Goal: Task Accomplishment & Management: Manage account settings

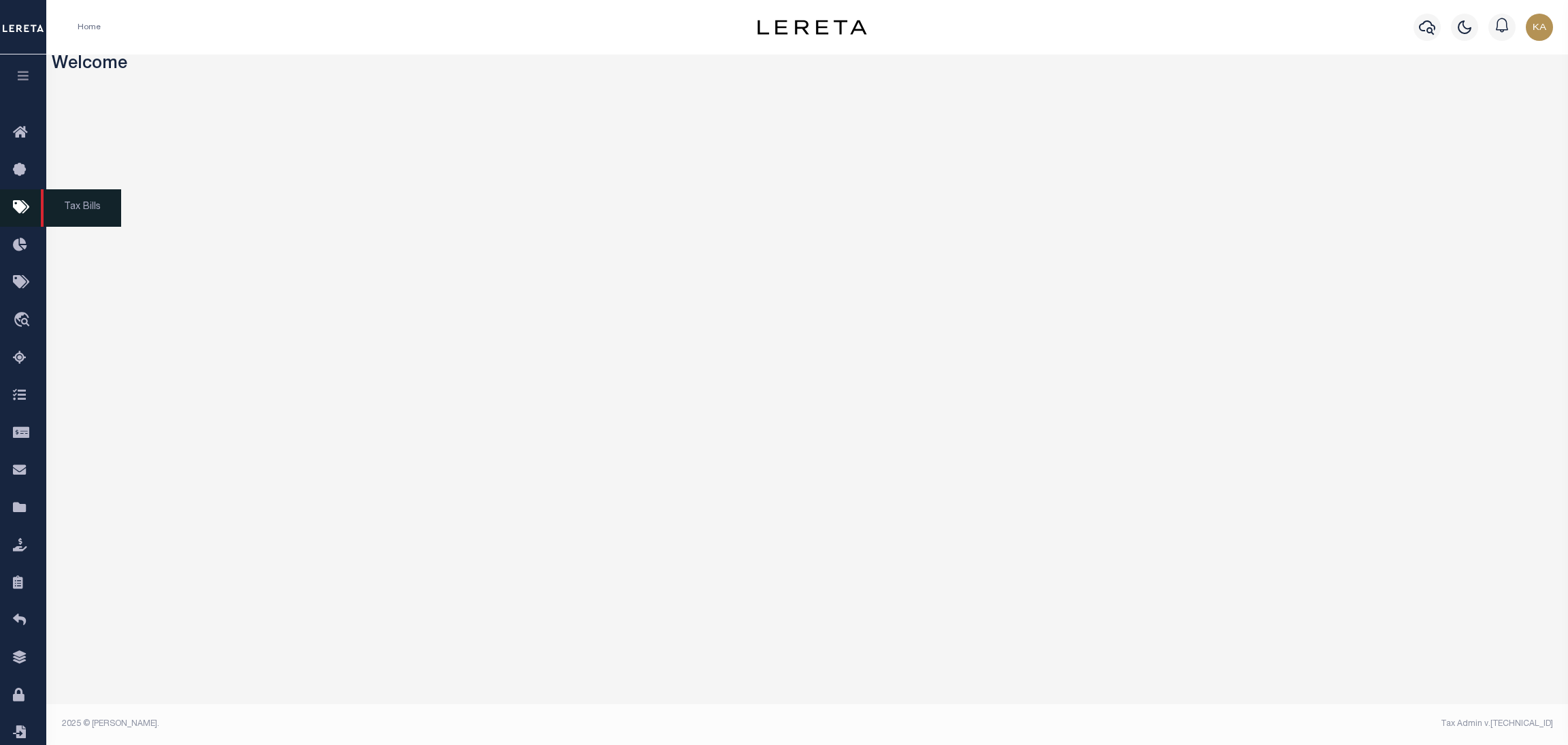
click at [10, 210] on link "Tax Bills" at bounding box center [23, 208] width 47 height 38
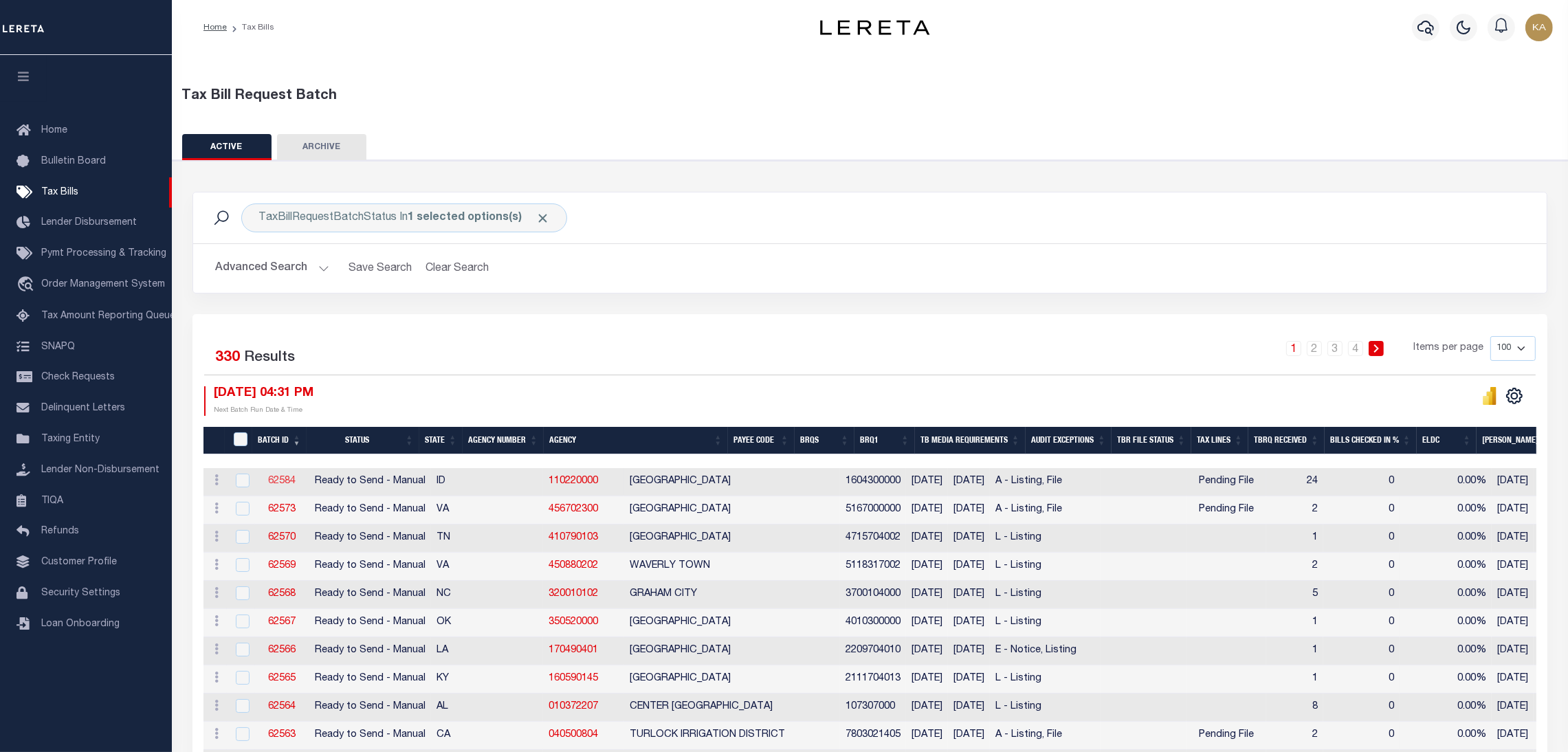
click at [284, 483] on link "62584" at bounding box center [281, 481] width 27 height 10
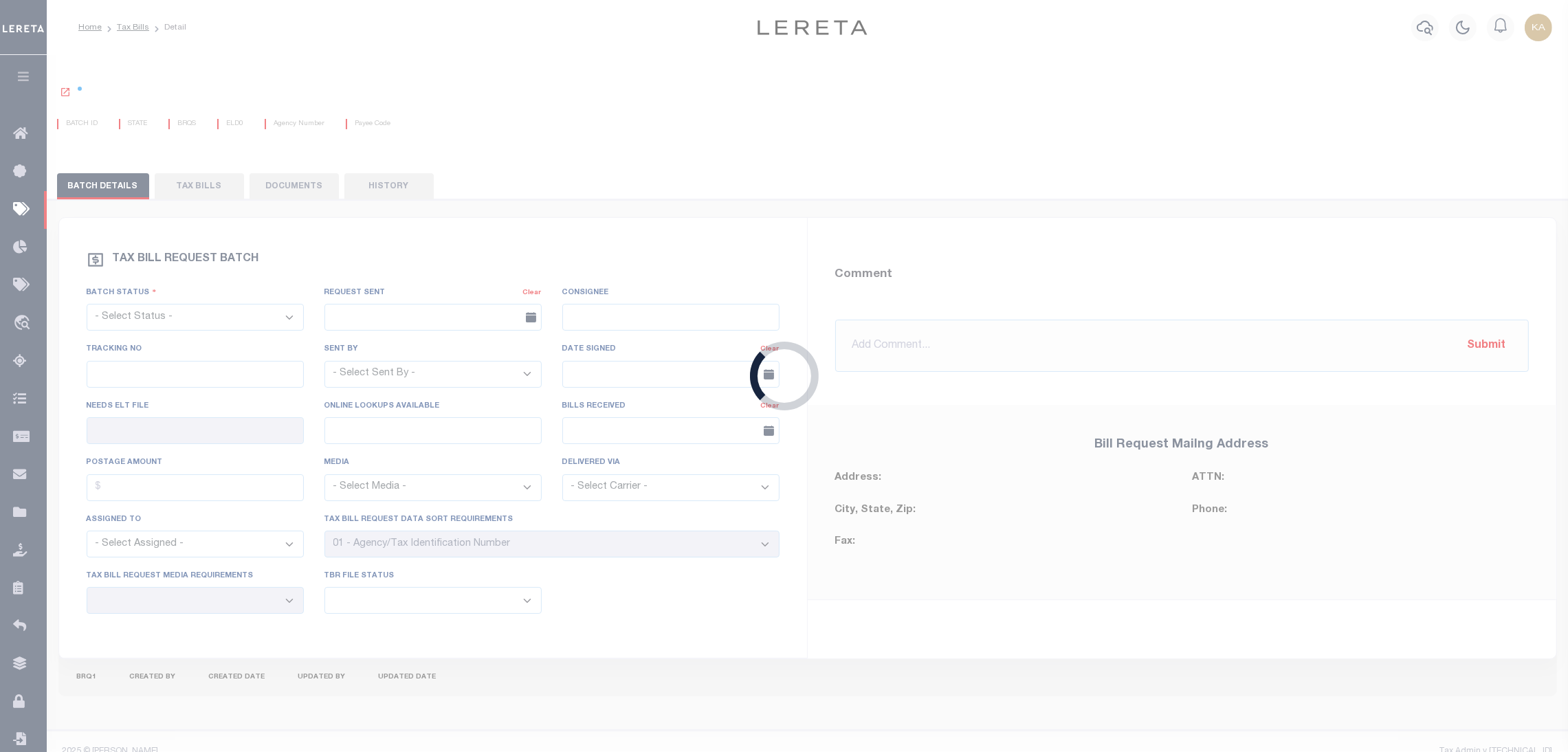
select select "RTS"
type input "No"
type input "Yes"
select select "16"
select select "1"
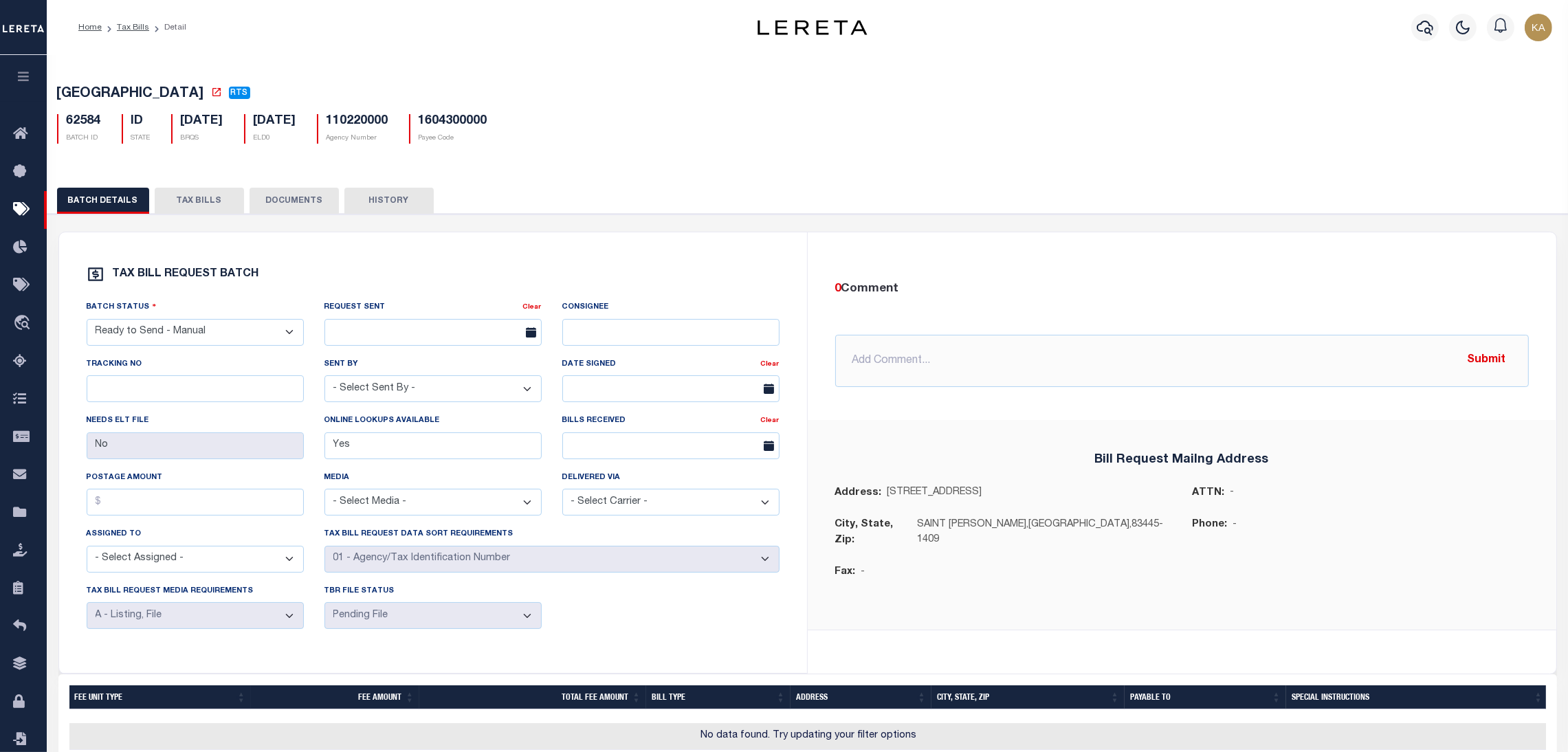
click at [232, 196] on button "TAX BILLS" at bounding box center [199, 201] width 89 height 26
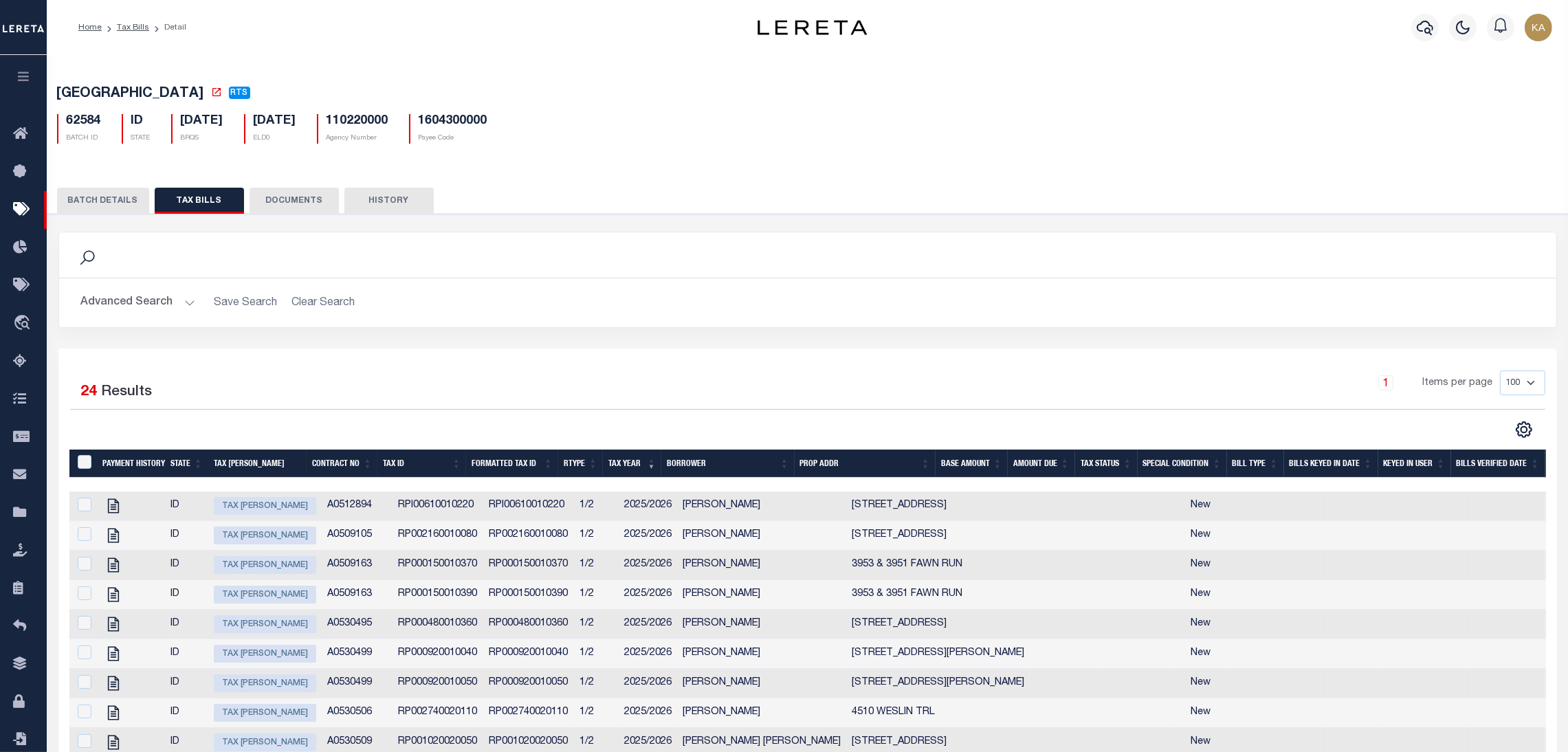
click at [149, 26] on li "Detail" at bounding box center [167, 27] width 37 height 12
click at [133, 26] on link "Tax Bills" at bounding box center [132, 27] width 32 height 8
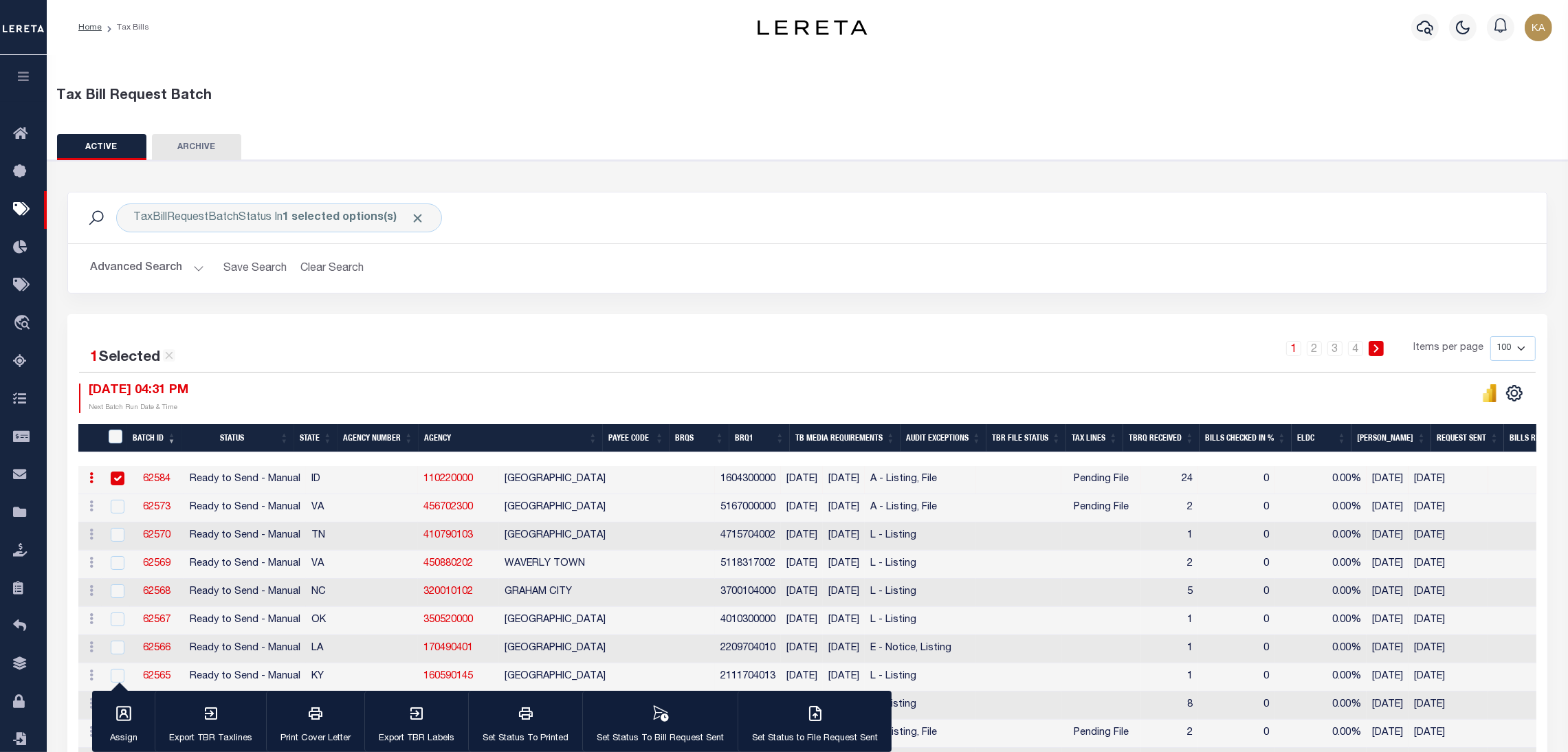
click at [149, 483] on link "62584" at bounding box center [156, 479] width 27 height 10
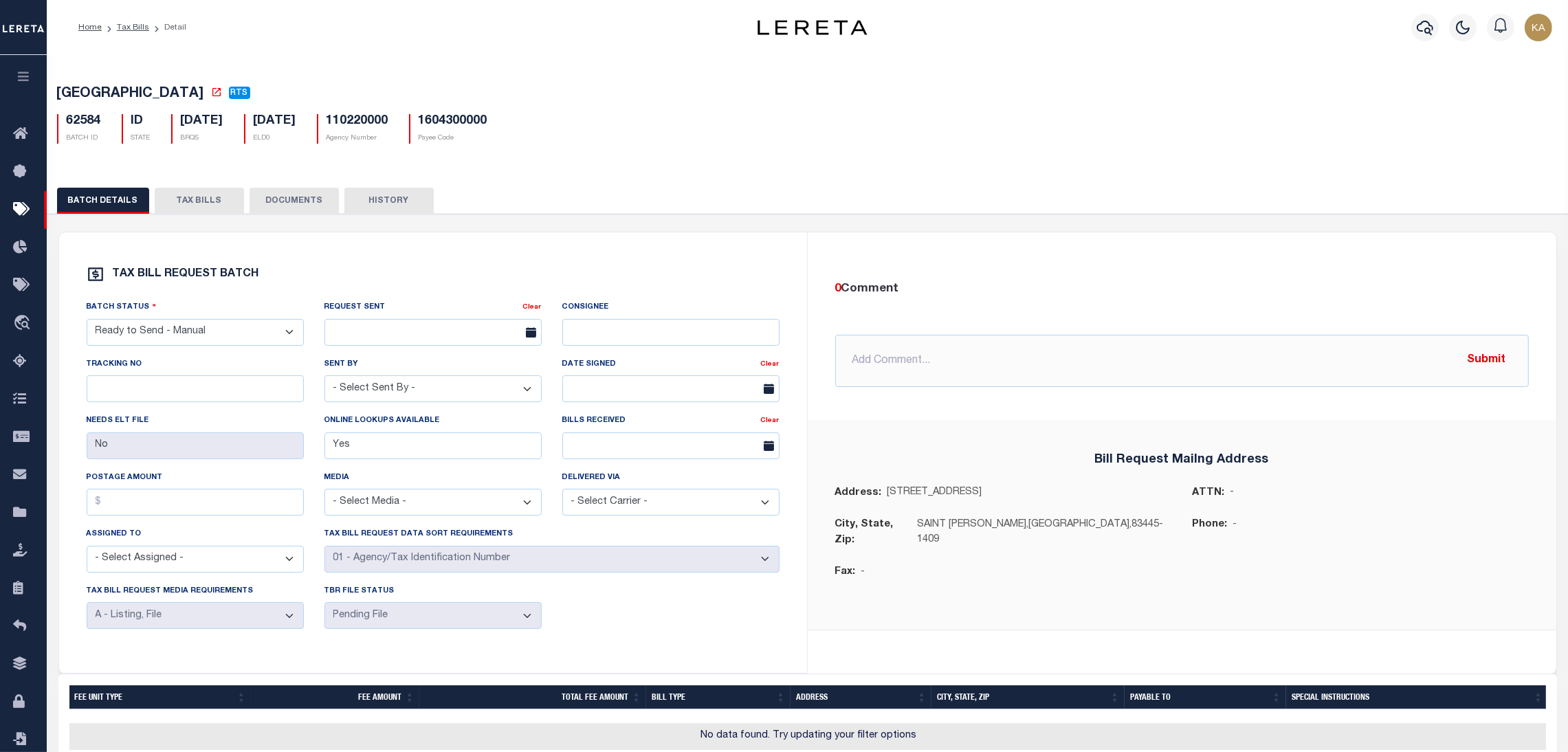
click at [203, 202] on button "TAX BILLS" at bounding box center [199, 201] width 89 height 26
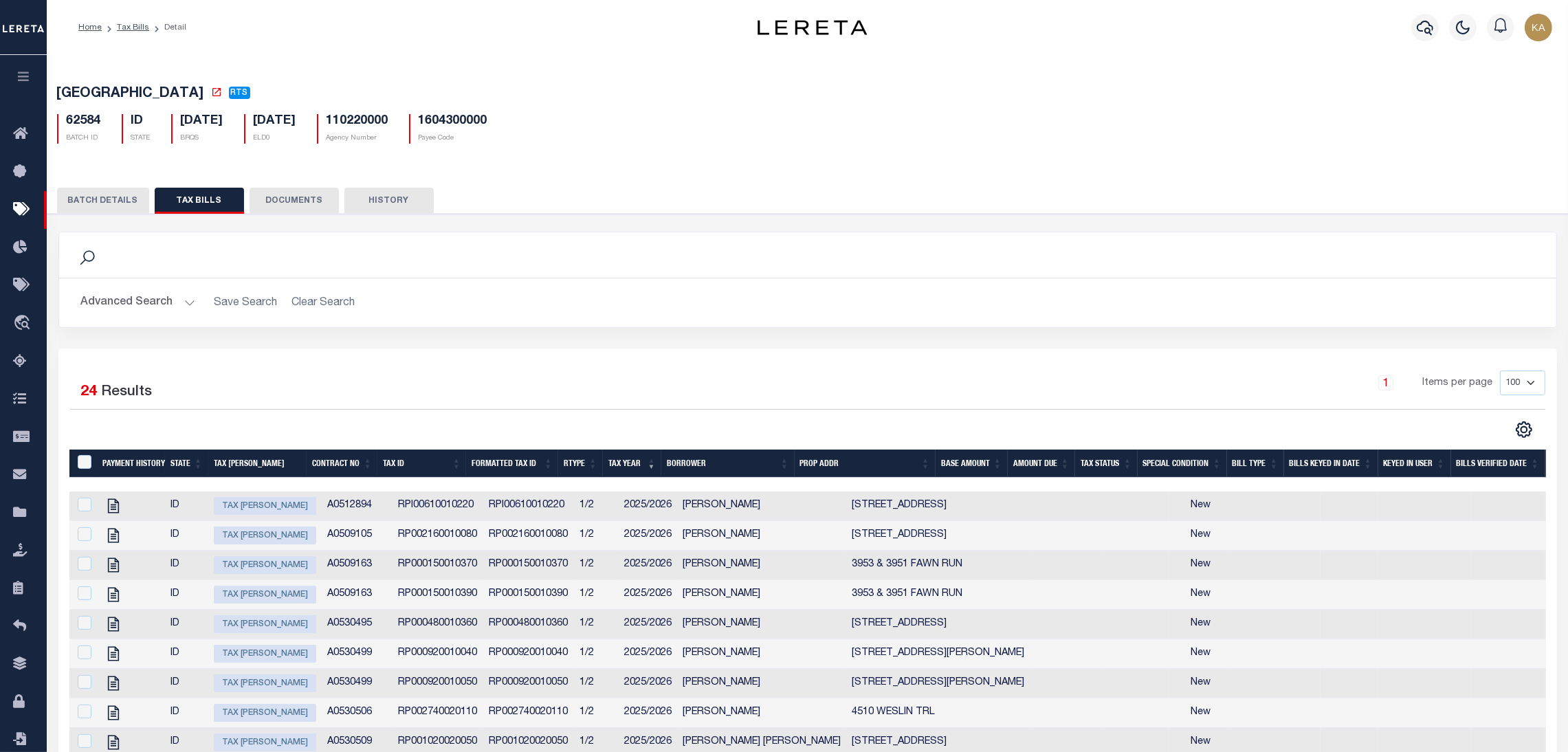
scroll to position [207, 0]
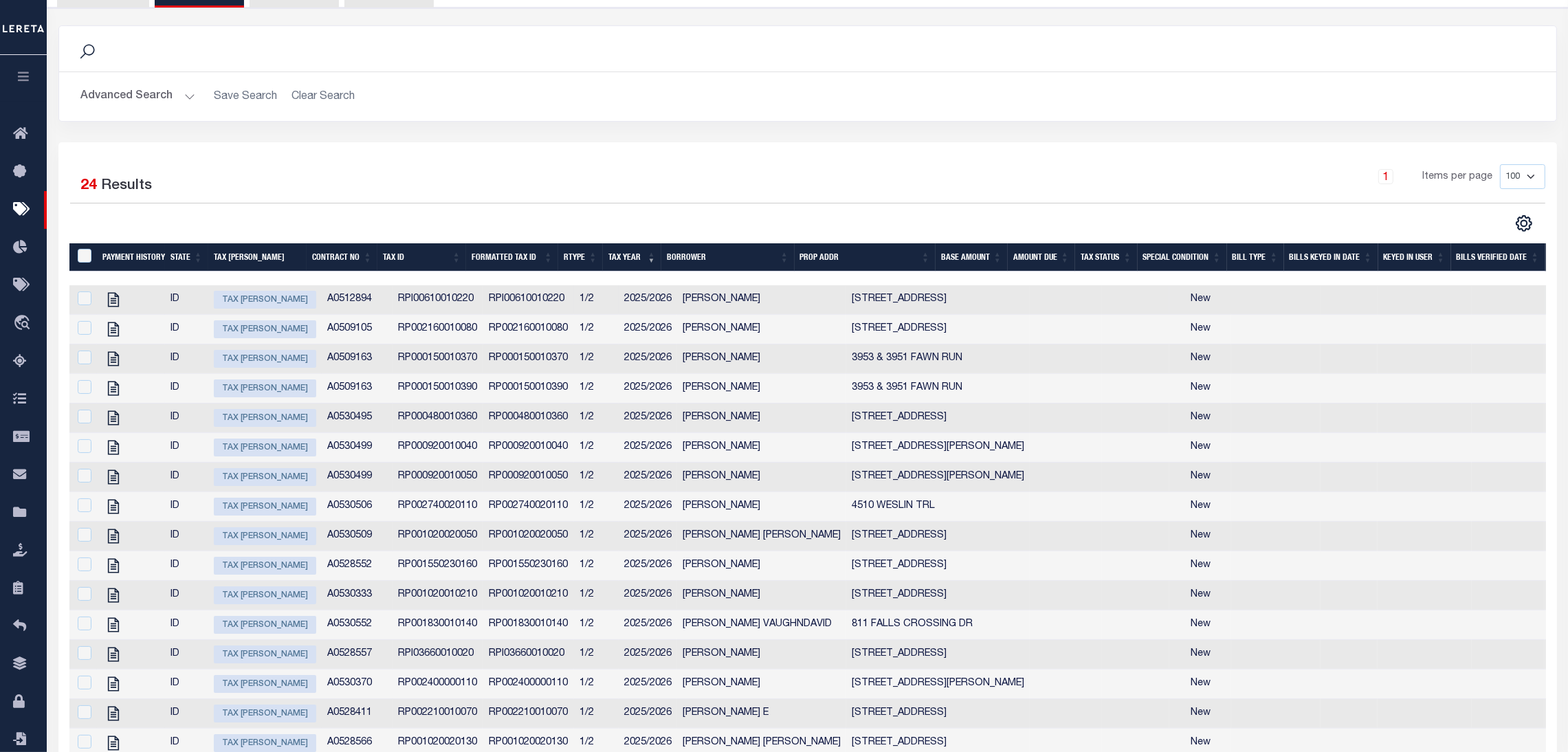
click at [419, 301] on td "RPI00610010220" at bounding box center [438, 300] width 91 height 30
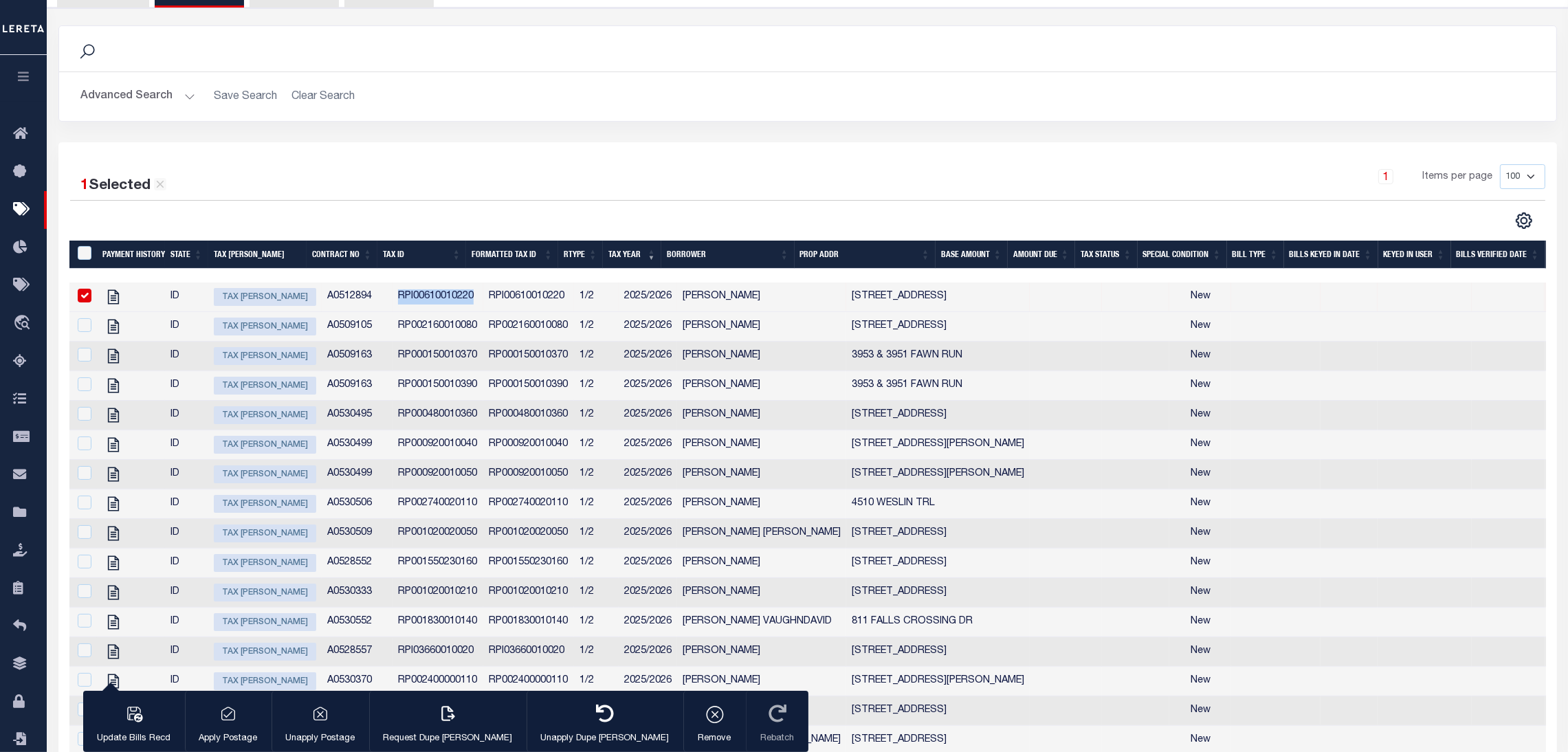
click at [419, 301] on td "RPI00610010220" at bounding box center [438, 297] width 91 height 30
checkbox input "false"
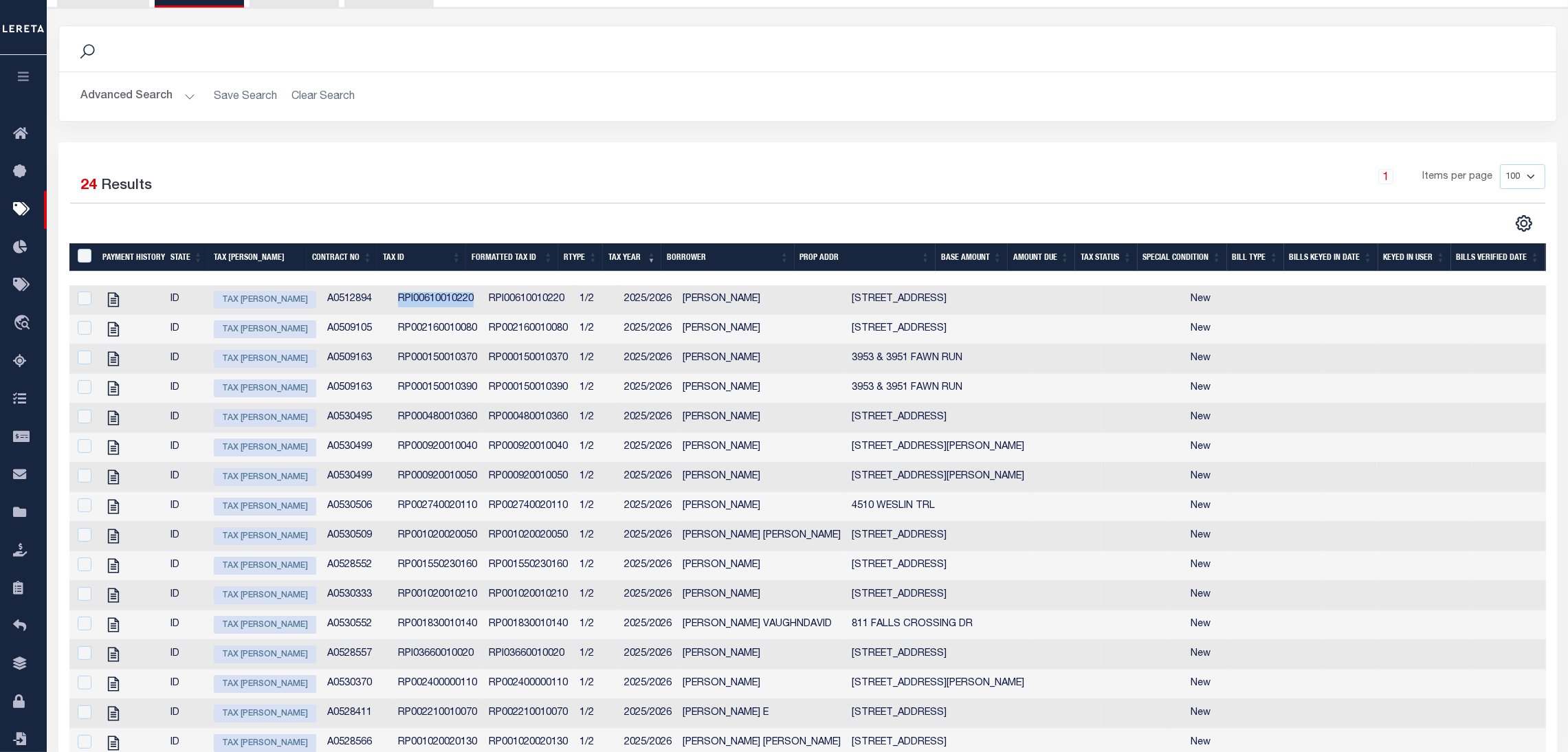
copy td "RPI00610010220"
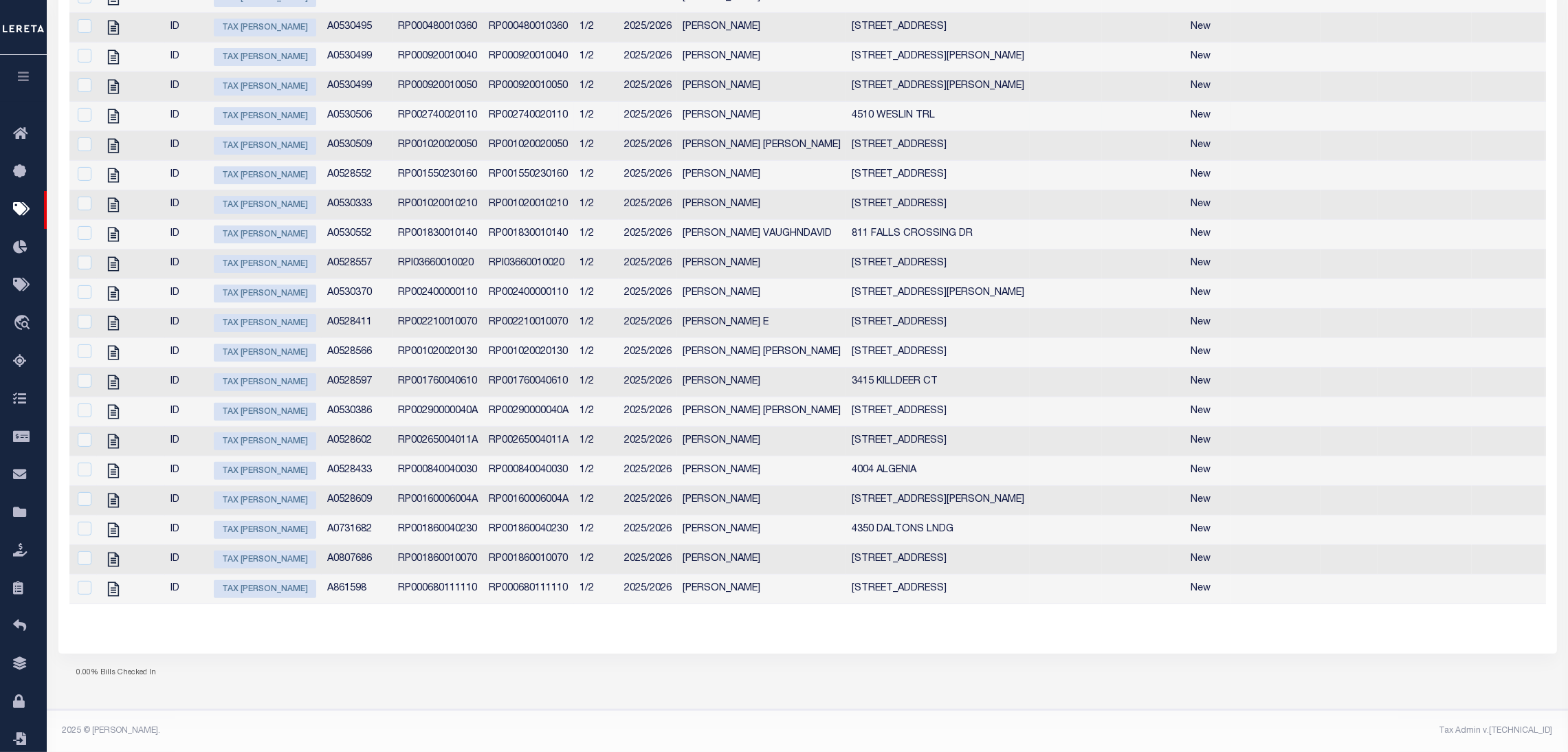
scroll to position [0, 0]
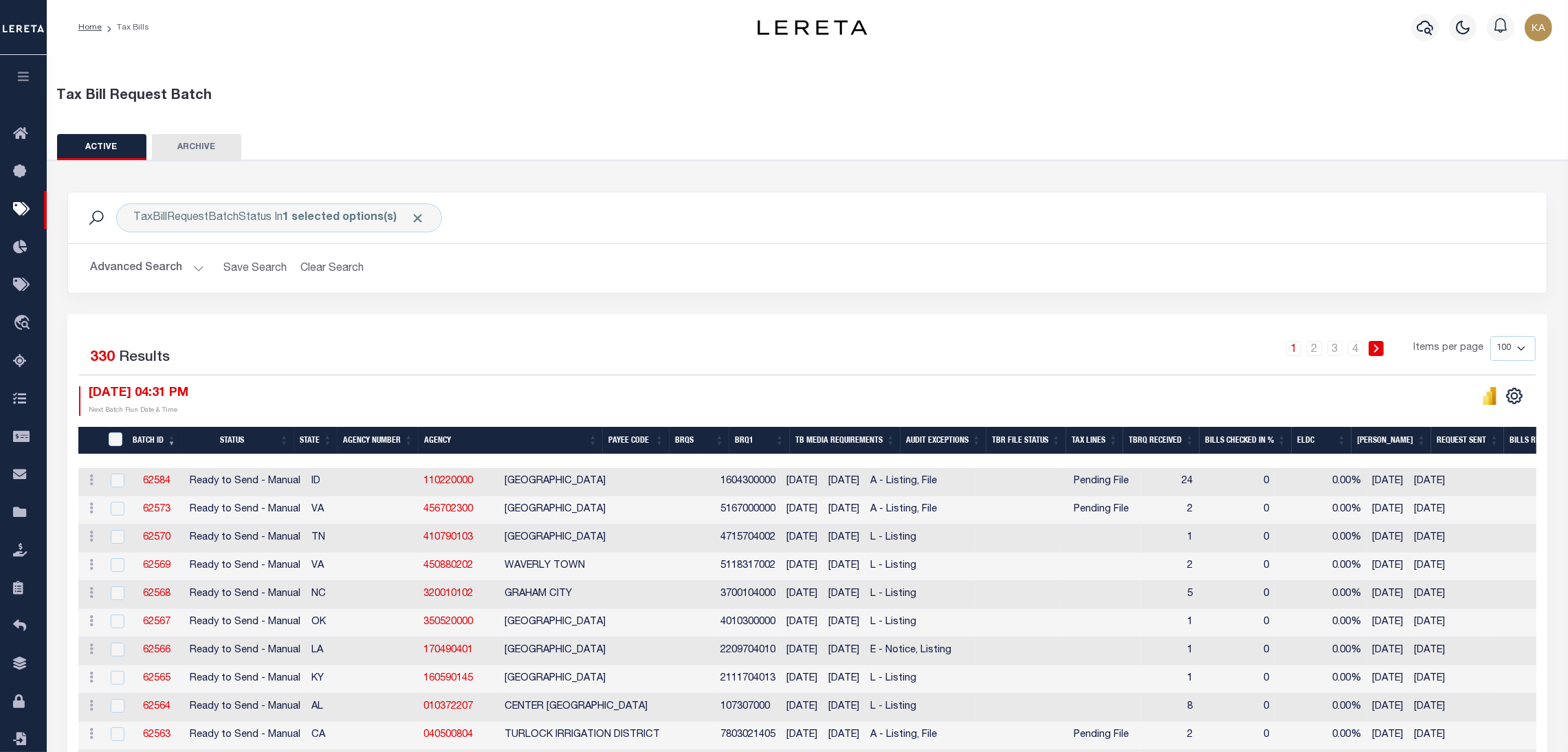
scroll to position [103, 0]
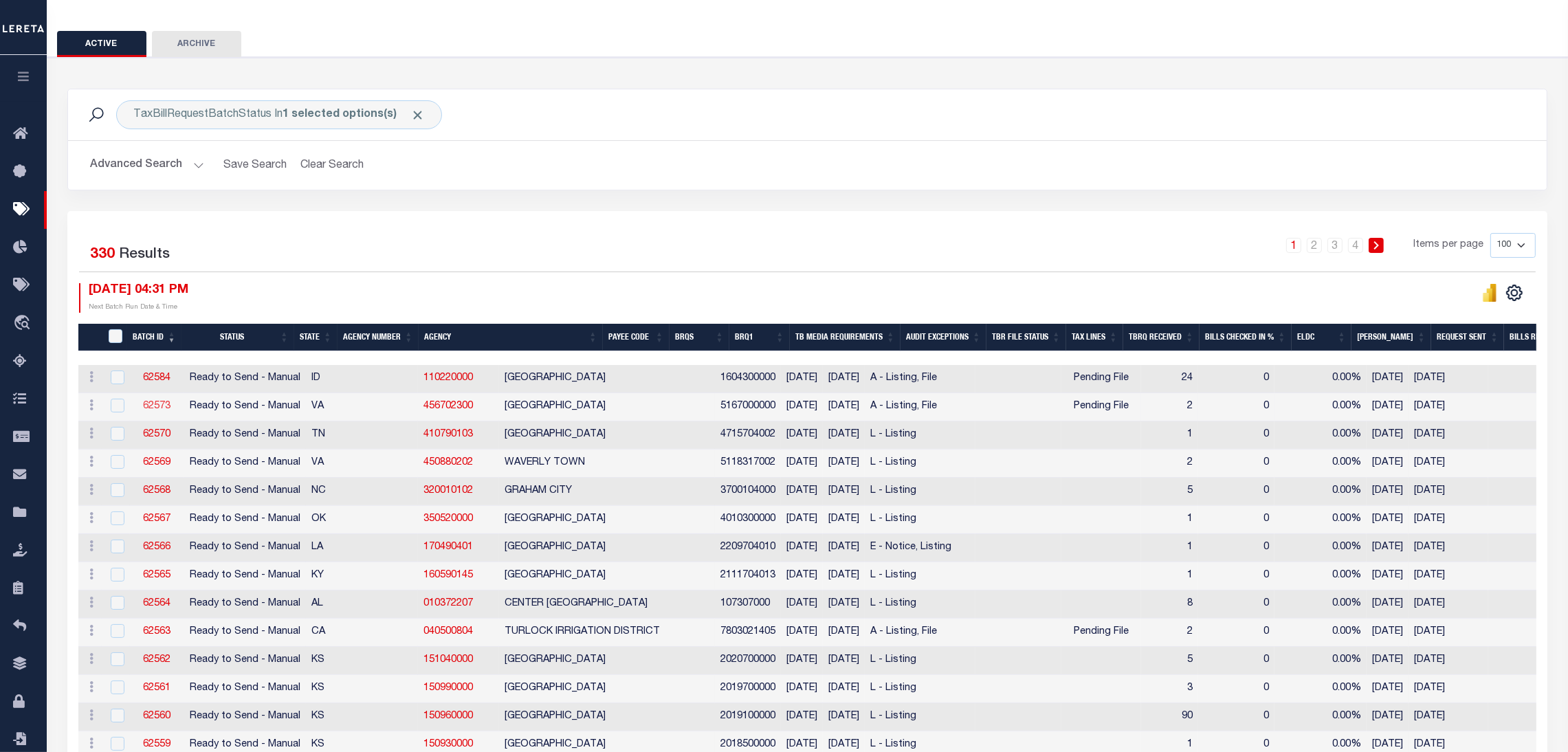
click at [158, 409] on link "62573" at bounding box center [156, 407] width 27 height 10
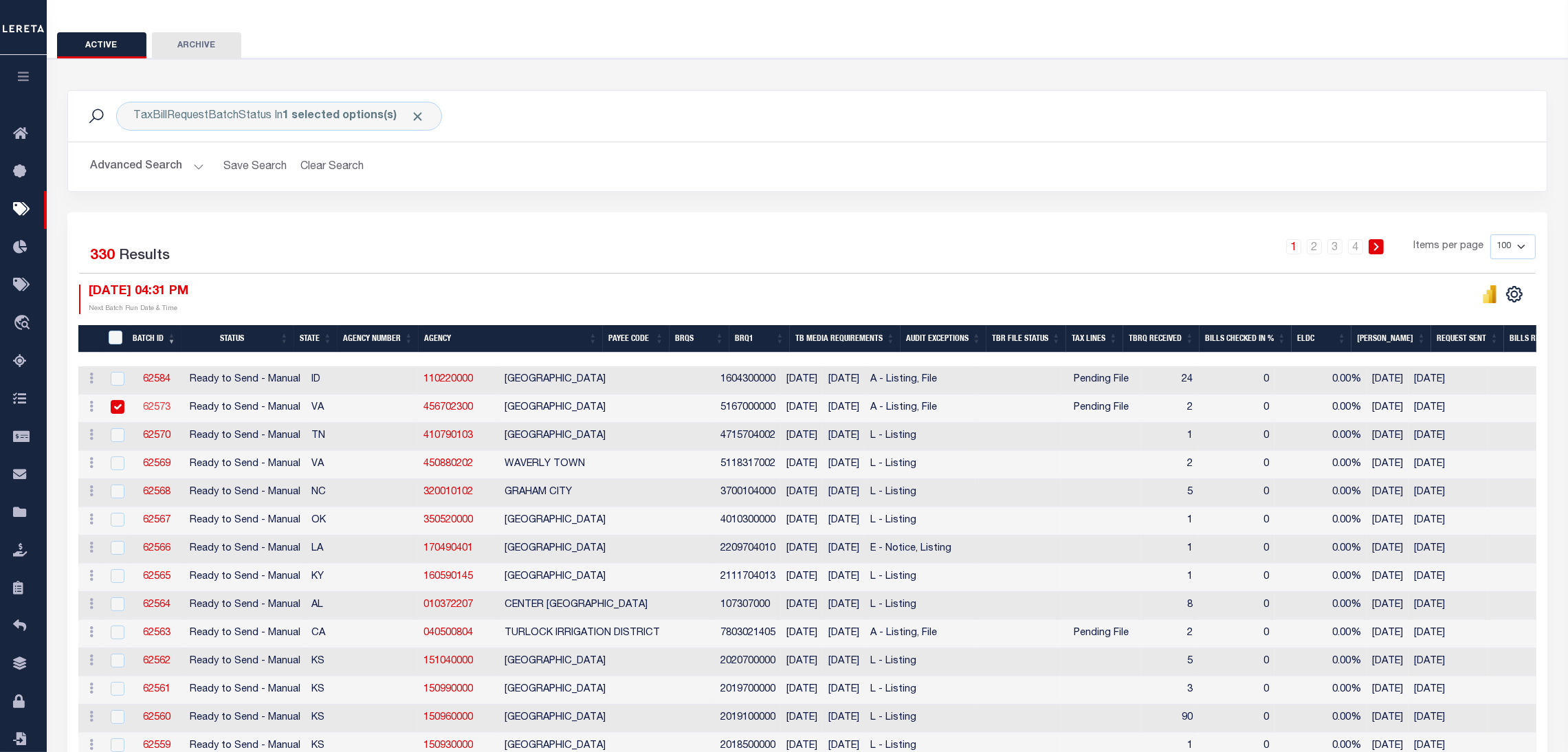
type input "No"
select select "27"
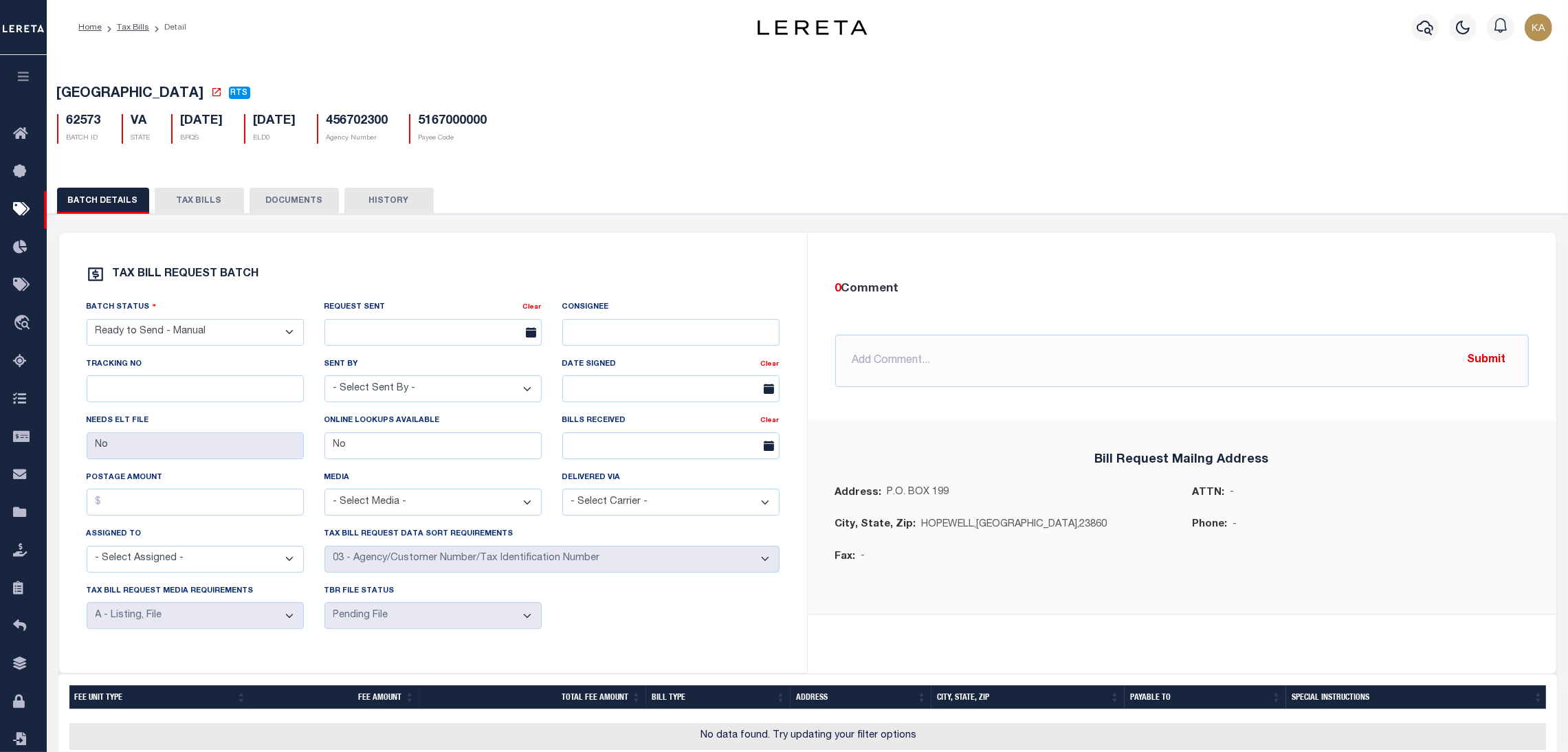
click at [190, 202] on button "TAX BILLS" at bounding box center [199, 201] width 89 height 26
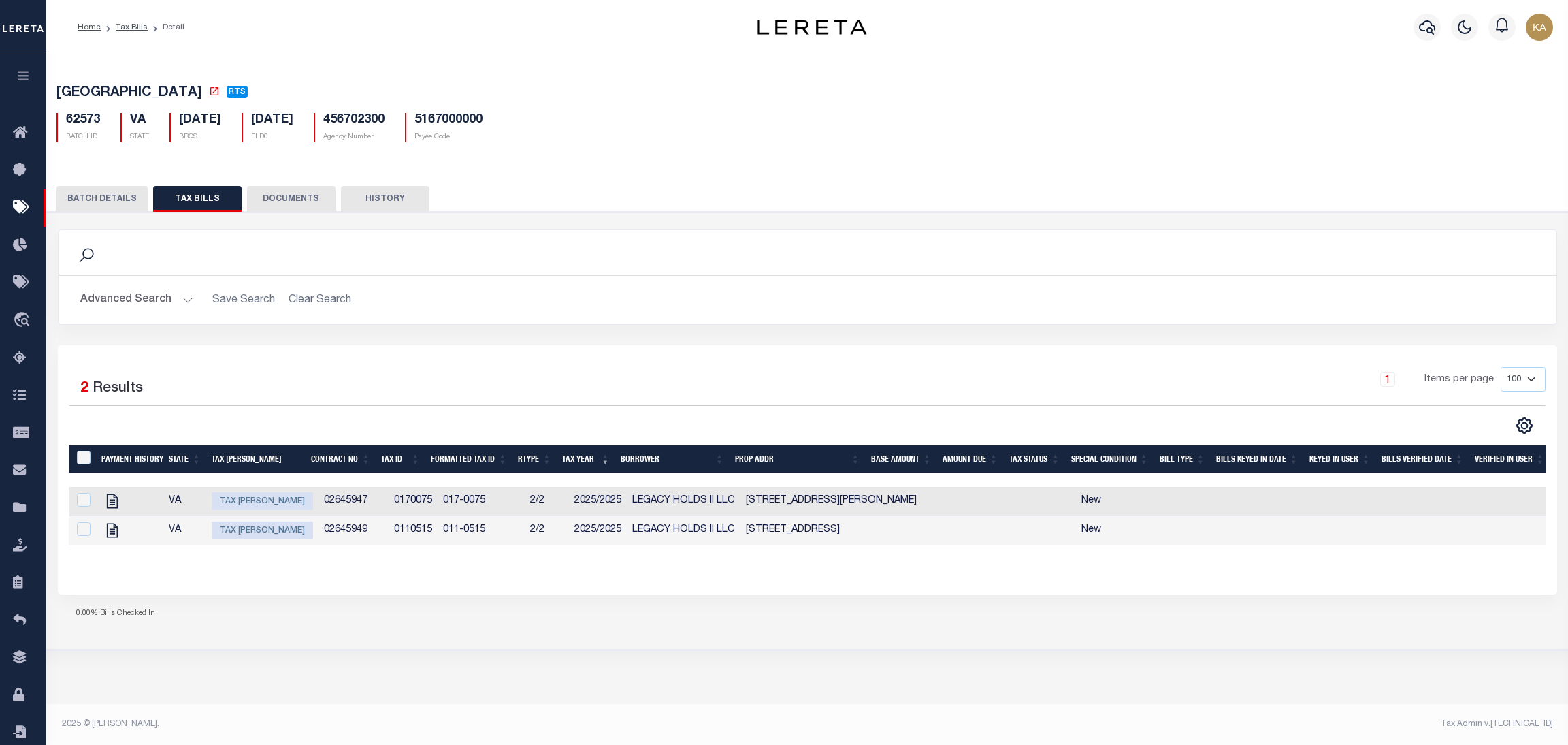
click at [389, 499] on td "0170075" at bounding box center [413, 502] width 49 height 29
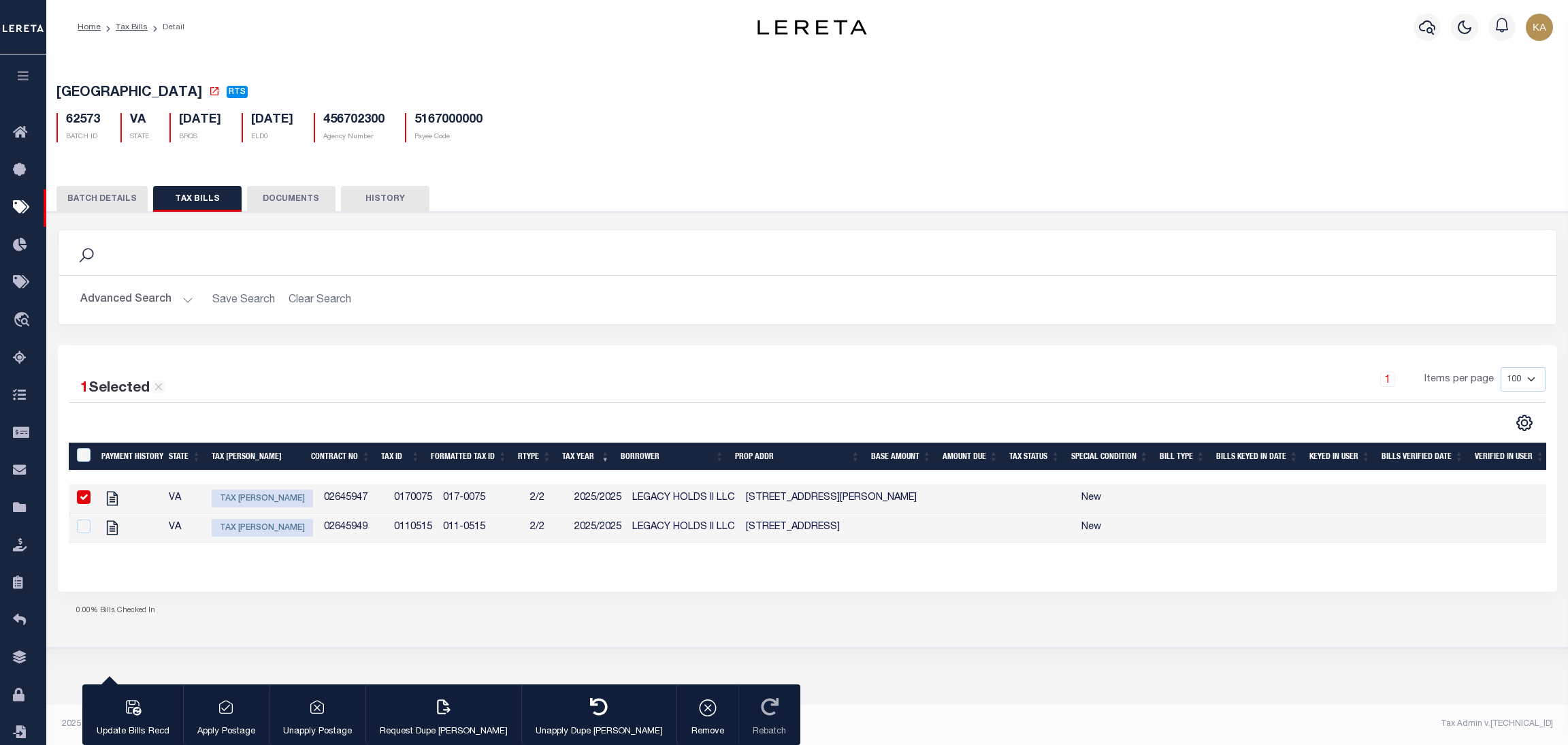
click at [389, 499] on td "0170075" at bounding box center [413, 499] width 49 height 29
checkbox input "false"
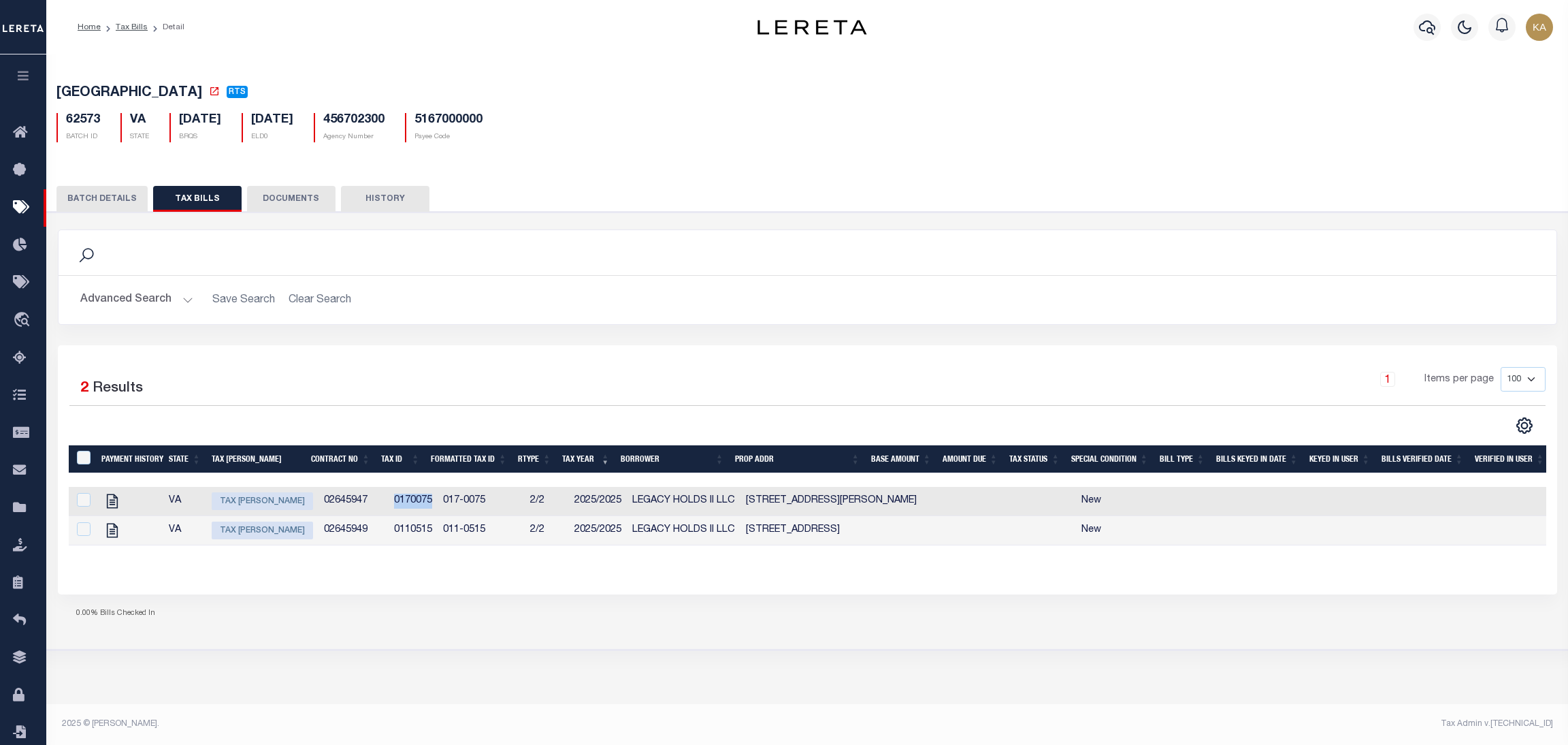
copy td "0170075"
click at [138, 26] on link "Tax Bills" at bounding box center [131, 27] width 32 height 8
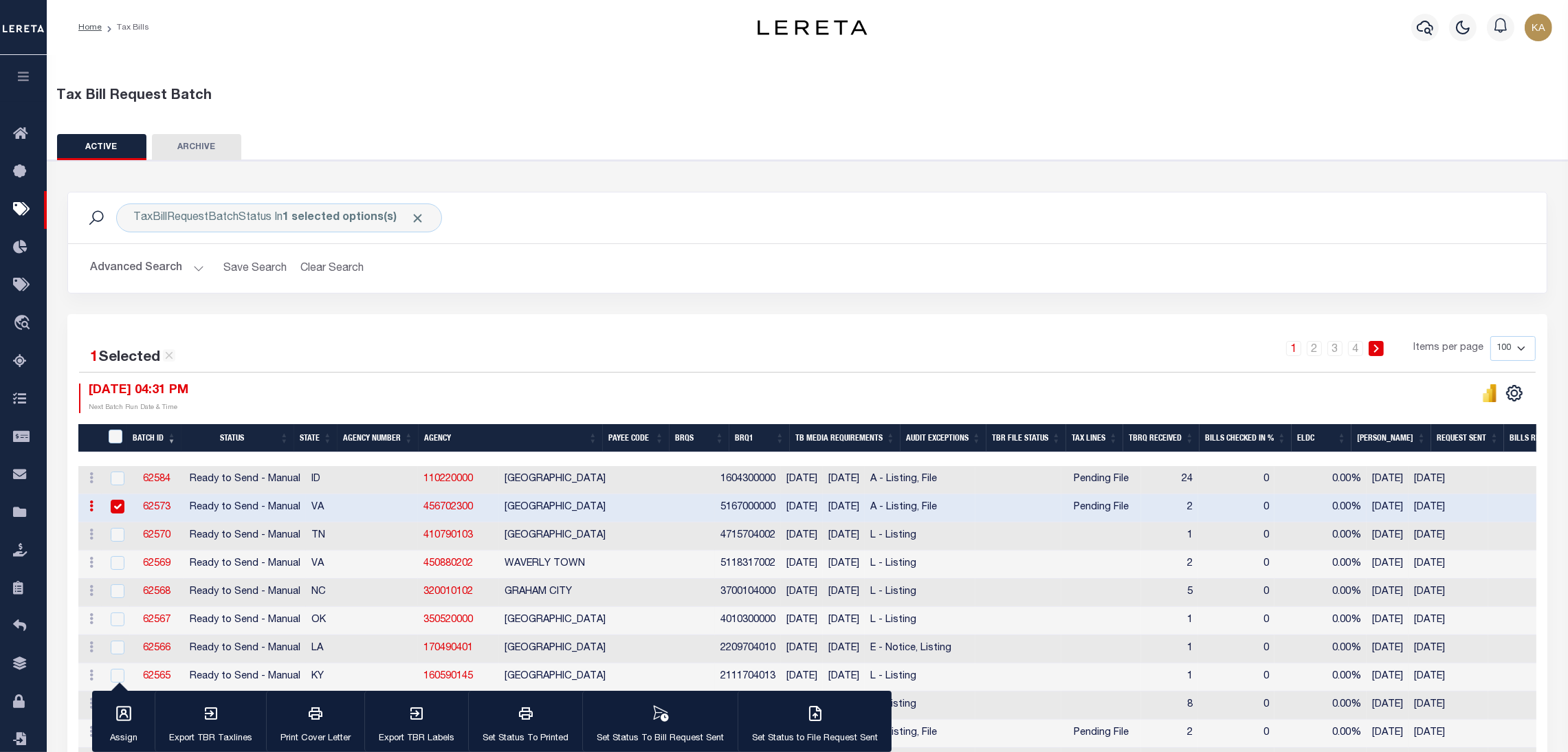
click at [762, 350] on div "1 2 3 4 Items per page 100 200 500 1000" at bounding box center [992, 354] width 1088 height 36
click at [164, 253] on div "Advanced Search Save Search Clear Search Batch ID Equals Equals Is Not Equal To…" at bounding box center [807, 268] width 1479 height 49
click at [174, 268] on button "Advanced Search" at bounding box center [147, 269] width 114 height 26
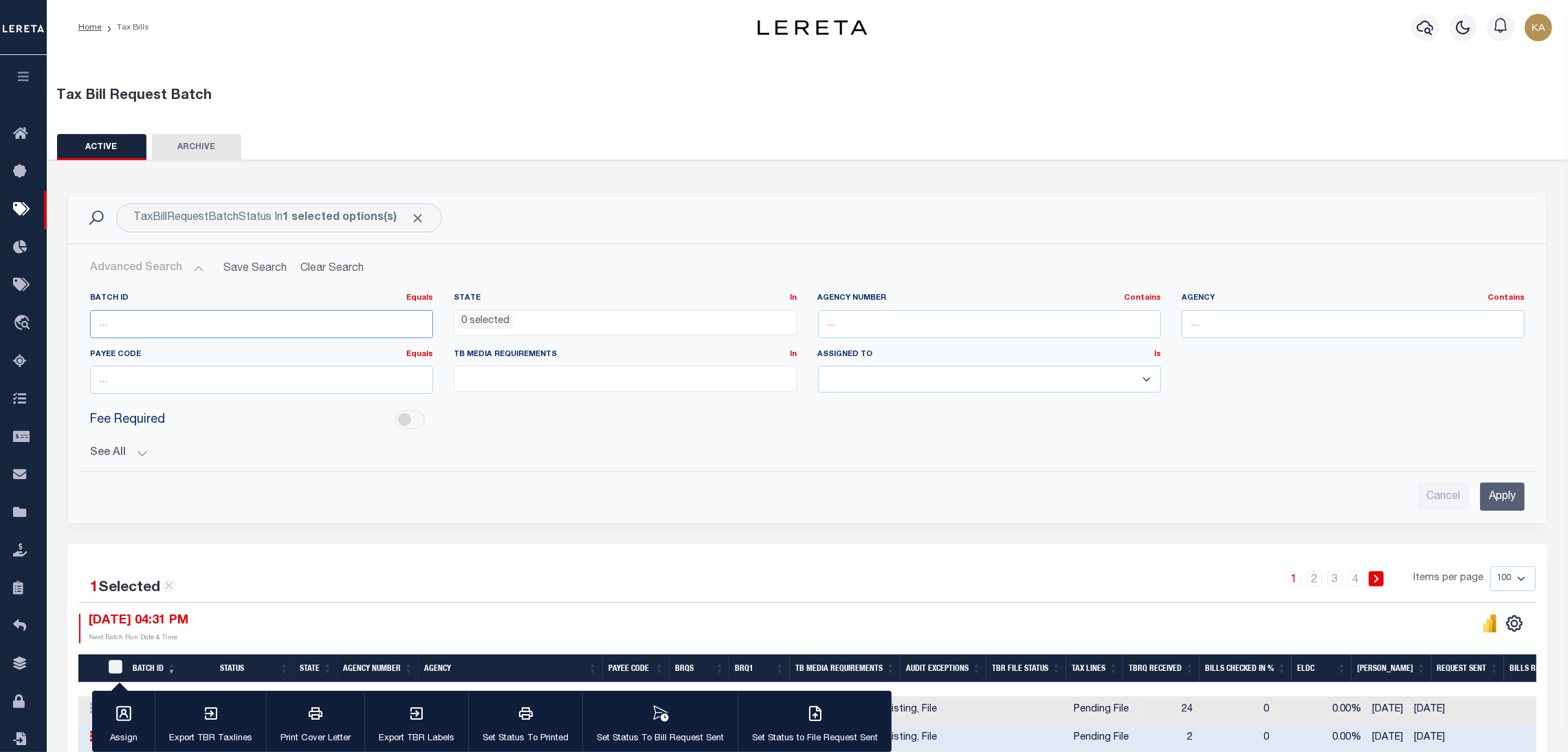
click at [207, 321] on input "number" at bounding box center [261, 324] width 343 height 28
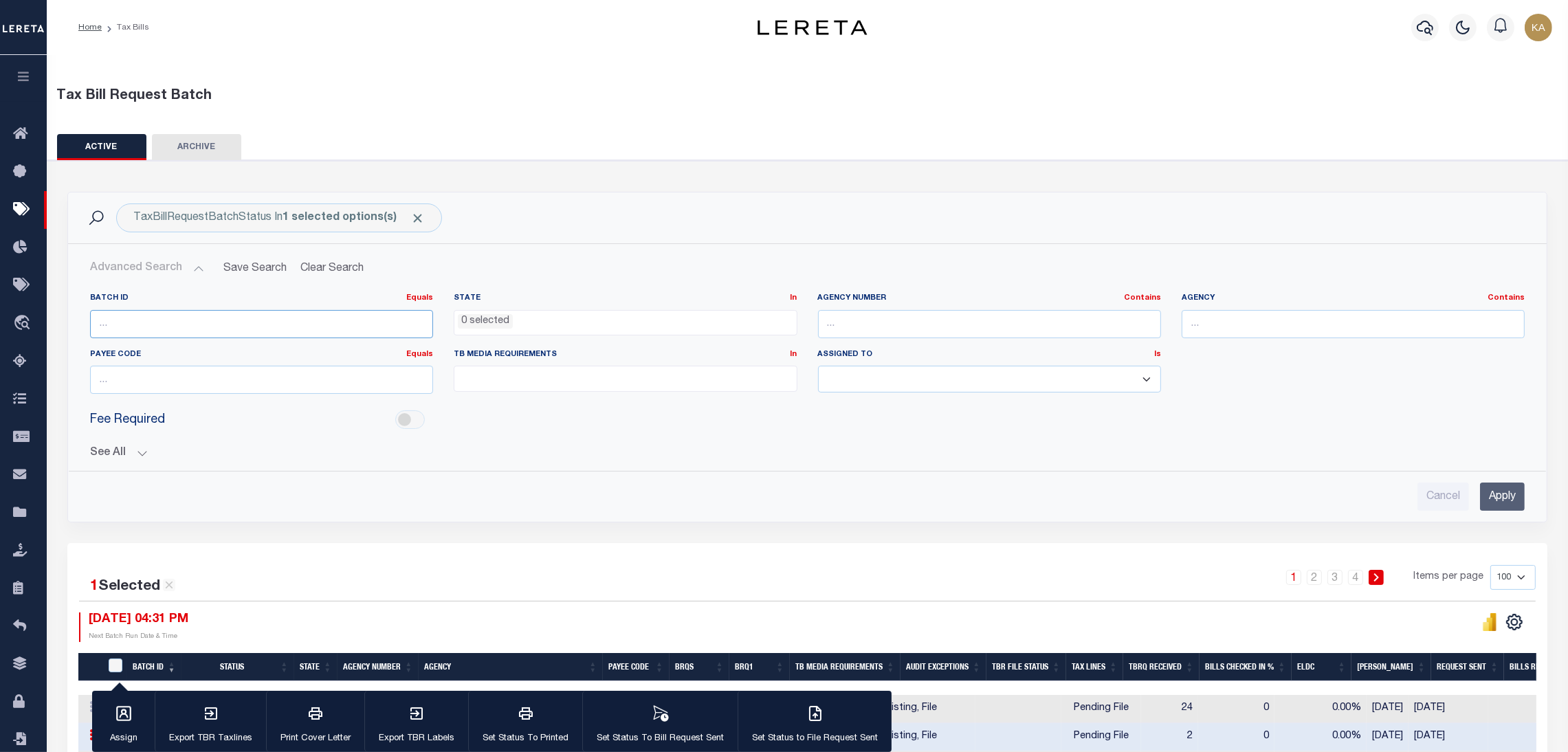
paste input "61691"
type input "61691"
click at [1511, 504] on input "Apply" at bounding box center [1503, 497] width 45 height 28
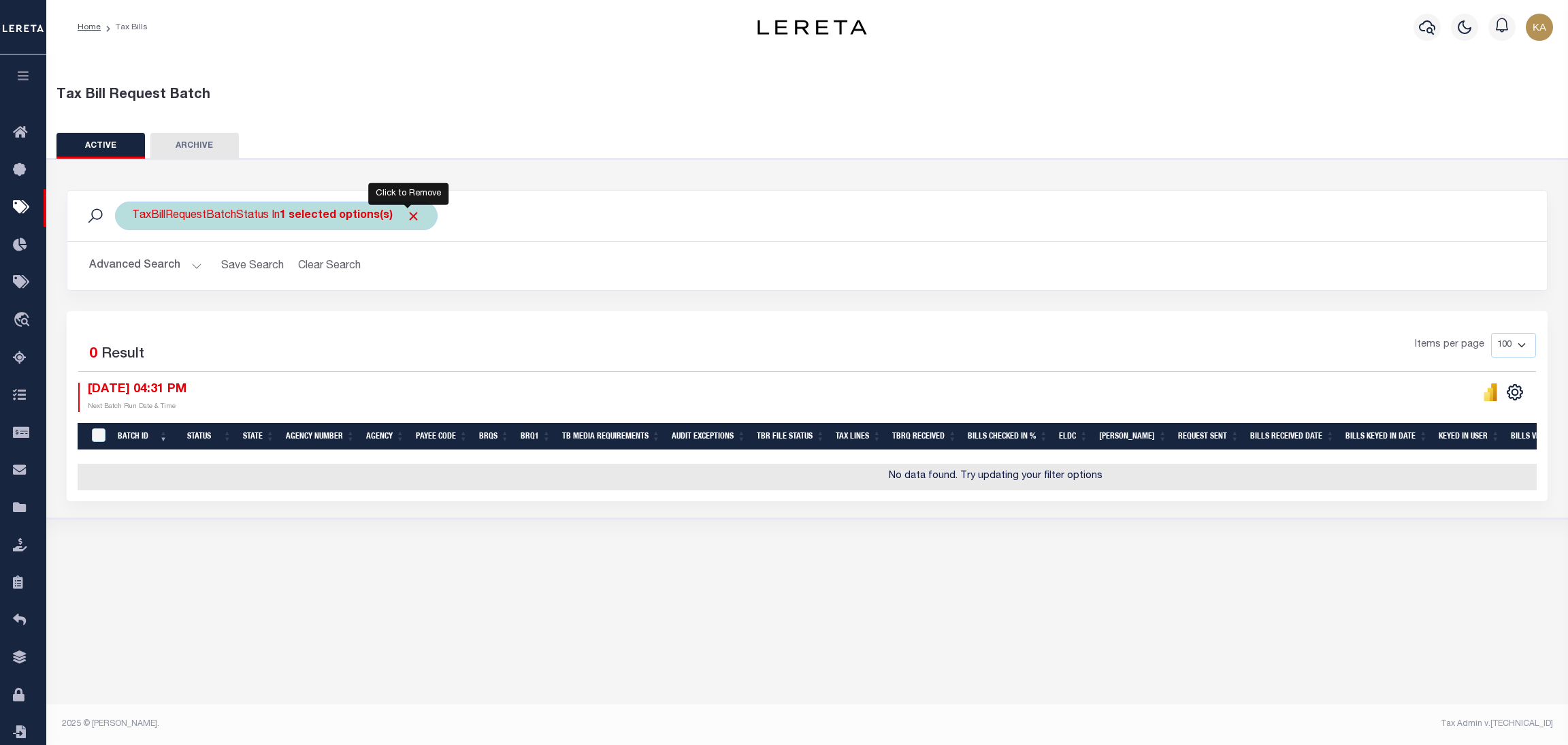
click at [407, 219] on span "Click to Remove" at bounding box center [413, 215] width 14 height 14
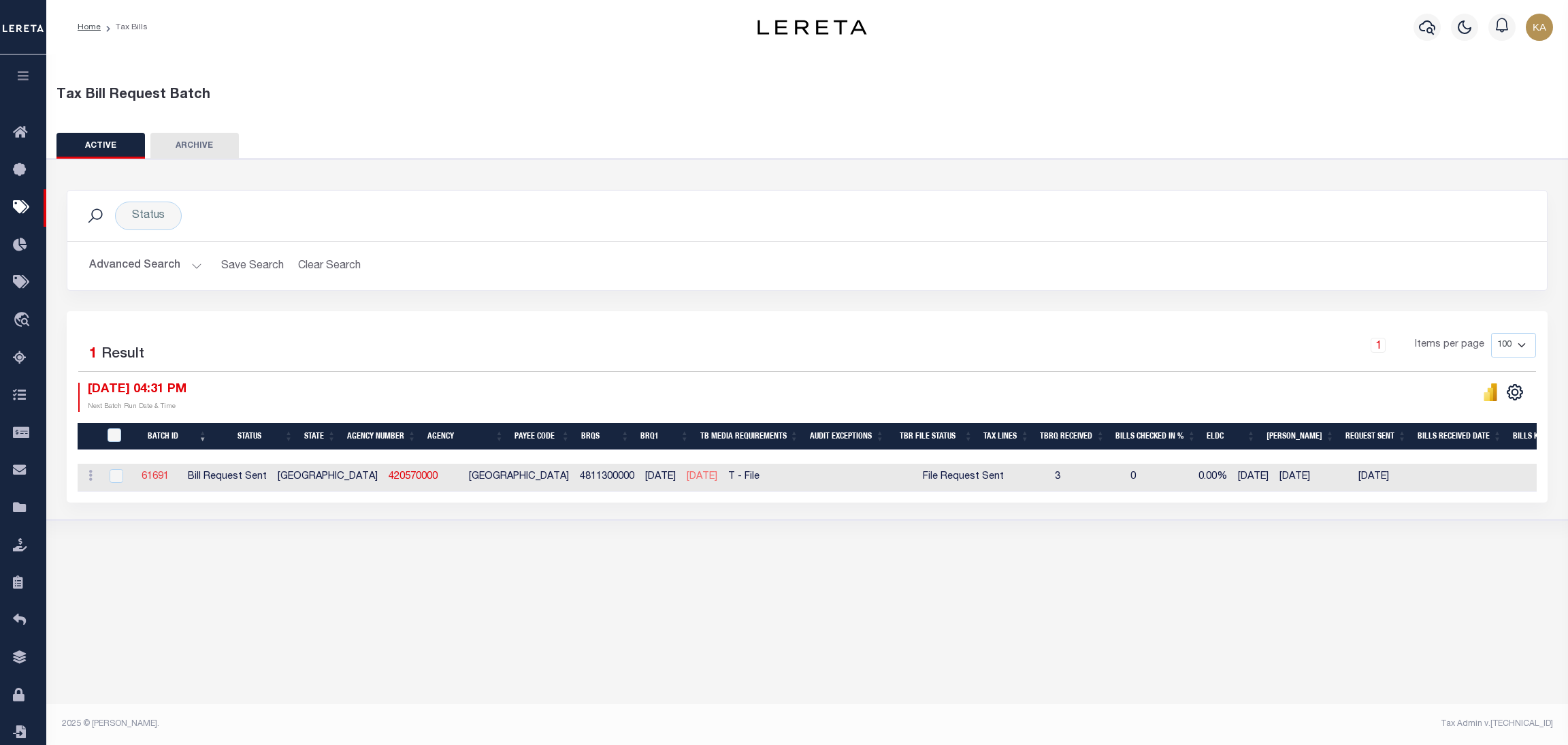
click at [168, 472] on link "61691" at bounding box center [155, 476] width 27 height 10
select select "RST"
type input "08/06/2025"
select select
type input "Yes"
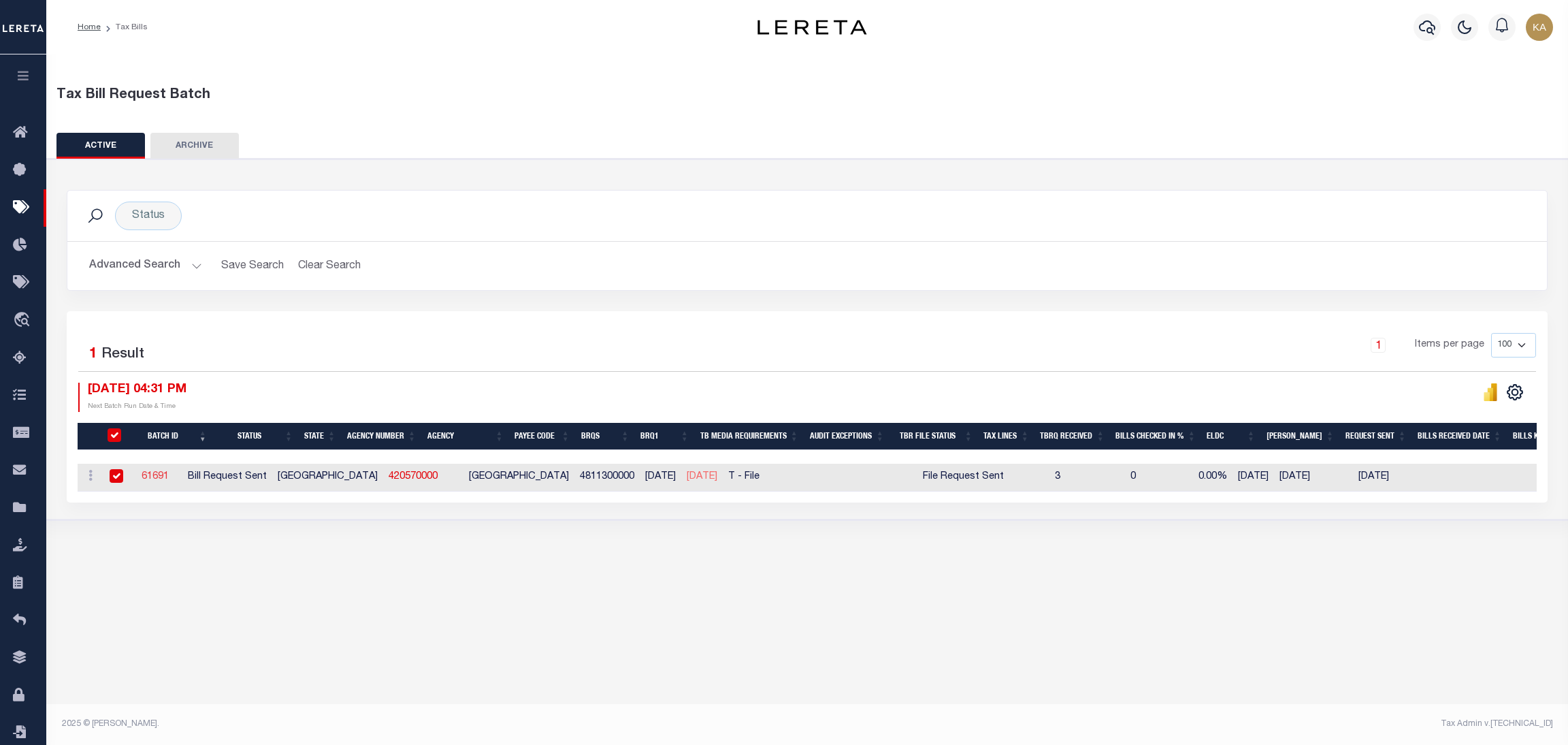
type input "Yes"
select select "25"
select select "22"
select select "3"
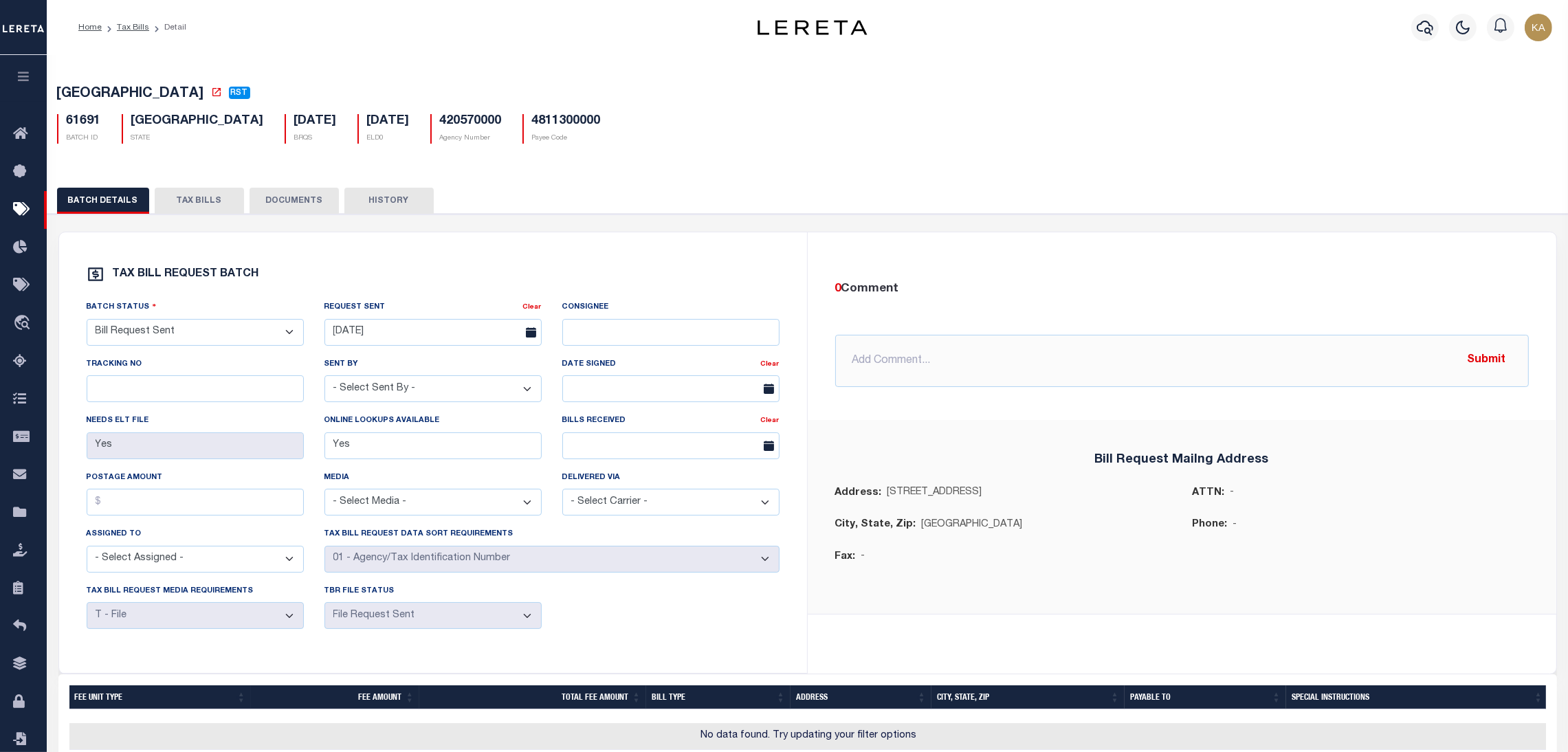
click at [193, 207] on button "TAX BILLS" at bounding box center [199, 201] width 89 height 26
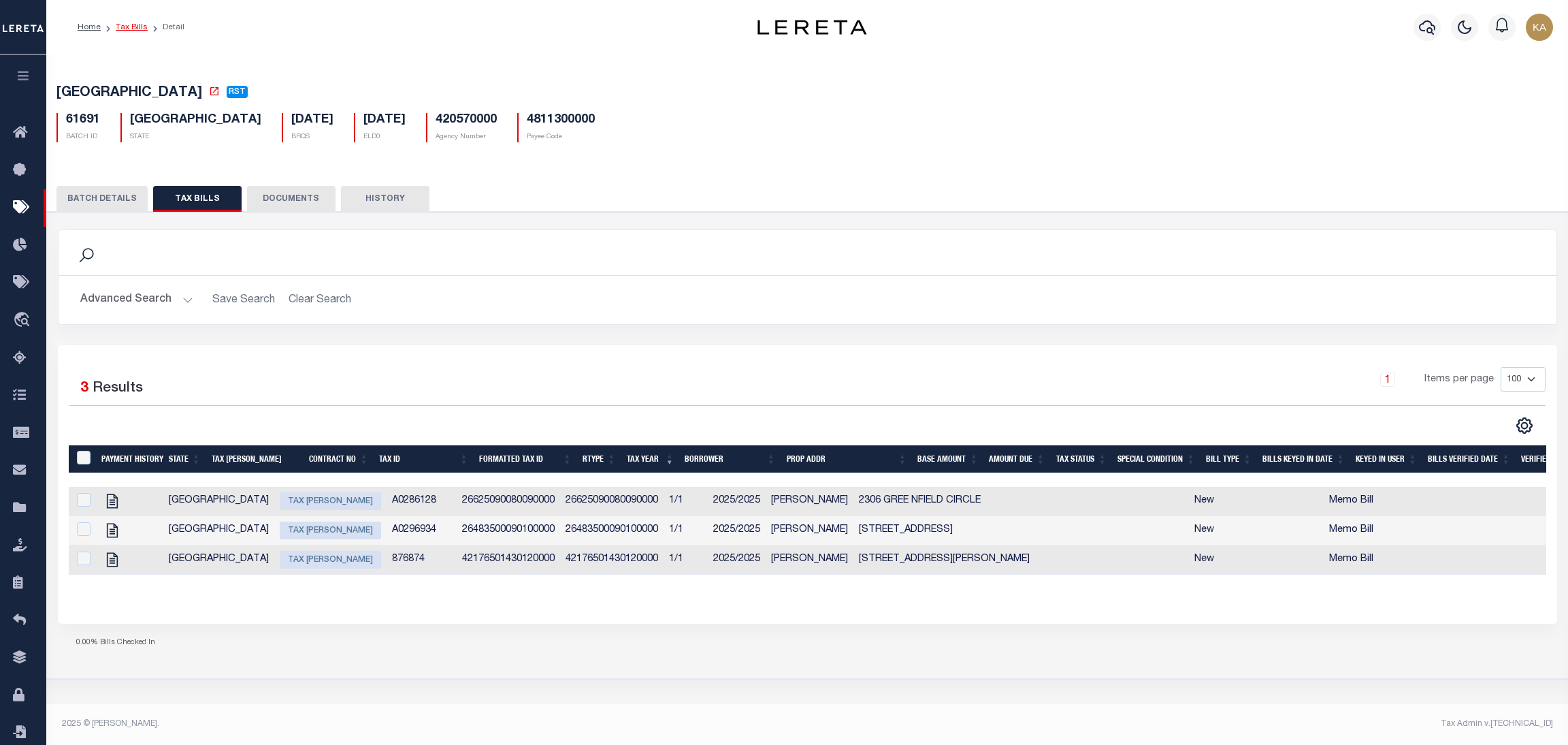
click at [122, 29] on link "Tax Bills" at bounding box center [131, 27] width 32 height 8
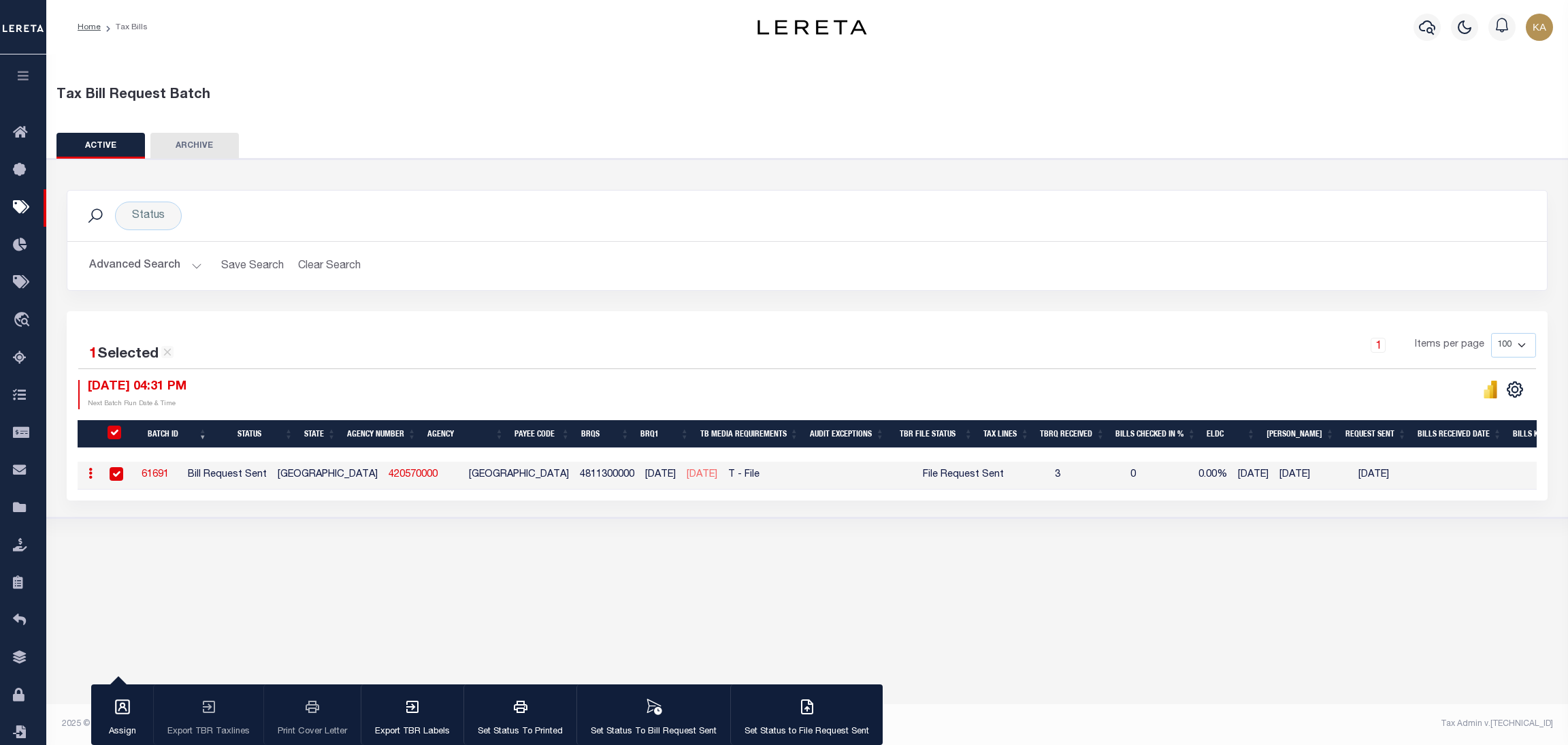
click at [167, 266] on button "Advanced Search" at bounding box center [146, 266] width 113 height 26
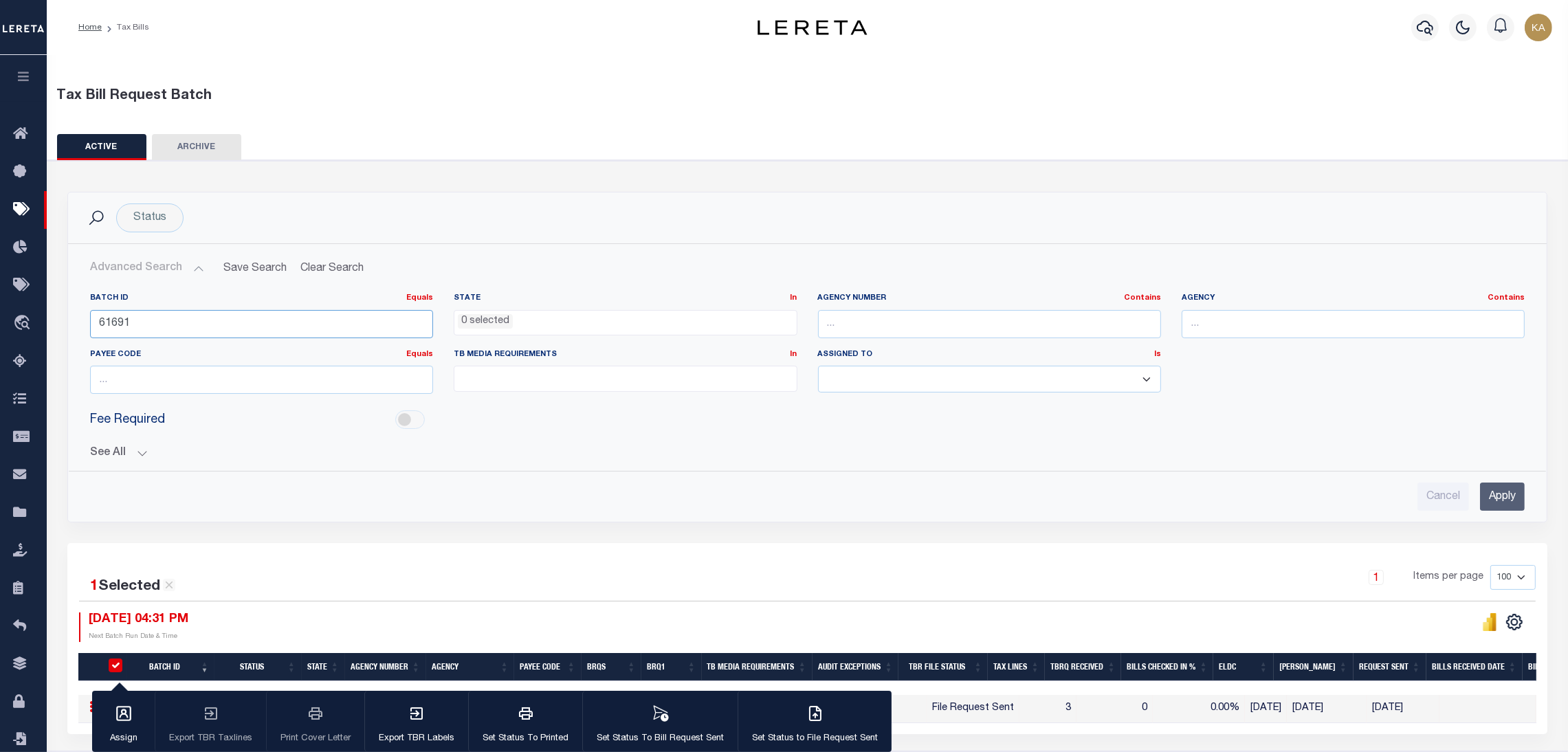
click at [104, 312] on input "61691" at bounding box center [261, 324] width 343 height 28
paste input "58373"
type input "58373"
click at [1499, 497] on input "Apply" at bounding box center [1503, 497] width 45 height 28
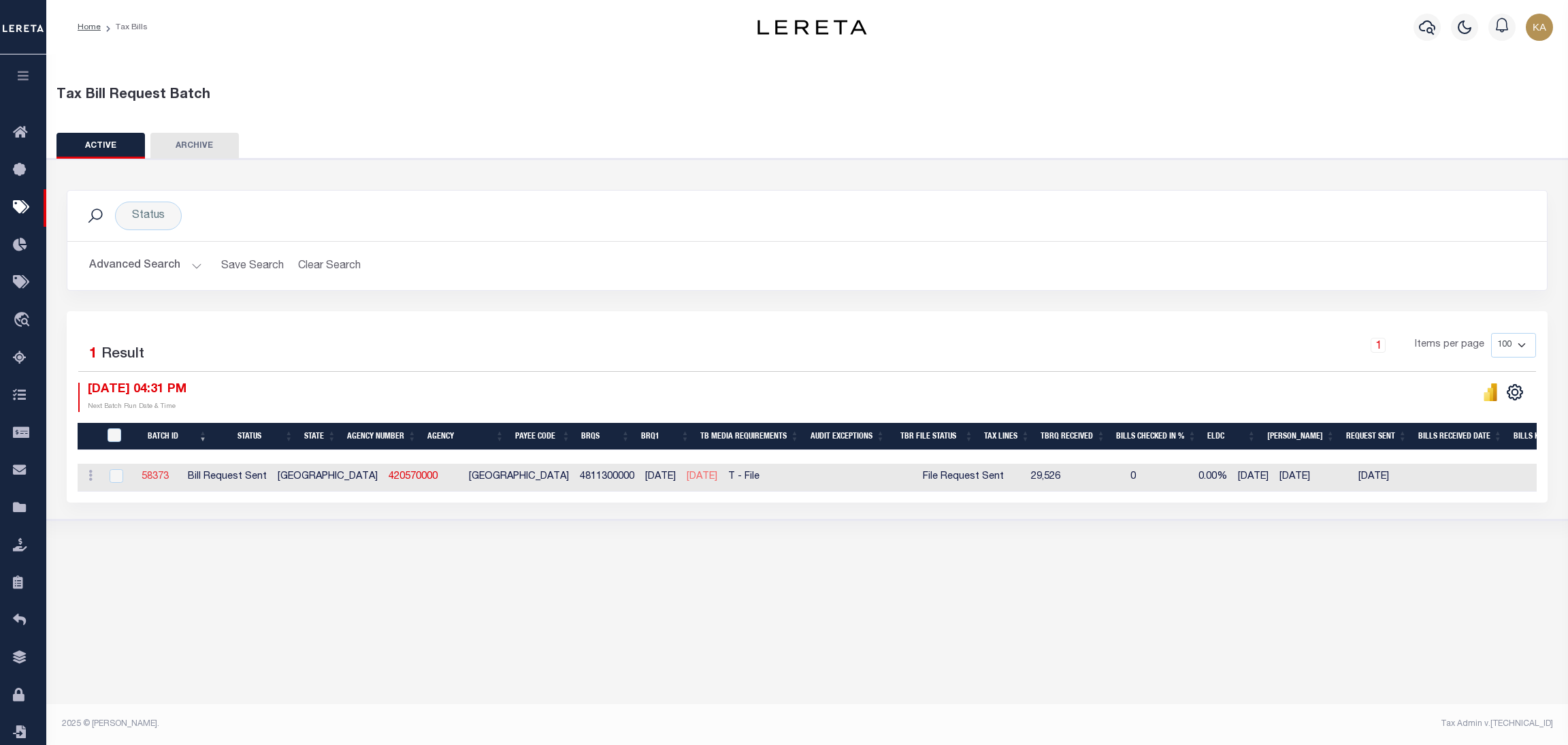
click at [169, 478] on link "58373" at bounding box center [155, 476] width 27 height 10
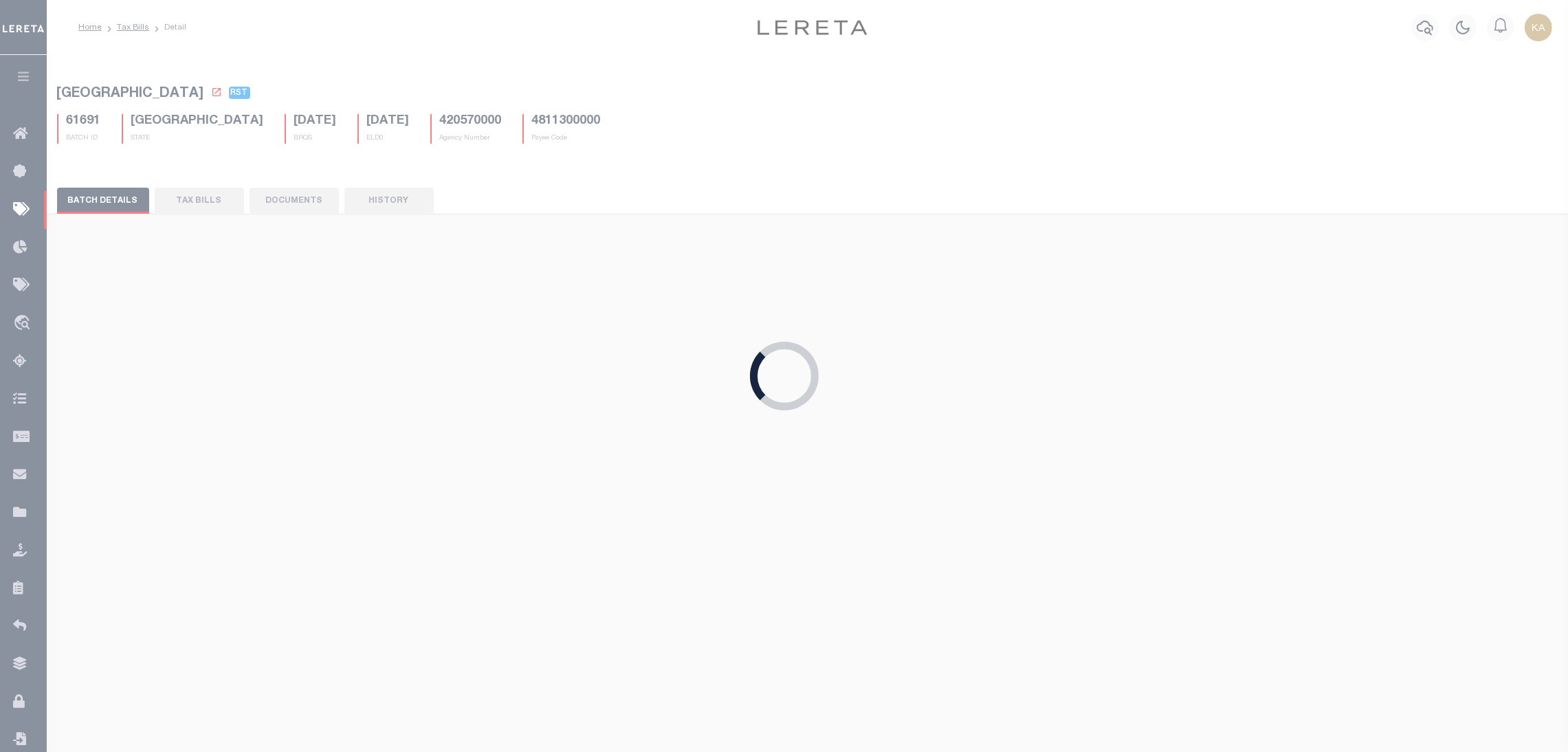
type input "08/07/2025"
select select
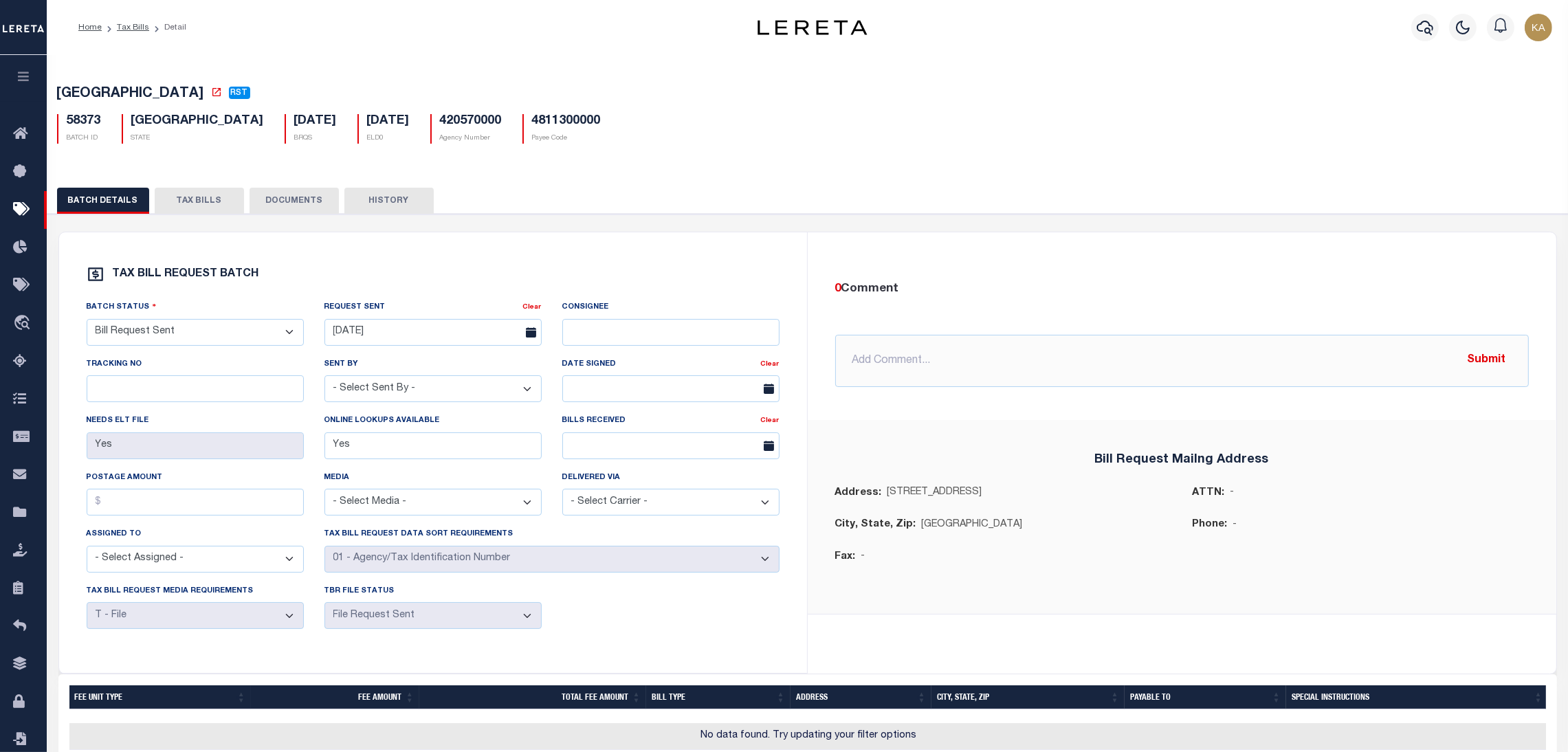
click at [215, 186] on div "BATCH DETAILS TAX BILLS DOCUMENTS HISTORY" at bounding box center [808, 507] width 1534 height 672
click at [212, 203] on button "TAX BILLS" at bounding box center [199, 201] width 89 height 26
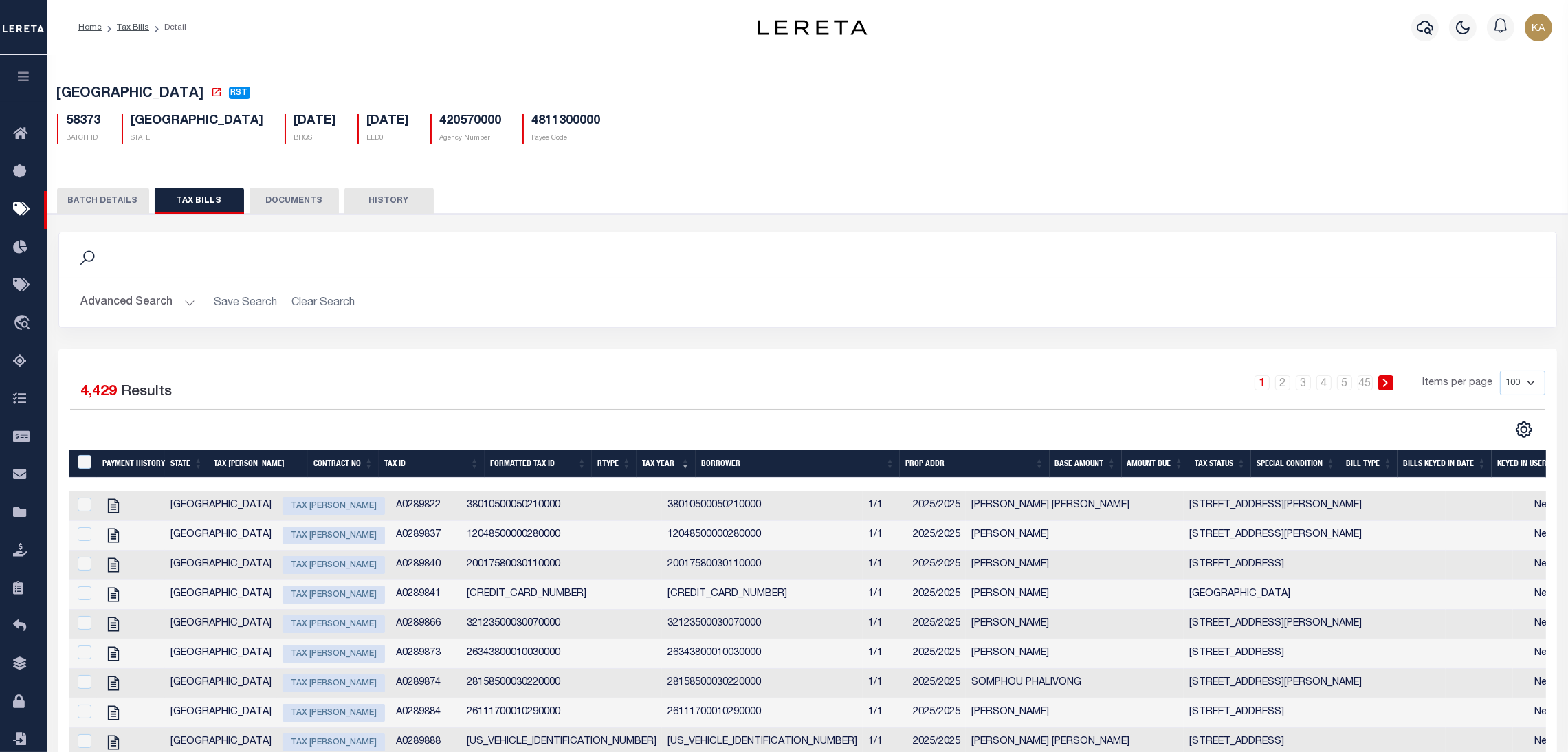
click at [151, 293] on button "Advanced Search" at bounding box center [138, 302] width 114 height 26
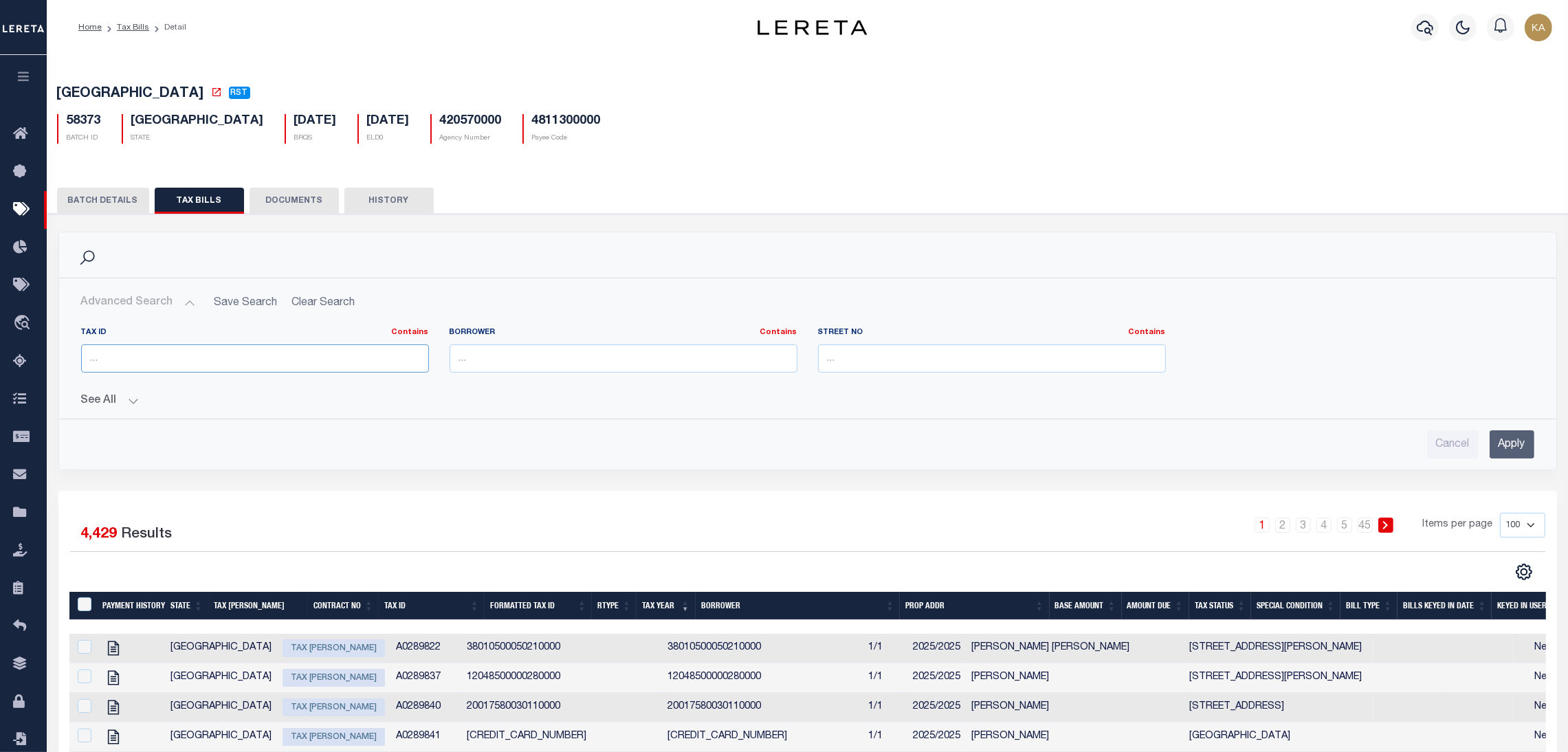
click at [112, 355] on input "text" at bounding box center [255, 359] width 348 height 28
paste input "00000257788000000"
type input "00000257788000000"
click at [1511, 447] on input "Apply" at bounding box center [1512, 445] width 45 height 28
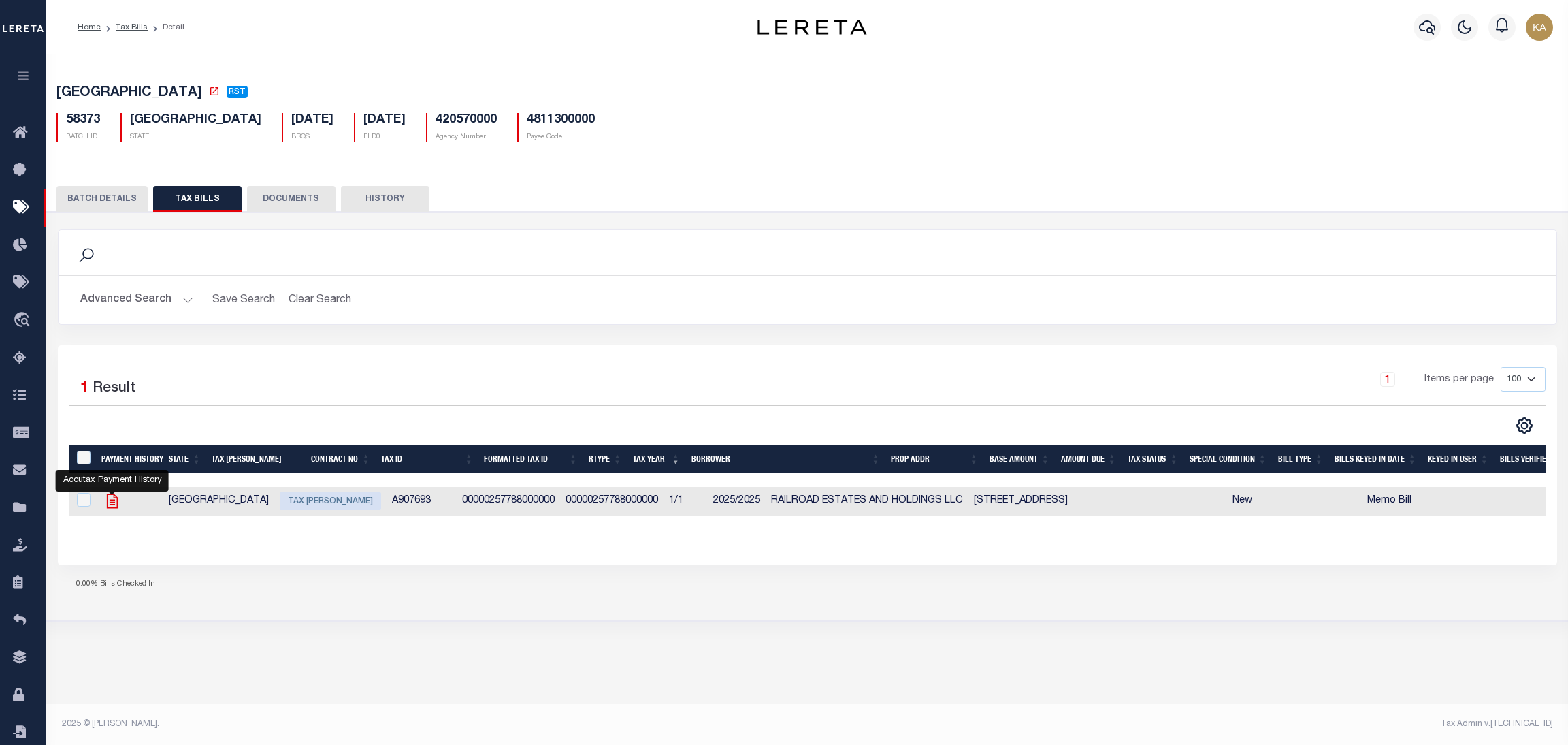
click at [110, 502] on icon at bounding box center [112, 501] width 18 height 18
checkbox input "true"
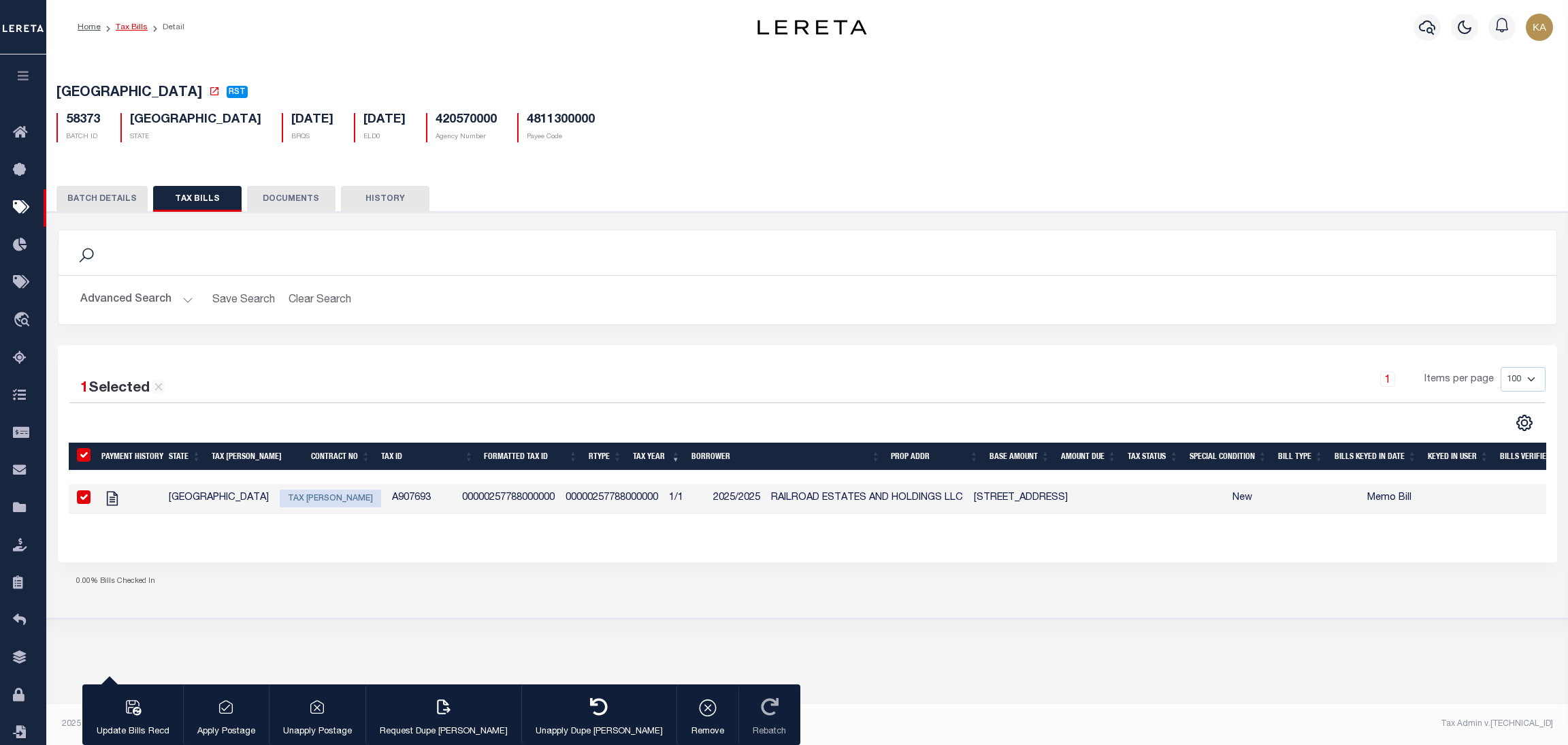
click at [133, 23] on link "Tax Bills" at bounding box center [131, 27] width 32 height 8
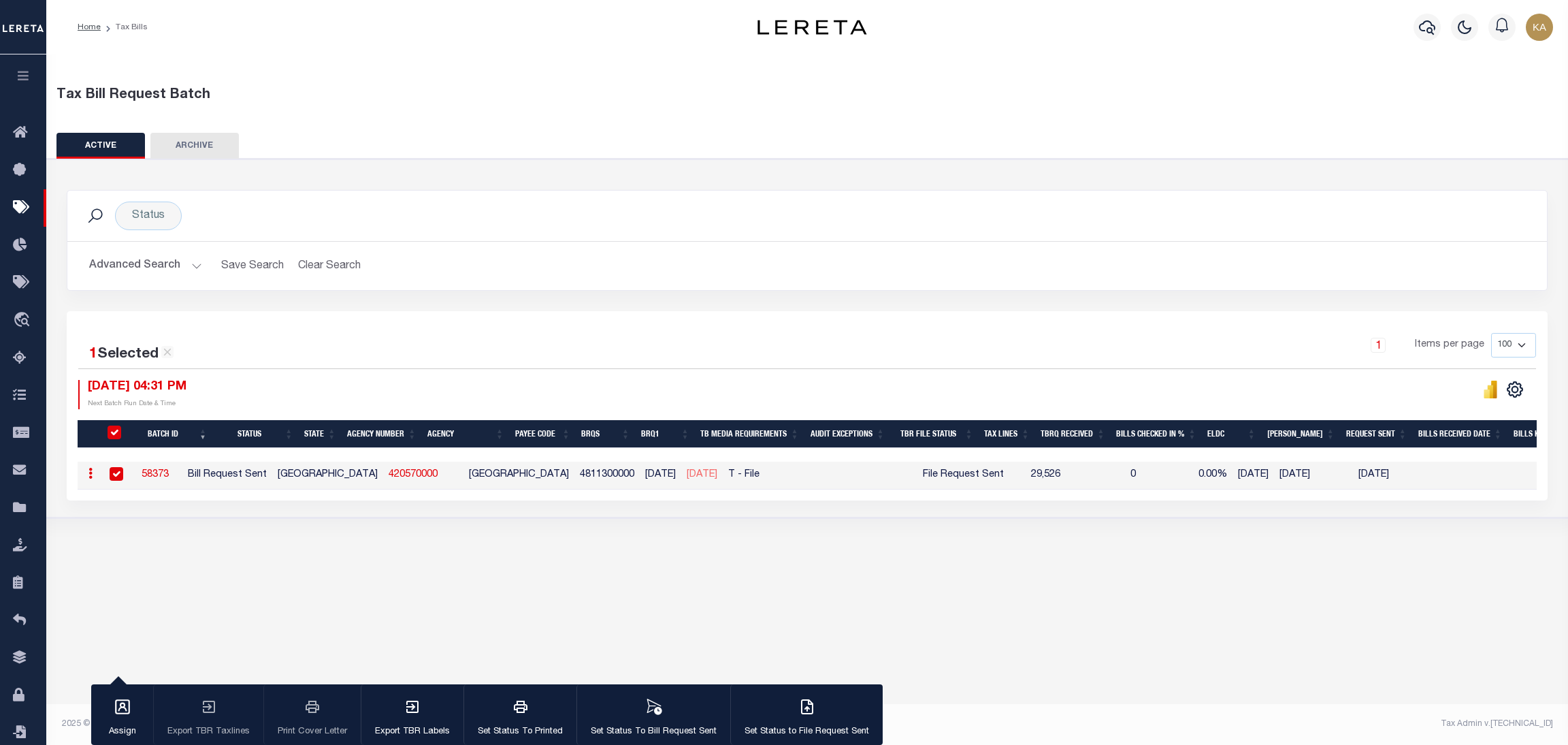
click at [169, 478] on link "58373" at bounding box center [155, 475] width 27 height 10
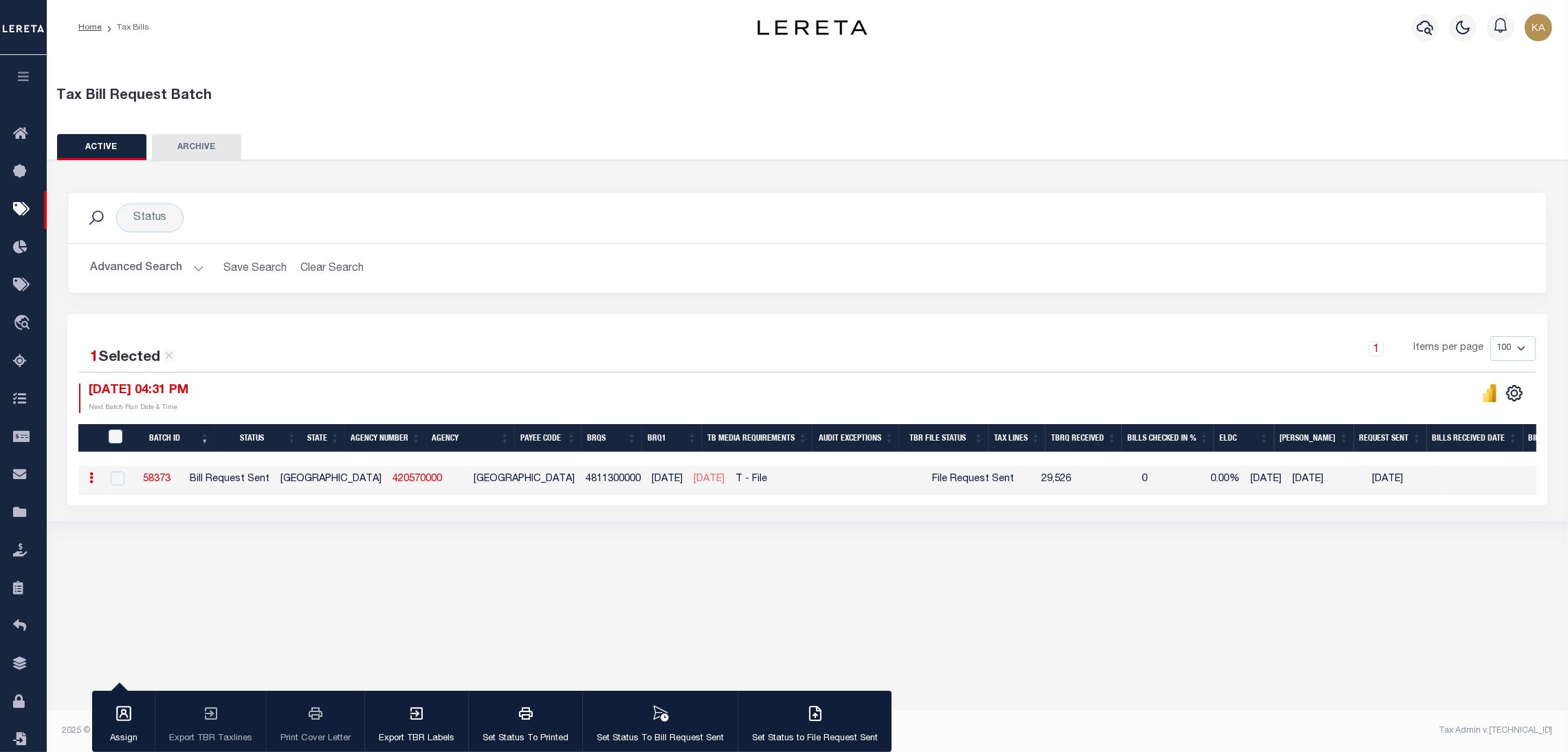
select select
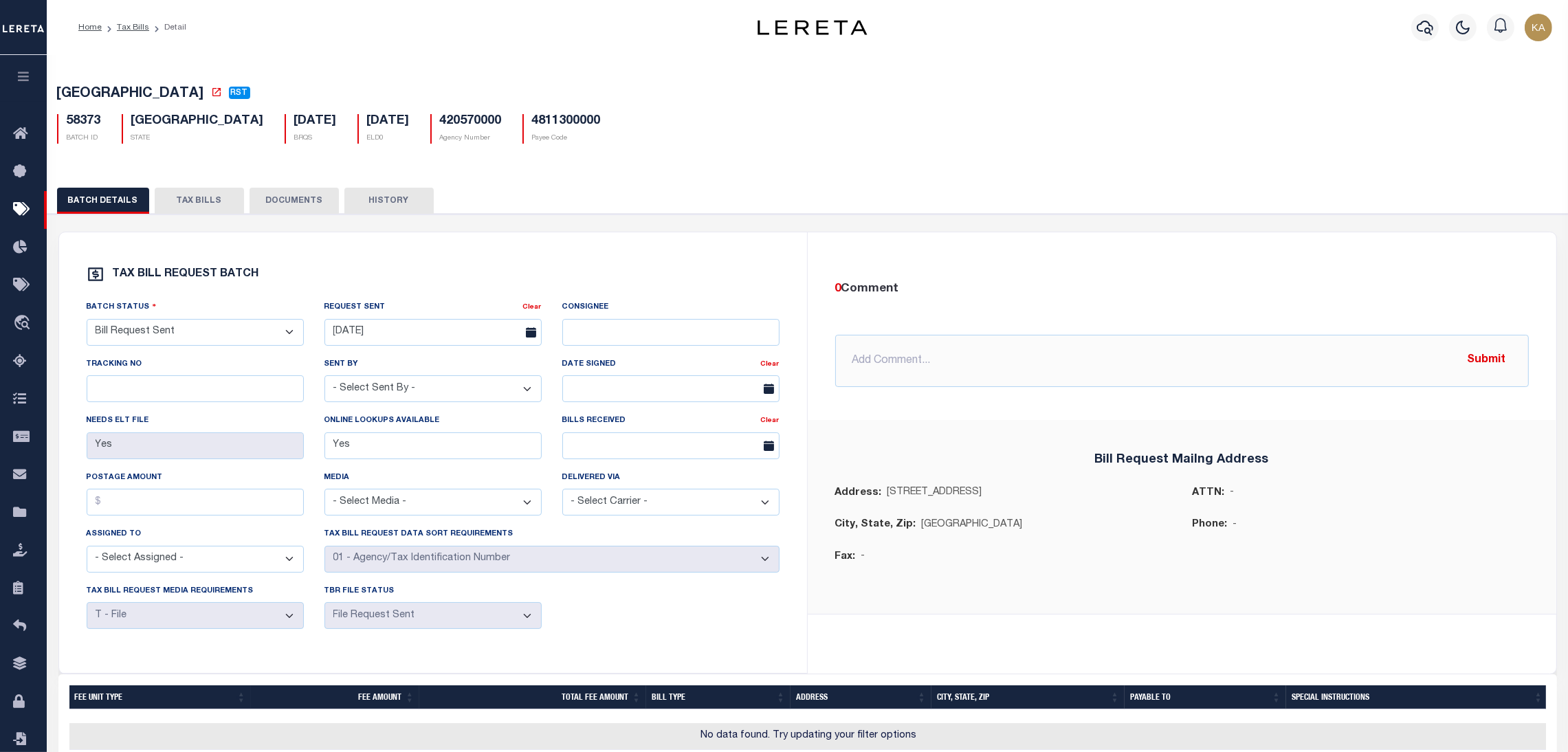
click at [198, 204] on button "TAX BILLS" at bounding box center [199, 201] width 89 height 26
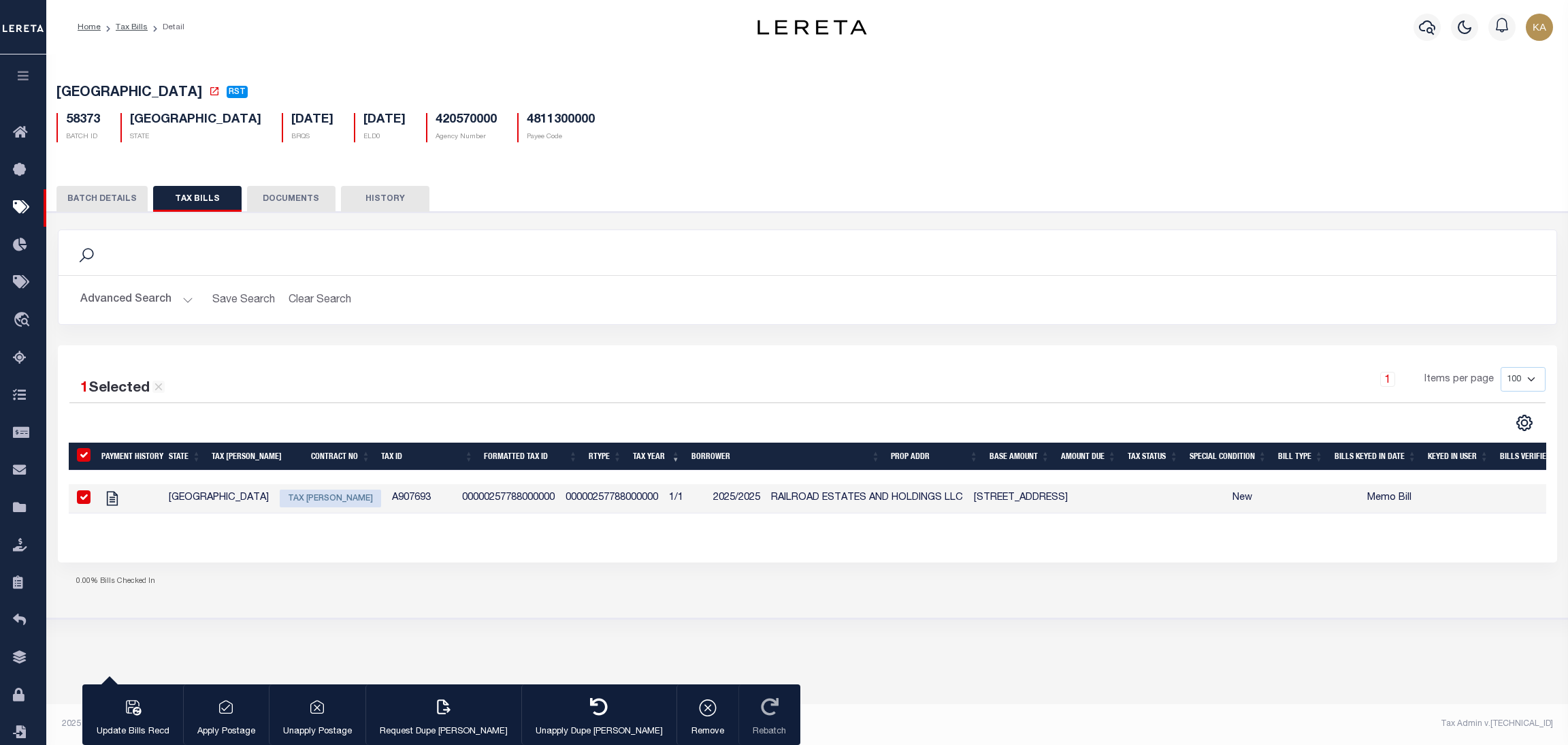
click at [560, 496] on td "00000257788000000" at bounding box center [611, 499] width 103 height 29
checkbox input "false"
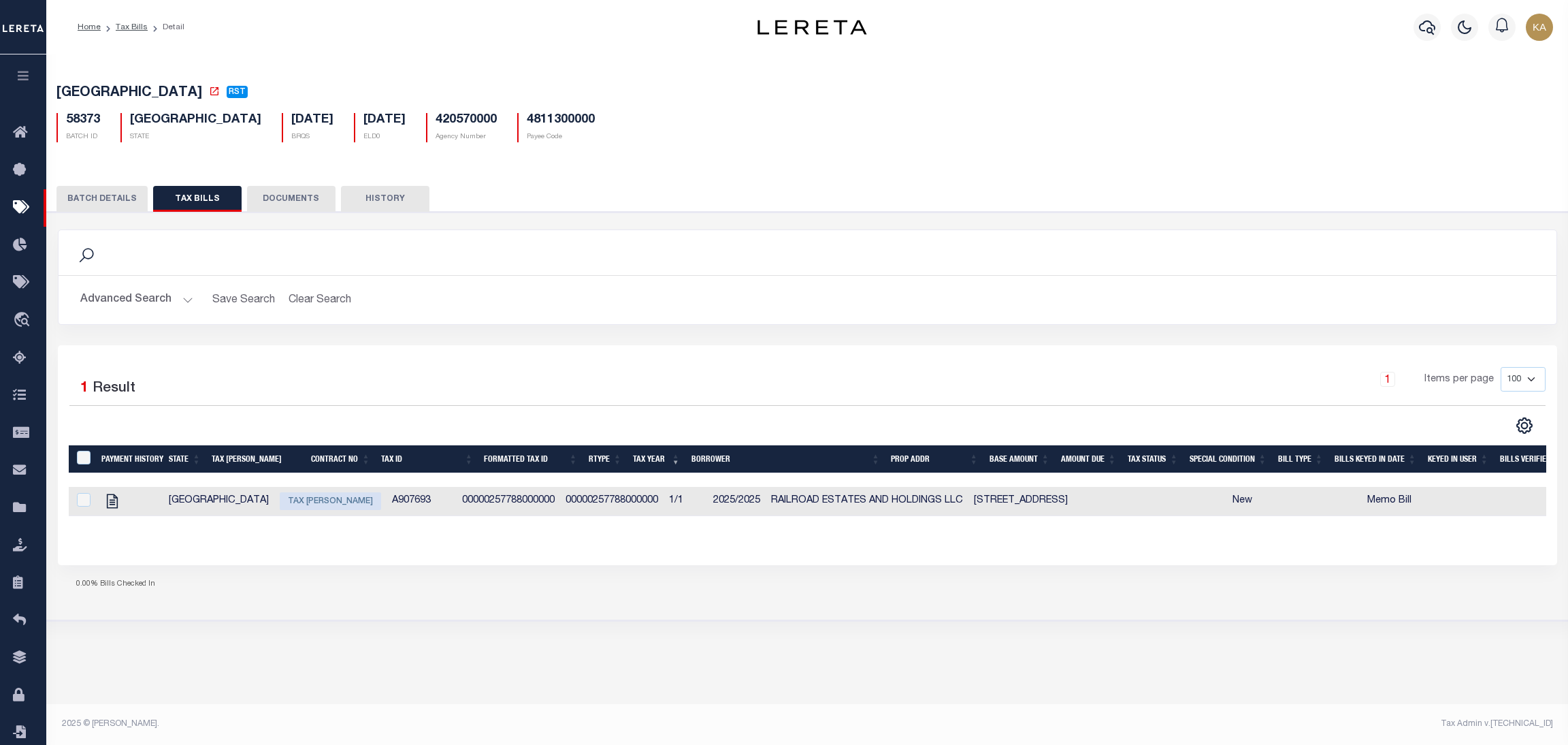
drag, startPoint x: 520, startPoint y: 496, endPoint x: 522, endPoint y: 506, distance: 10.2
click at [560, 495] on td "00000257788000000" at bounding box center [611, 502] width 103 height 29
checkbox input "true"
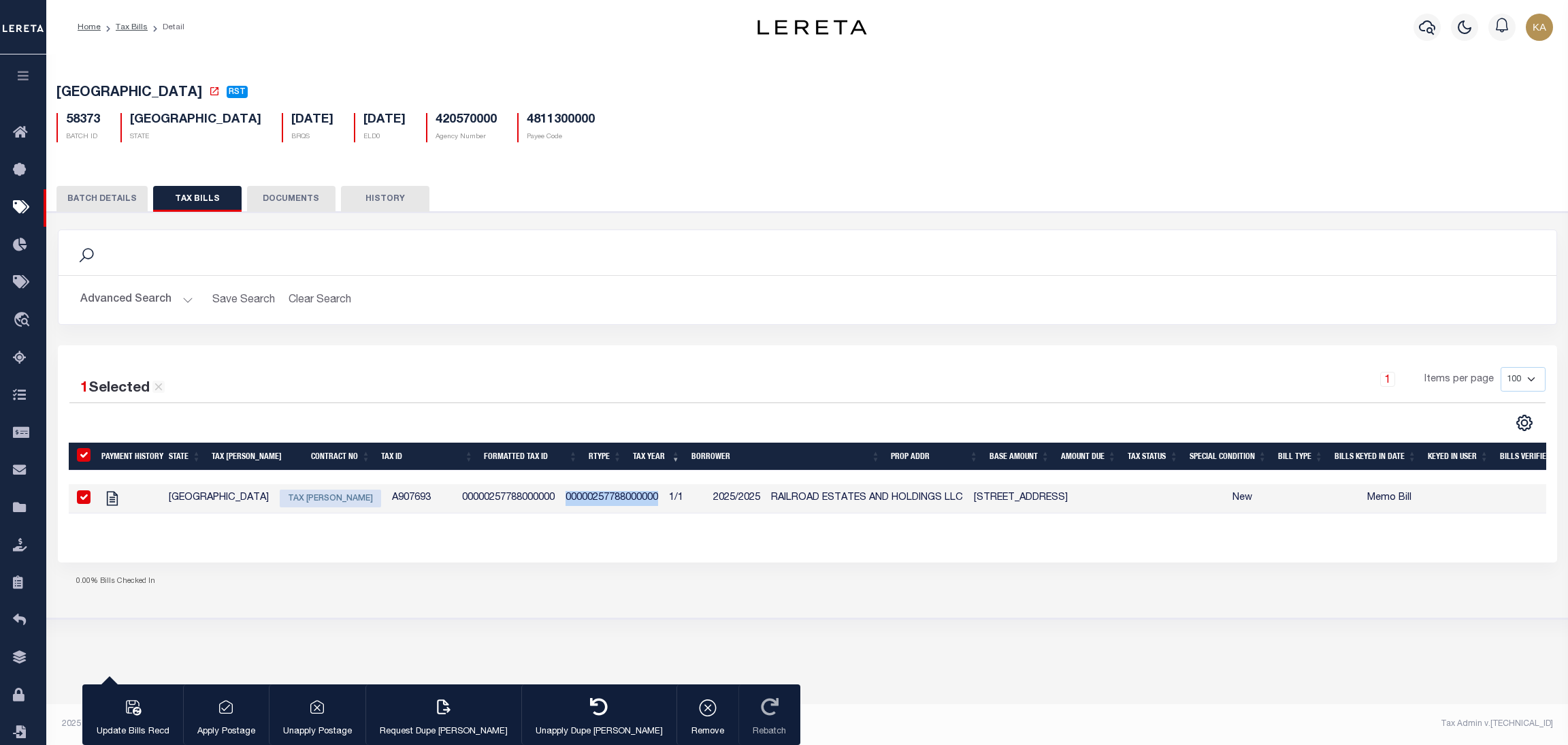
click at [18, 61] on button "button" at bounding box center [23, 78] width 47 height 47
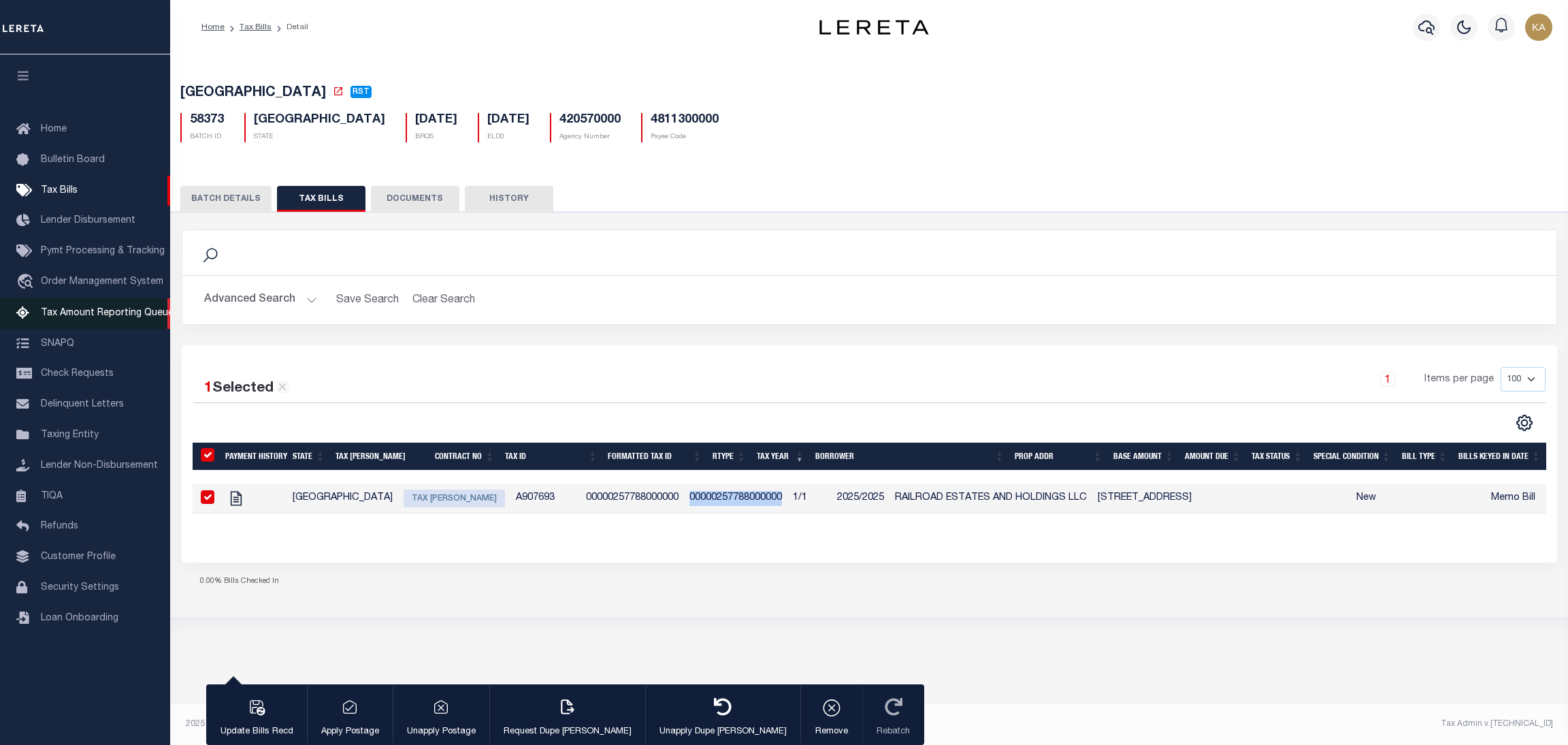
drag, startPoint x: 128, startPoint y: 323, endPoint x: 151, endPoint y: 318, distance: 23.5
click at [128, 318] on span "Tax Amount Reporting Queue" at bounding box center [107, 314] width 133 height 10
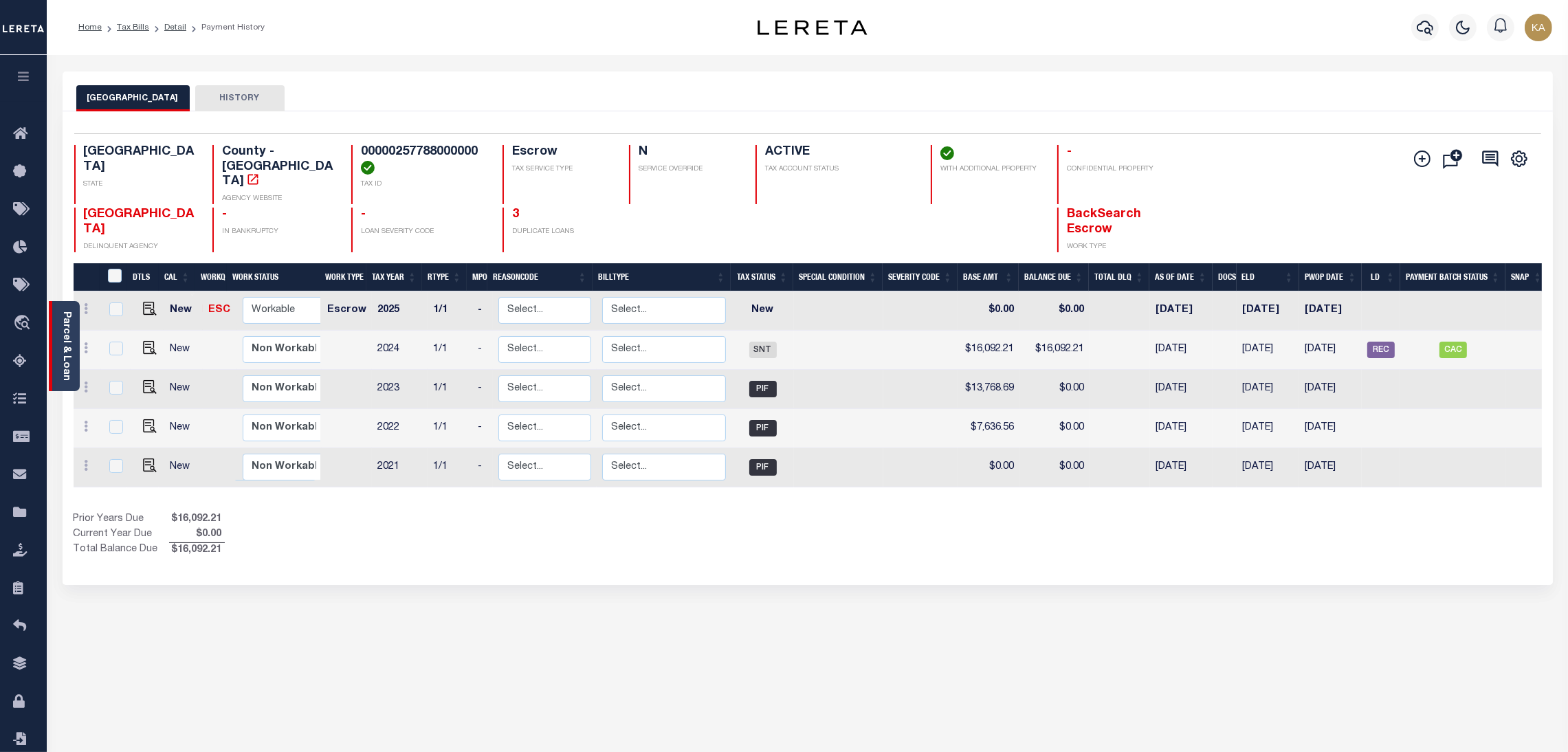
click at [67, 351] on link "Parcel & Loan" at bounding box center [66, 346] width 10 height 69
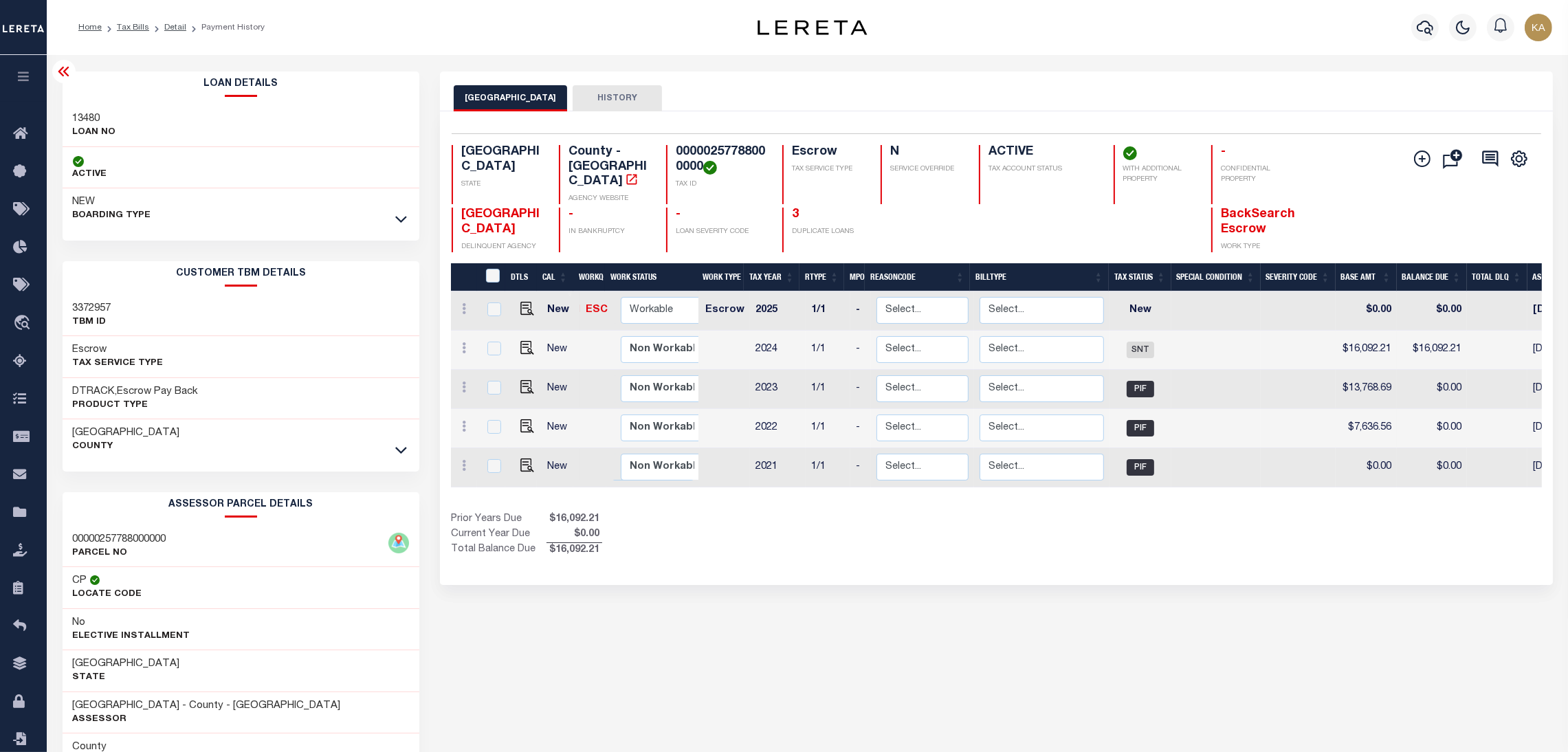
drag, startPoint x: 1166, startPoint y: 593, endPoint x: 1076, endPoint y: 55, distance: 545.5
click at [1166, 593] on div "DALLAS COUNTY HISTORY Selected 5 Results" at bounding box center [996, 459] width 1133 height 776
click at [98, 310] on h3 "3372957" at bounding box center [92, 308] width 39 height 14
click at [98, 309] on h3 "3372957" at bounding box center [92, 308] width 39 height 14
click at [105, 307] on h3 "3372957" at bounding box center [92, 308] width 39 height 14
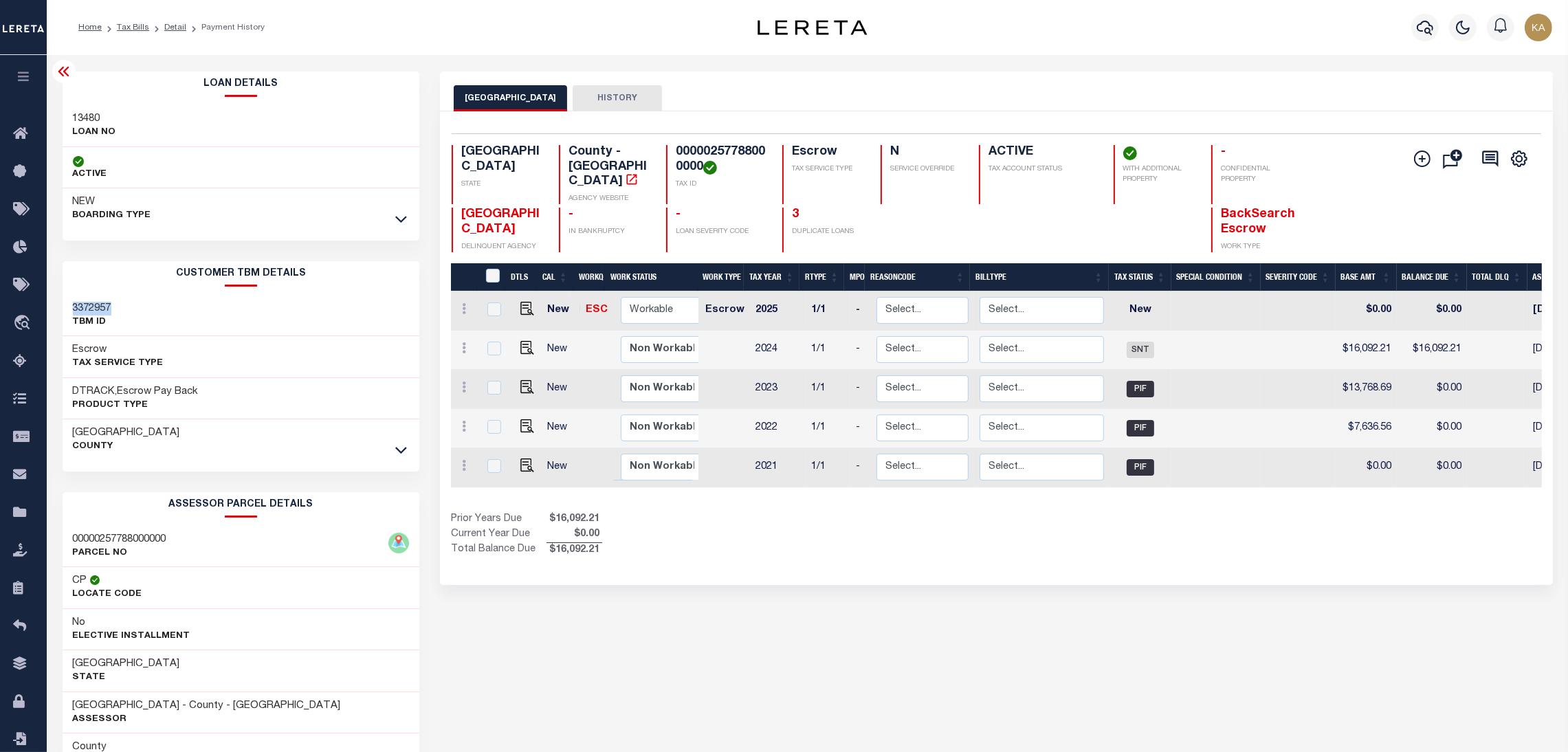
click at [105, 307] on h3 "3372957" at bounding box center [92, 308] width 39 height 14
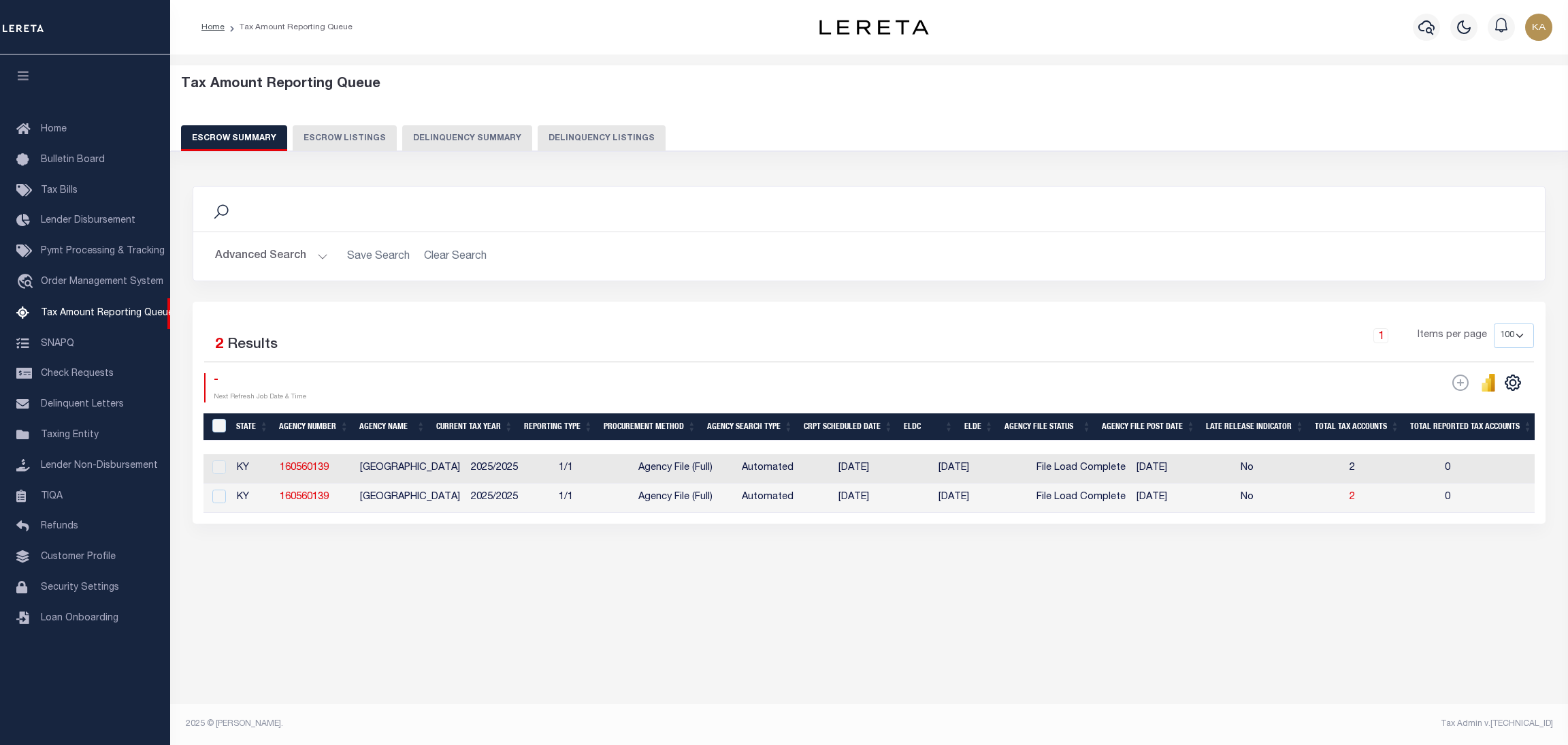
select select
select select "100"
click at [283, 269] on button "Advanced Search" at bounding box center [272, 256] width 113 height 26
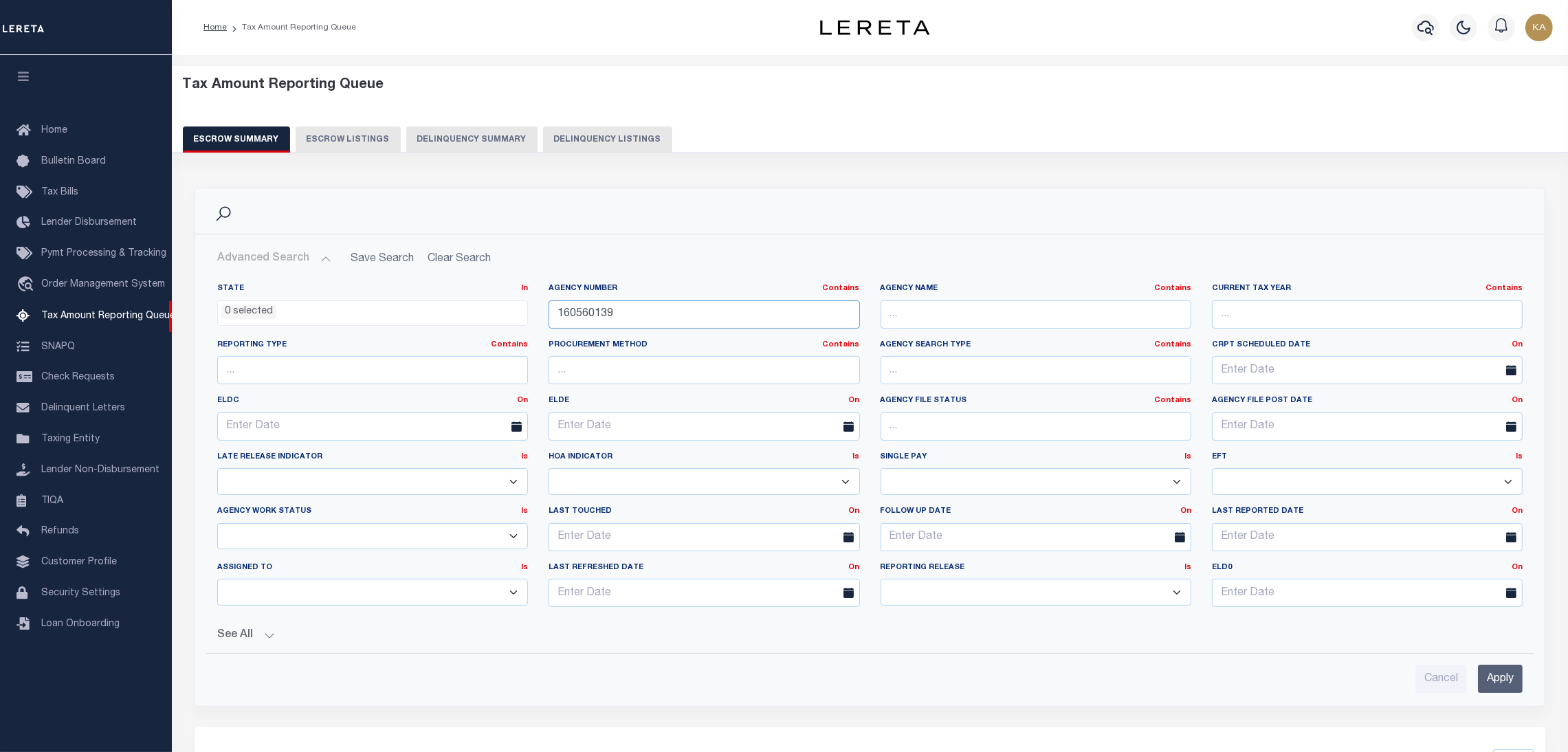
click at [587, 318] on input "160560139" at bounding box center [704, 314] width 311 height 28
paste input "30450000"
type input "130450000"
click at [1503, 689] on input "Apply" at bounding box center [1500, 678] width 45 height 28
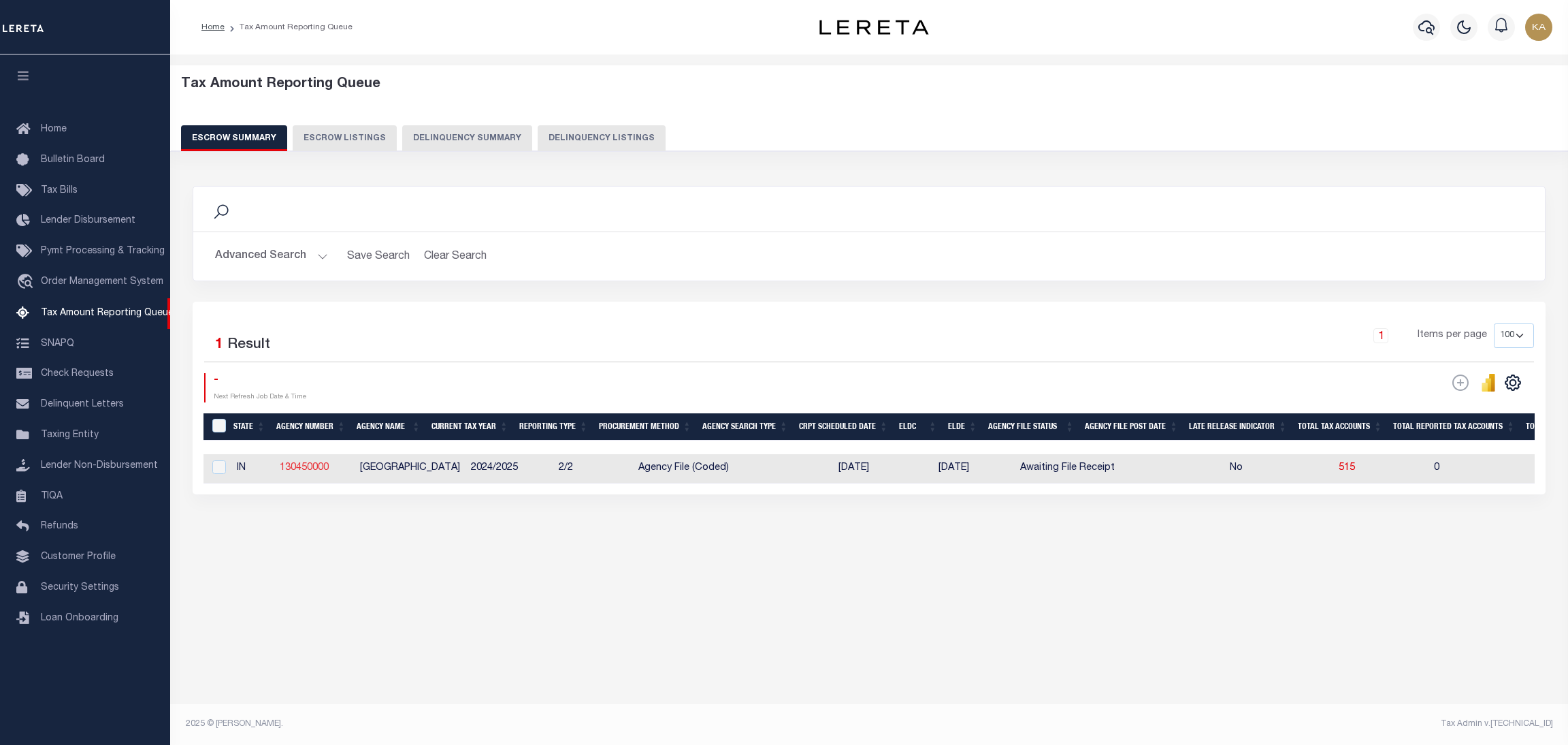
click at [313, 465] on link "130450000" at bounding box center [304, 468] width 49 height 10
checkbox input "true"
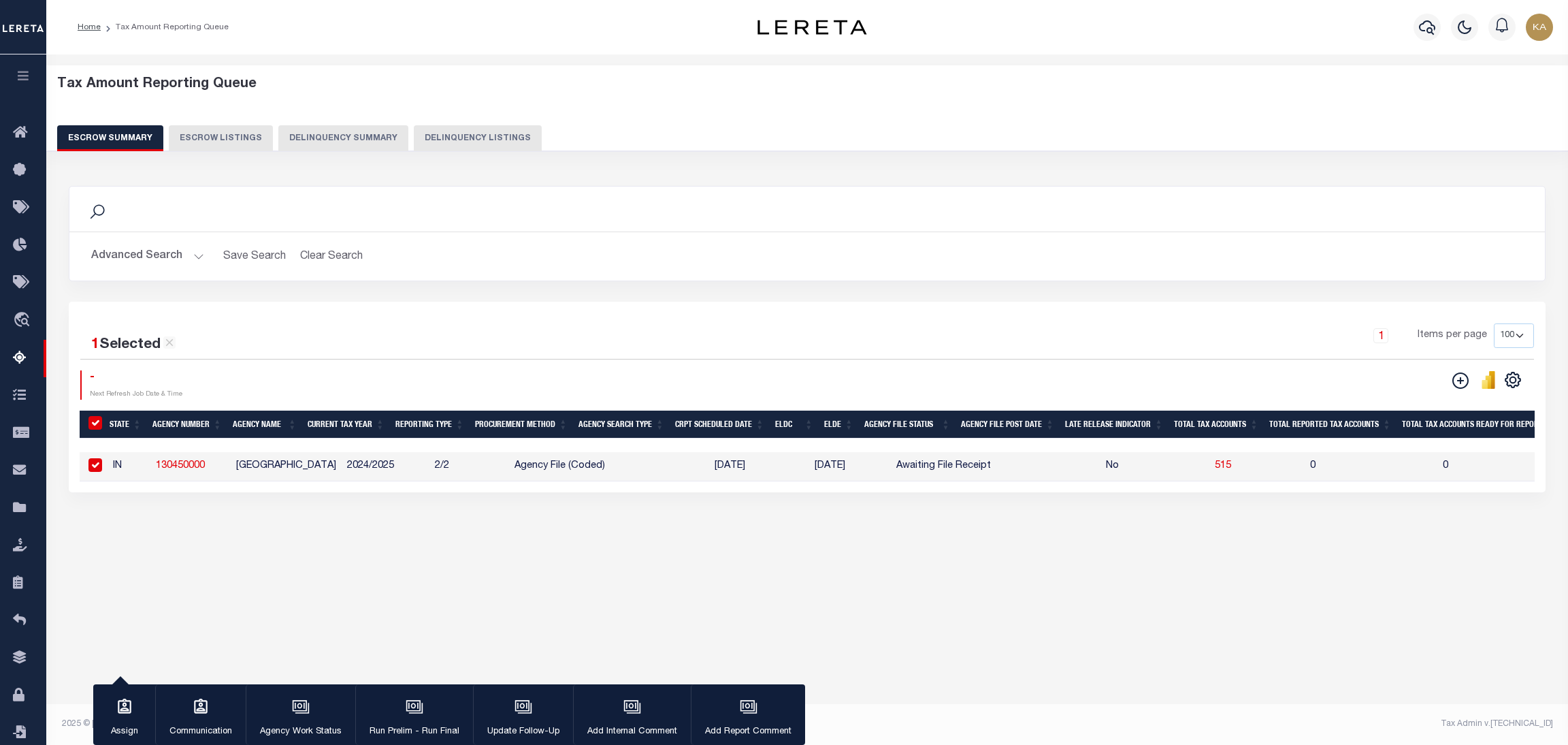
click at [1215, 463] on span "515" at bounding box center [1223, 466] width 16 height 10
select select "100"
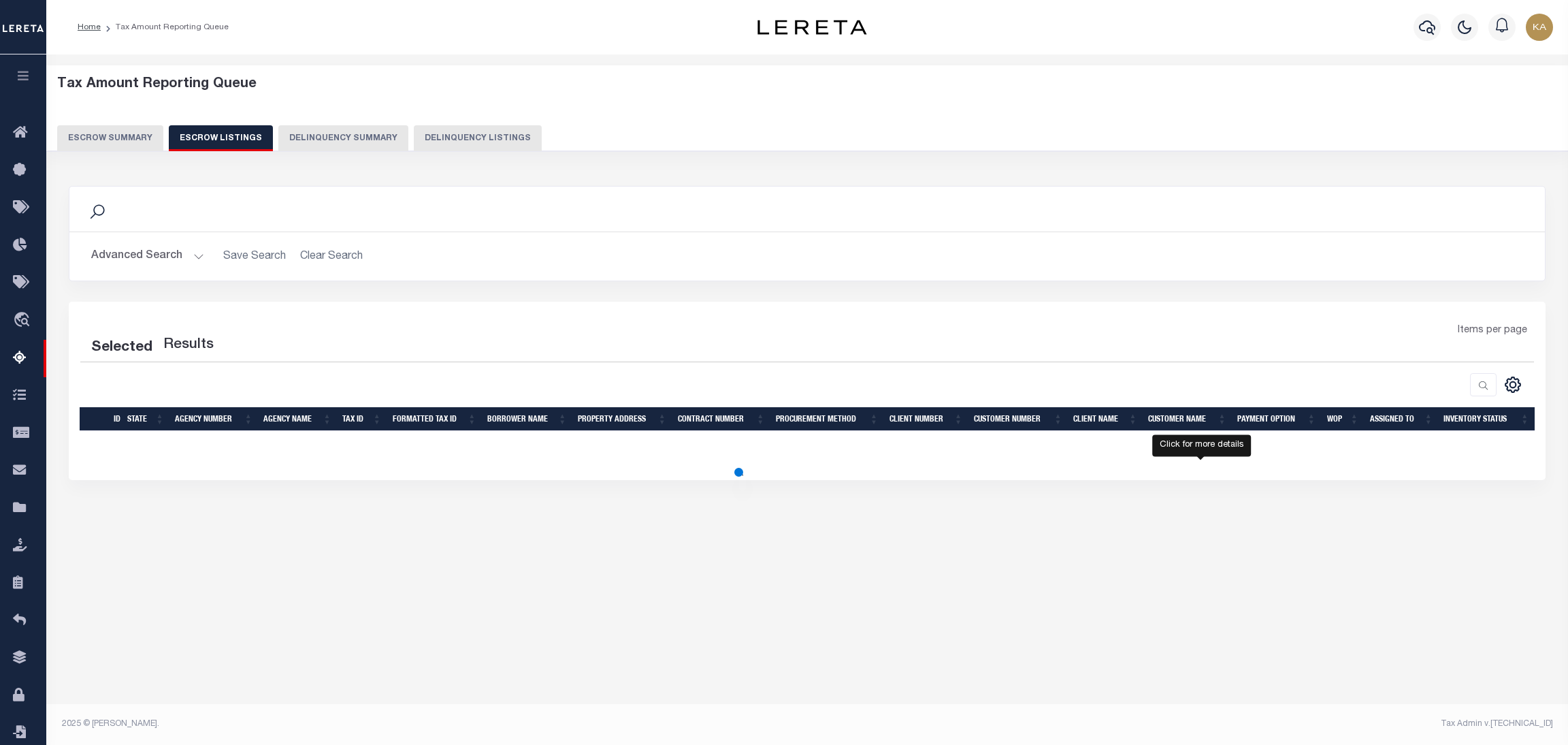
select select "100"
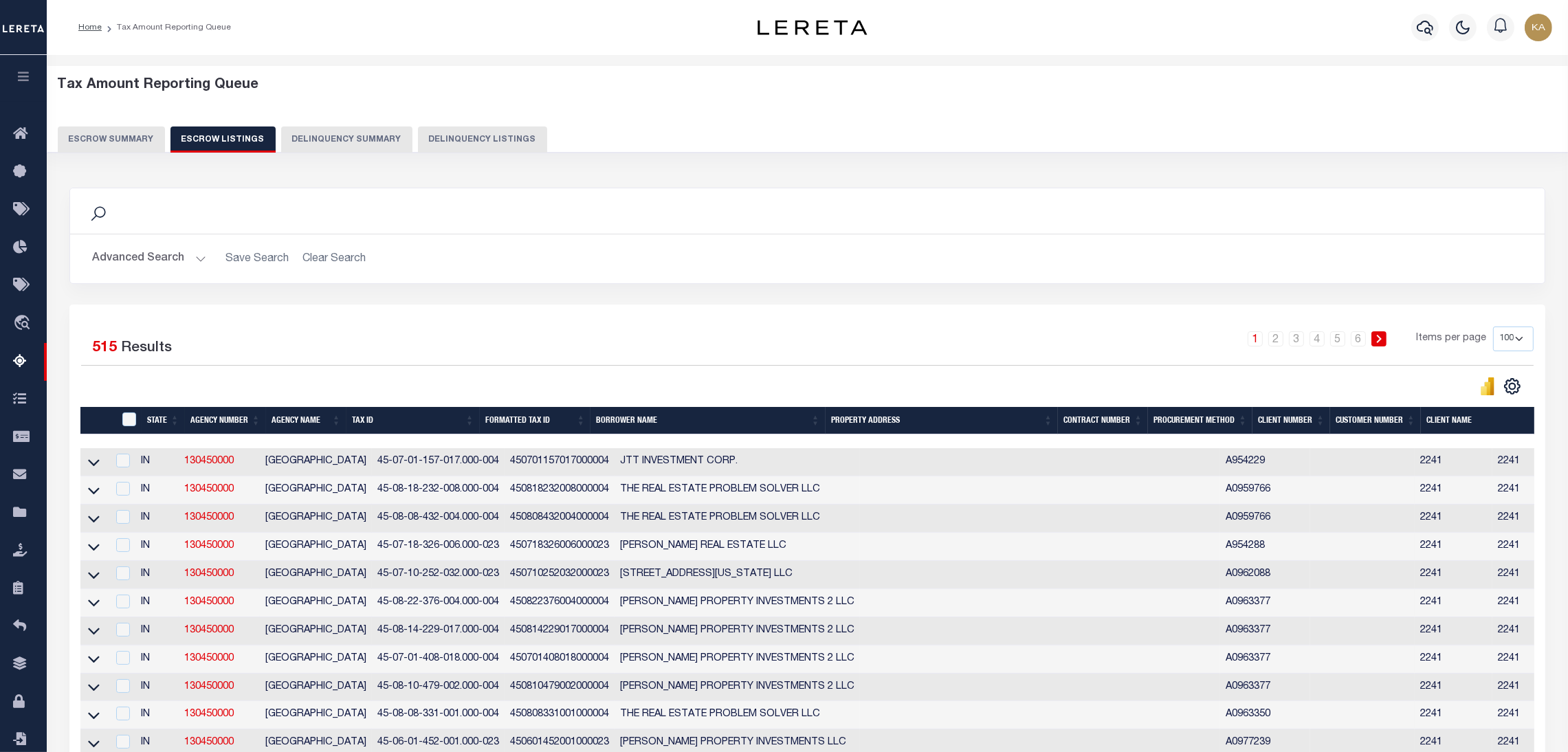
click at [190, 261] on button "Advanced Search" at bounding box center [149, 259] width 114 height 26
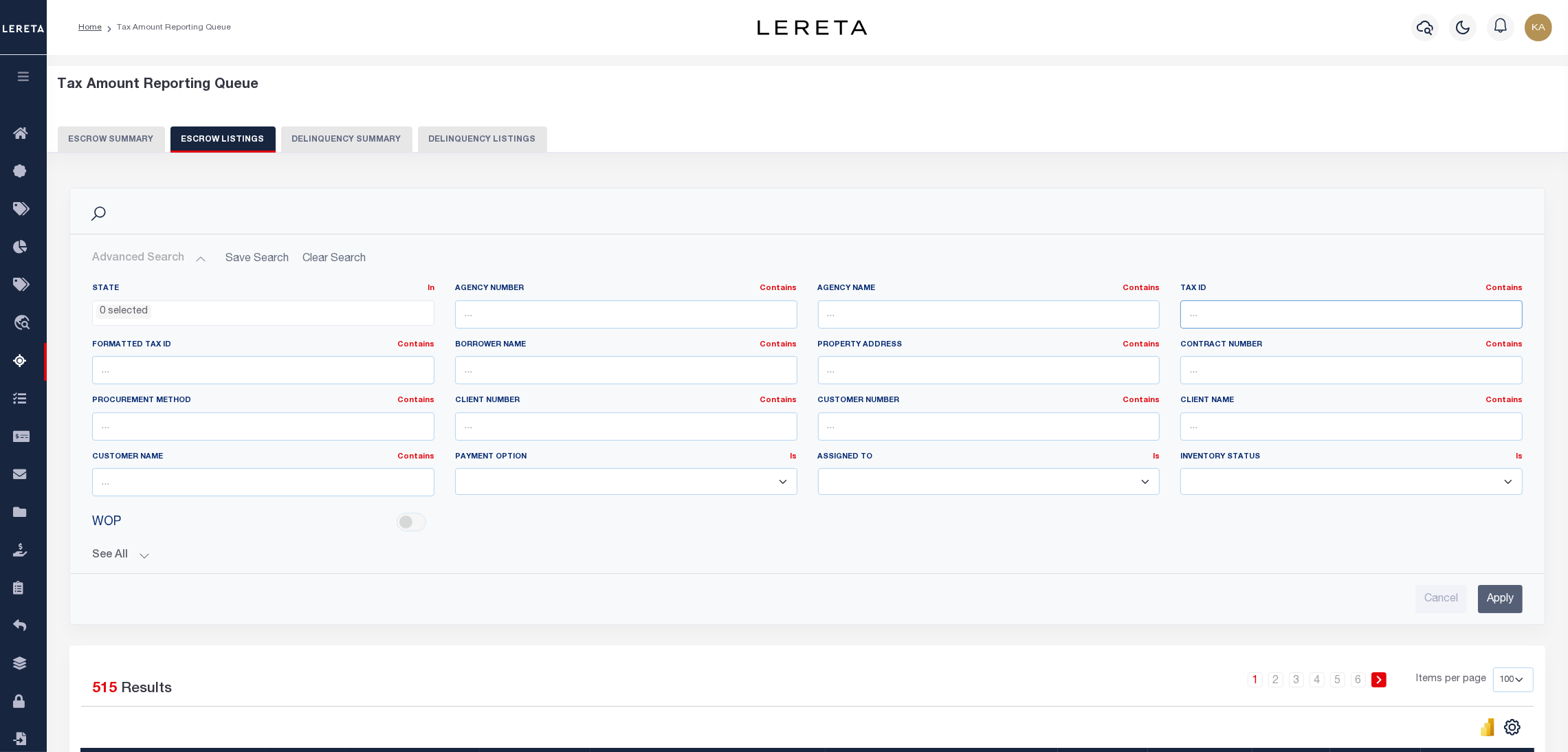
click at [1239, 318] on input "text" at bounding box center [1351, 314] width 342 height 28
paste input "45-03-29-327-009.000-024"
type input "45-03-29-327-009.000-024"
click at [1512, 607] on input "Apply" at bounding box center [1500, 599] width 45 height 28
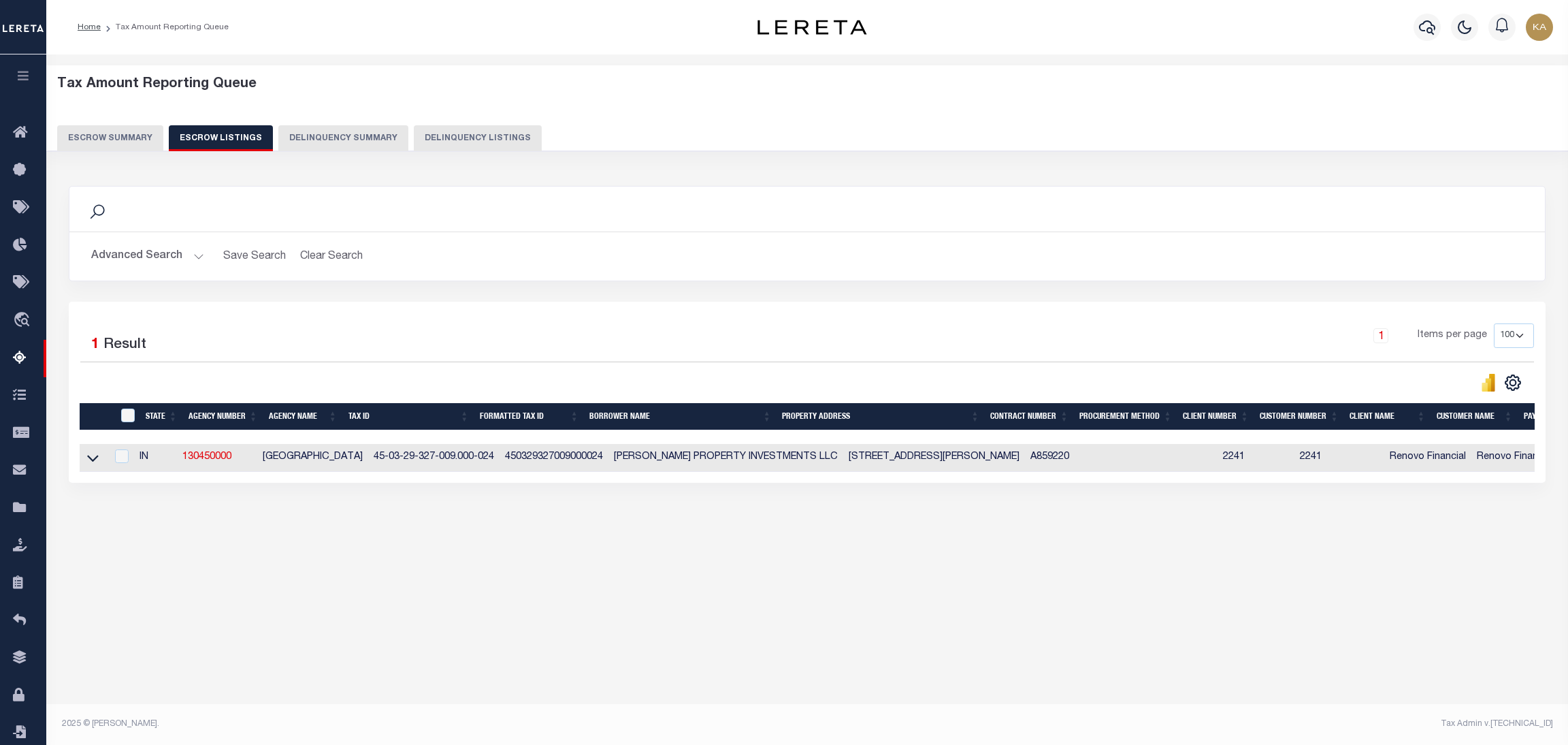
click at [99, 462] on link at bounding box center [92, 457] width 16 height 10
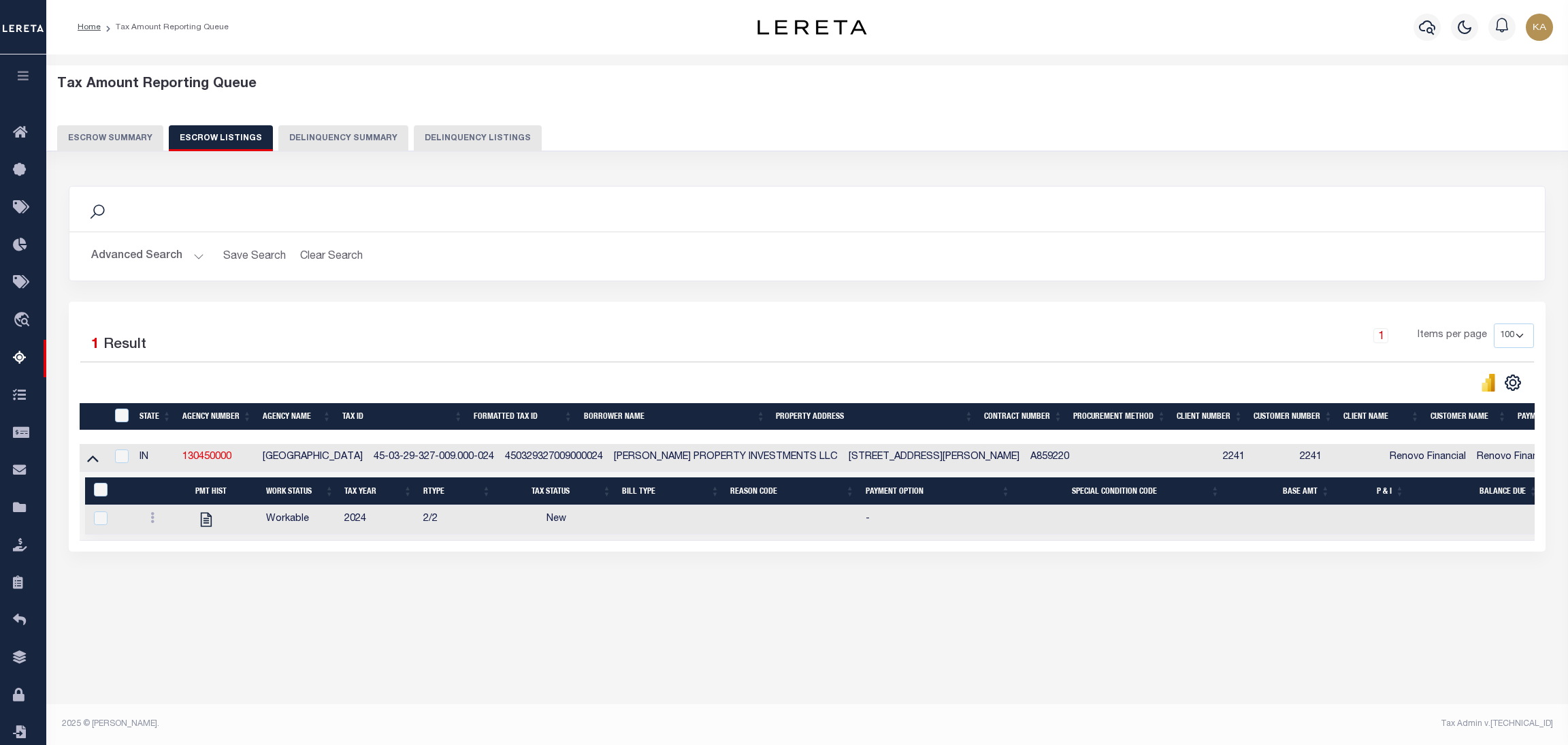
click at [151, 137] on button "Escrow Summary" at bounding box center [110, 138] width 106 height 26
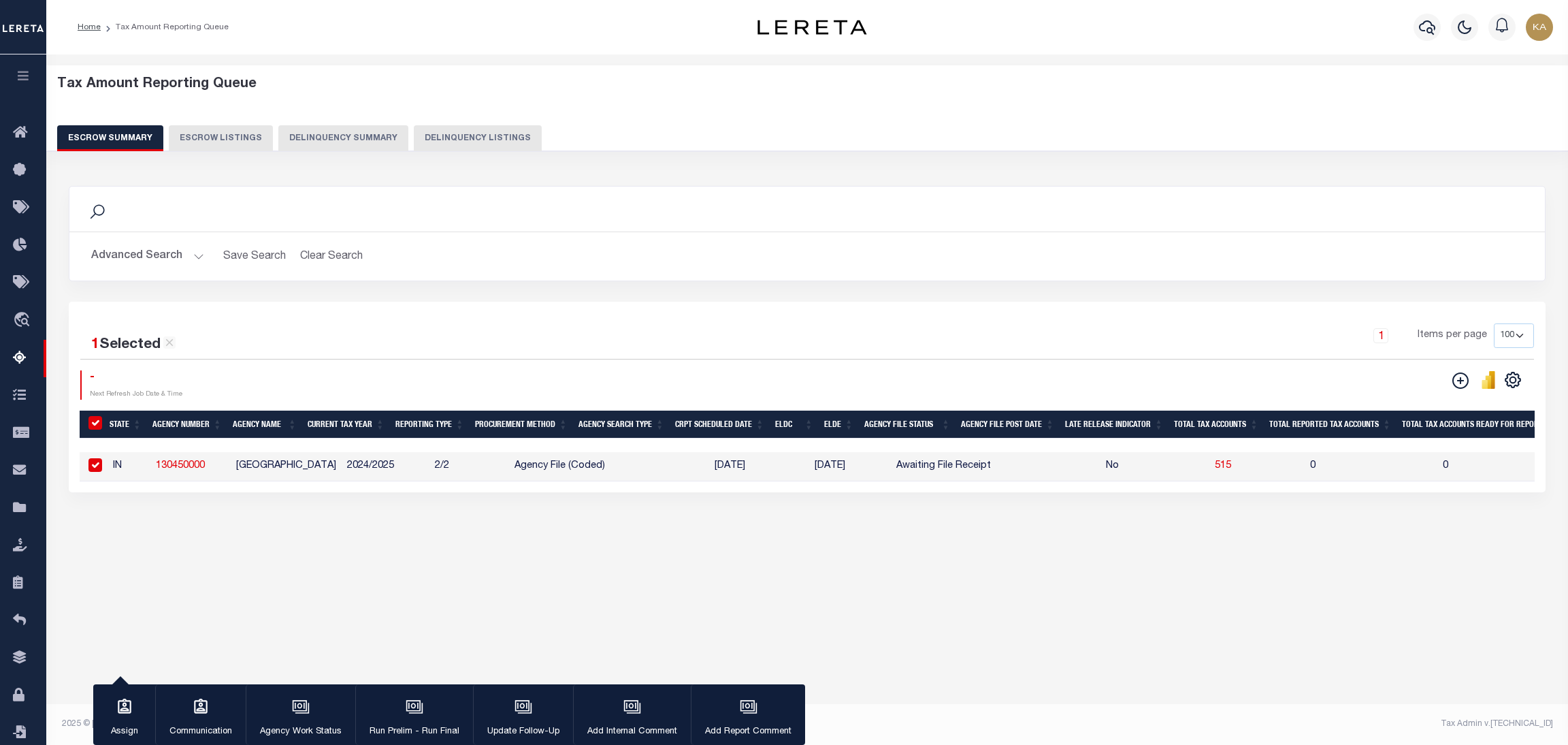
click at [170, 259] on button "Advanced Search" at bounding box center [147, 256] width 113 height 26
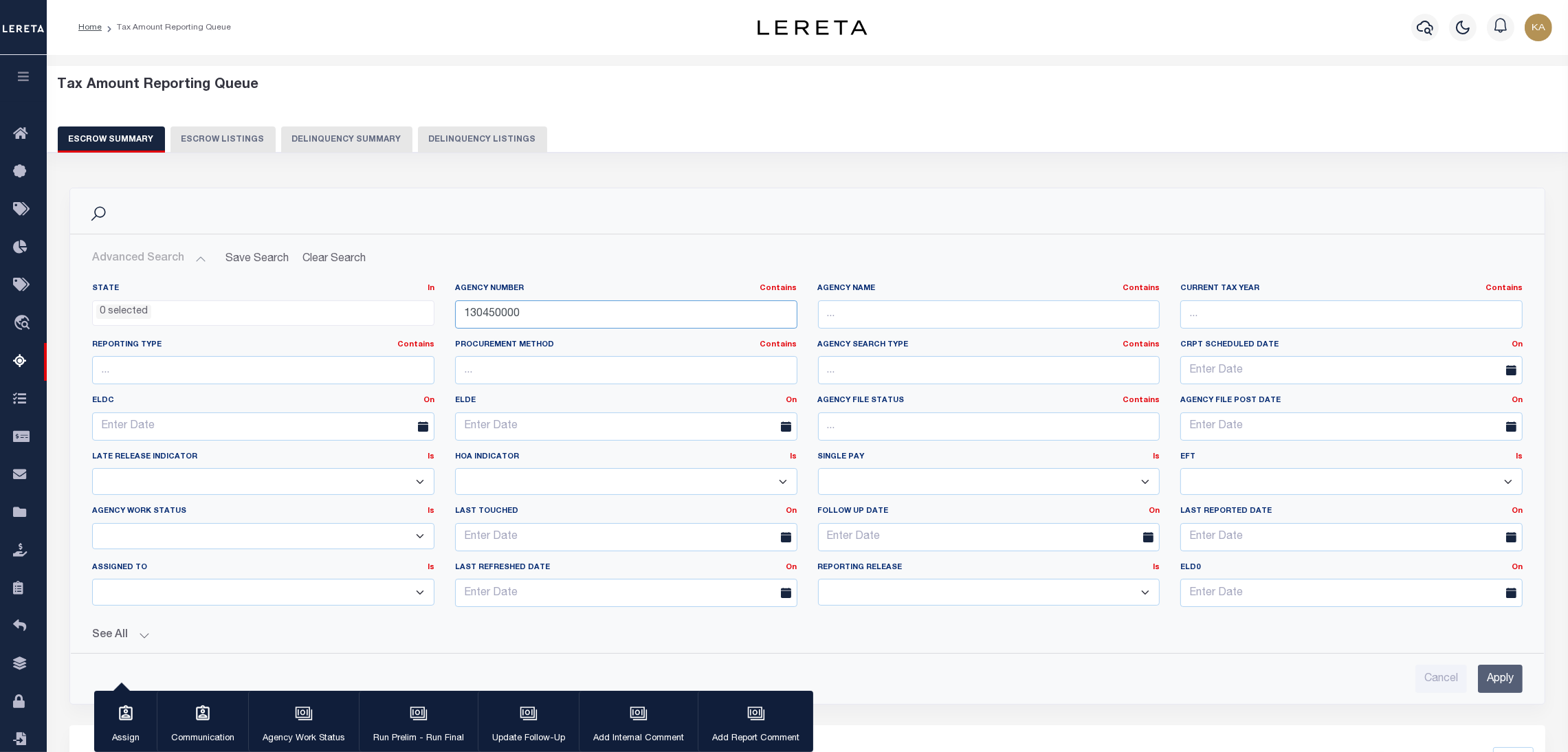
click at [512, 317] on input "130450000" at bounding box center [627, 314] width 342 height 28
paste input "420370501"
type input "420370501"
click at [1478, 684] on input "Apply" at bounding box center [1500, 678] width 45 height 28
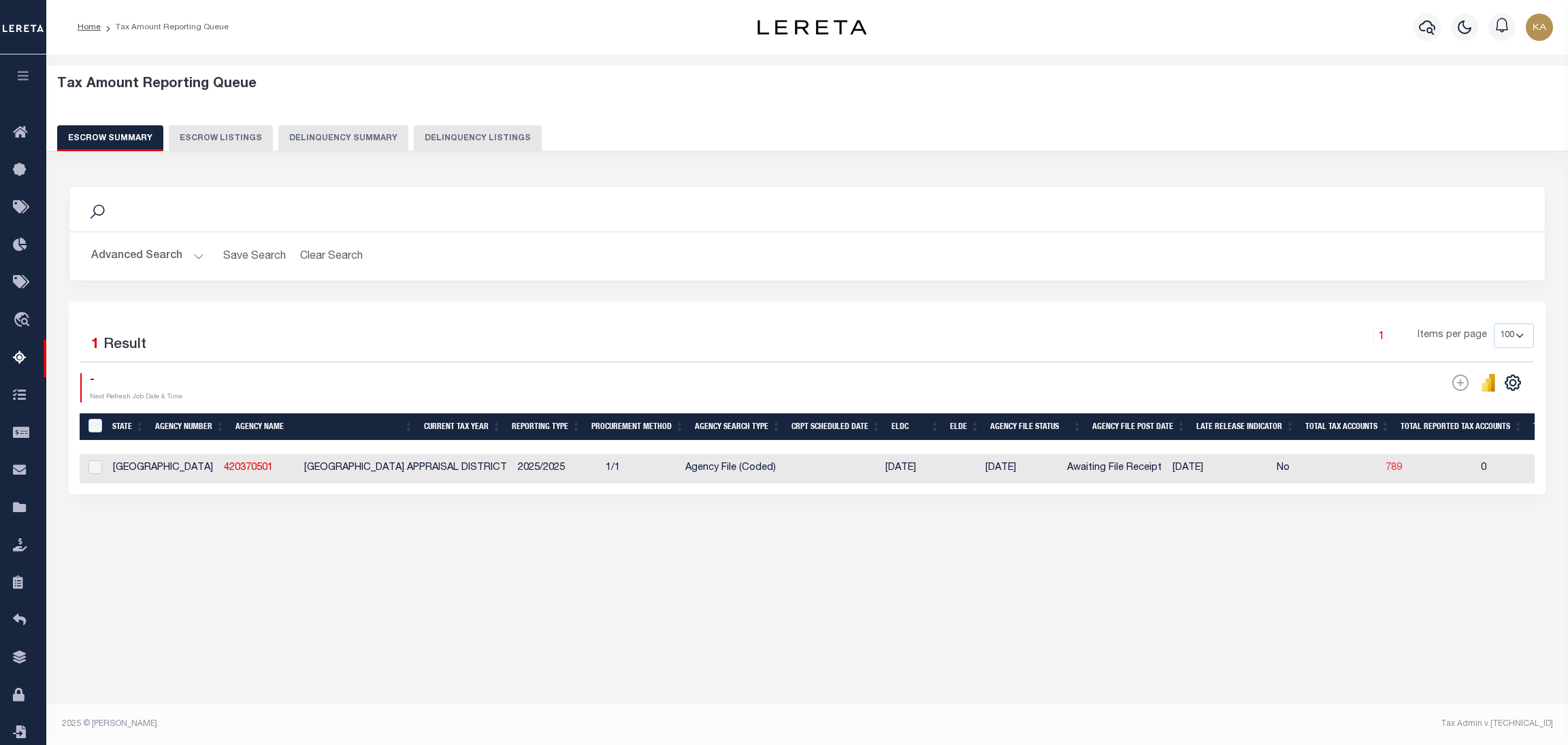
click at [1386, 467] on span "789" at bounding box center [1394, 468] width 16 height 10
select select
select select "100"
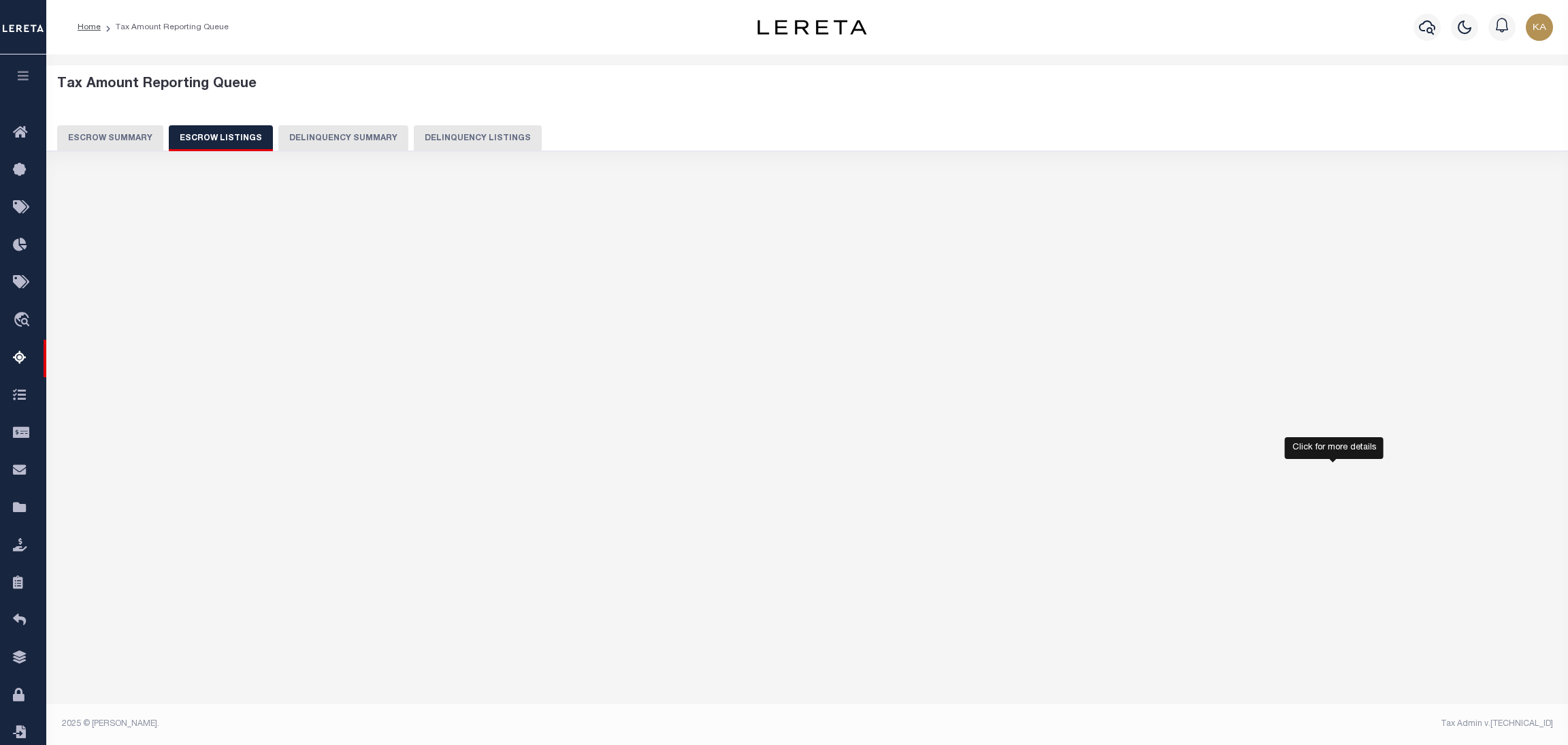
select select "100"
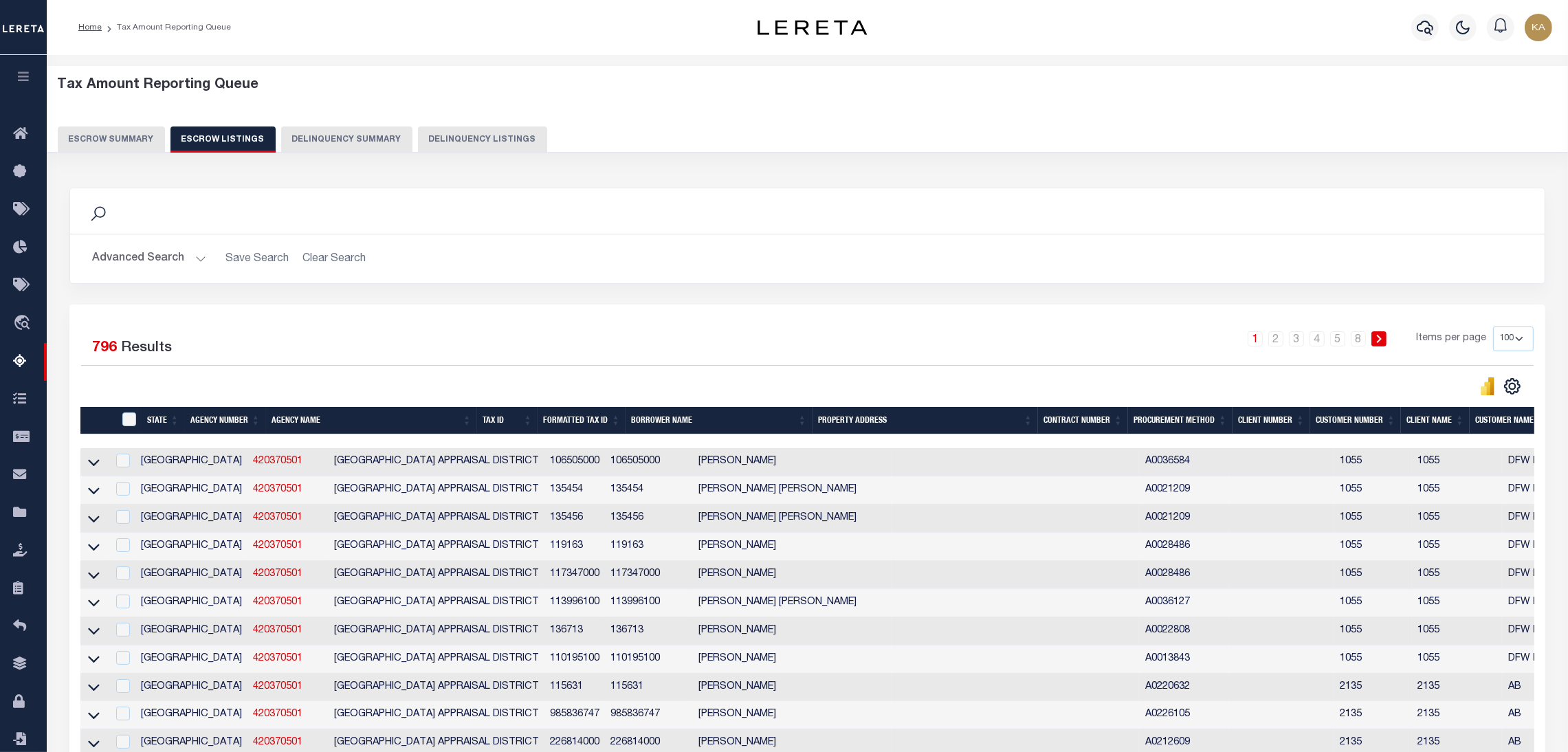
click at [153, 264] on button "Advanced Search" at bounding box center [149, 259] width 114 height 26
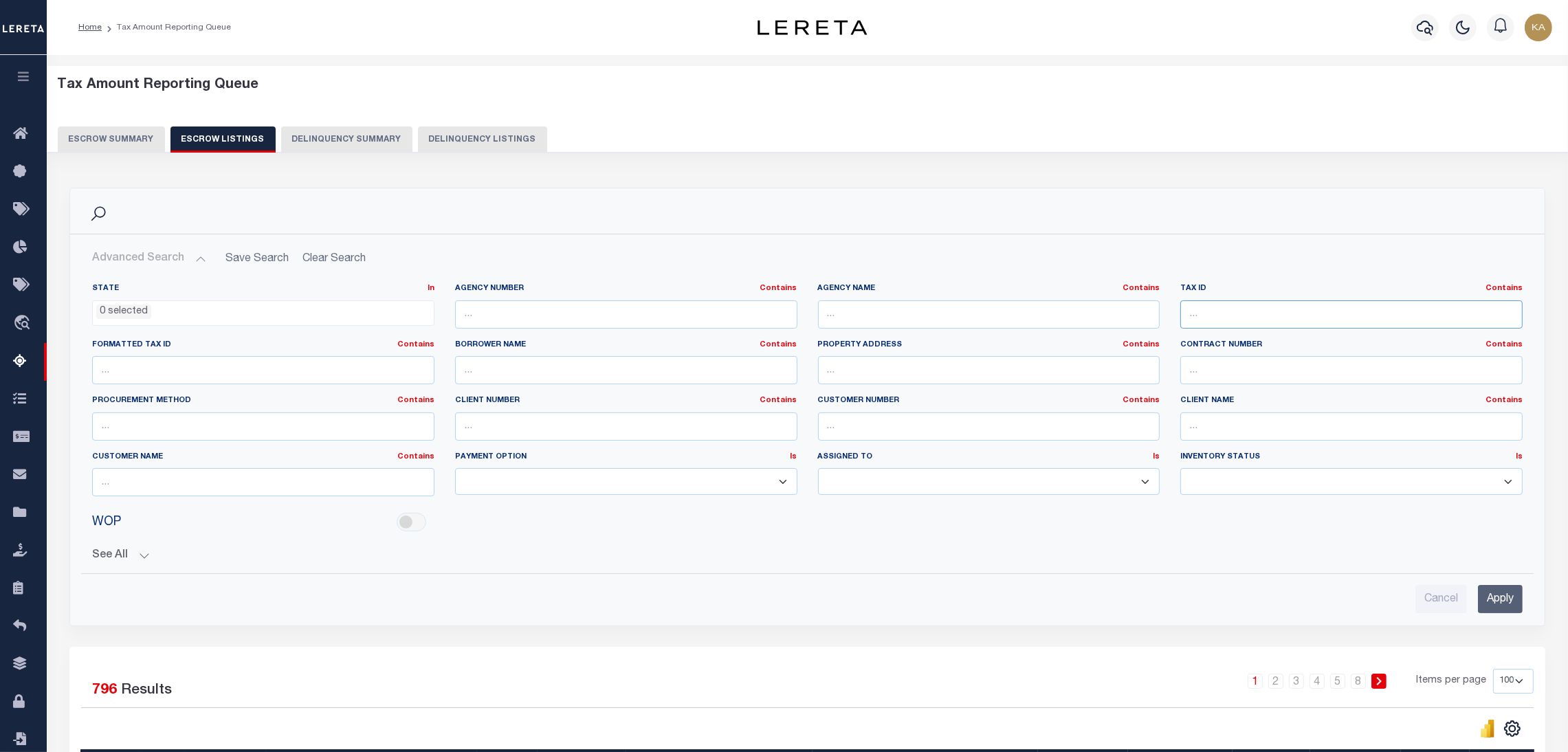
click at [1297, 312] on input "text" at bounding box center [1351, 314] width 342 height 28
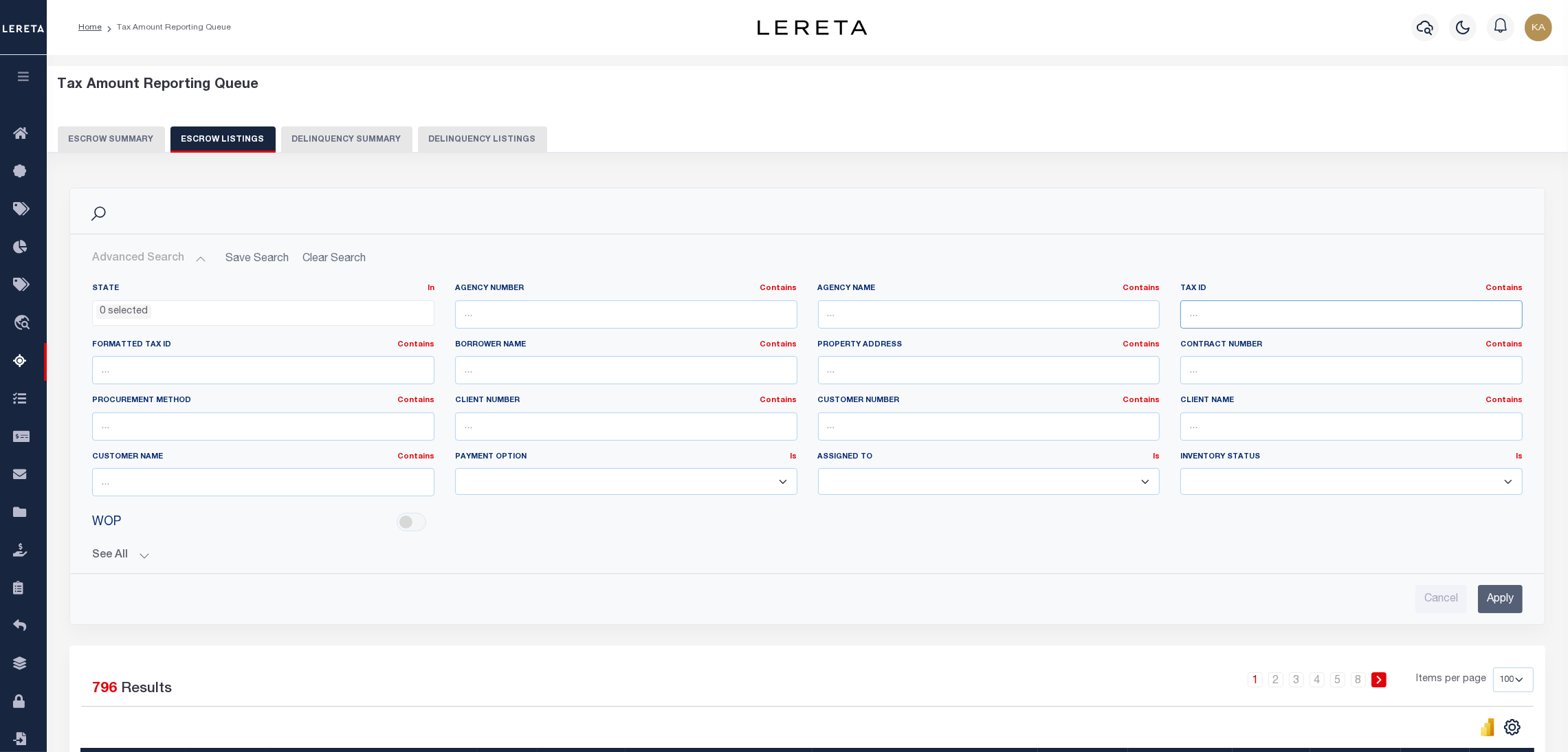
paste input "116613100"
type input "116613100"
click at [1509, 607] on input "Apply" at bounding box center [1500, 599] width 45 height 28
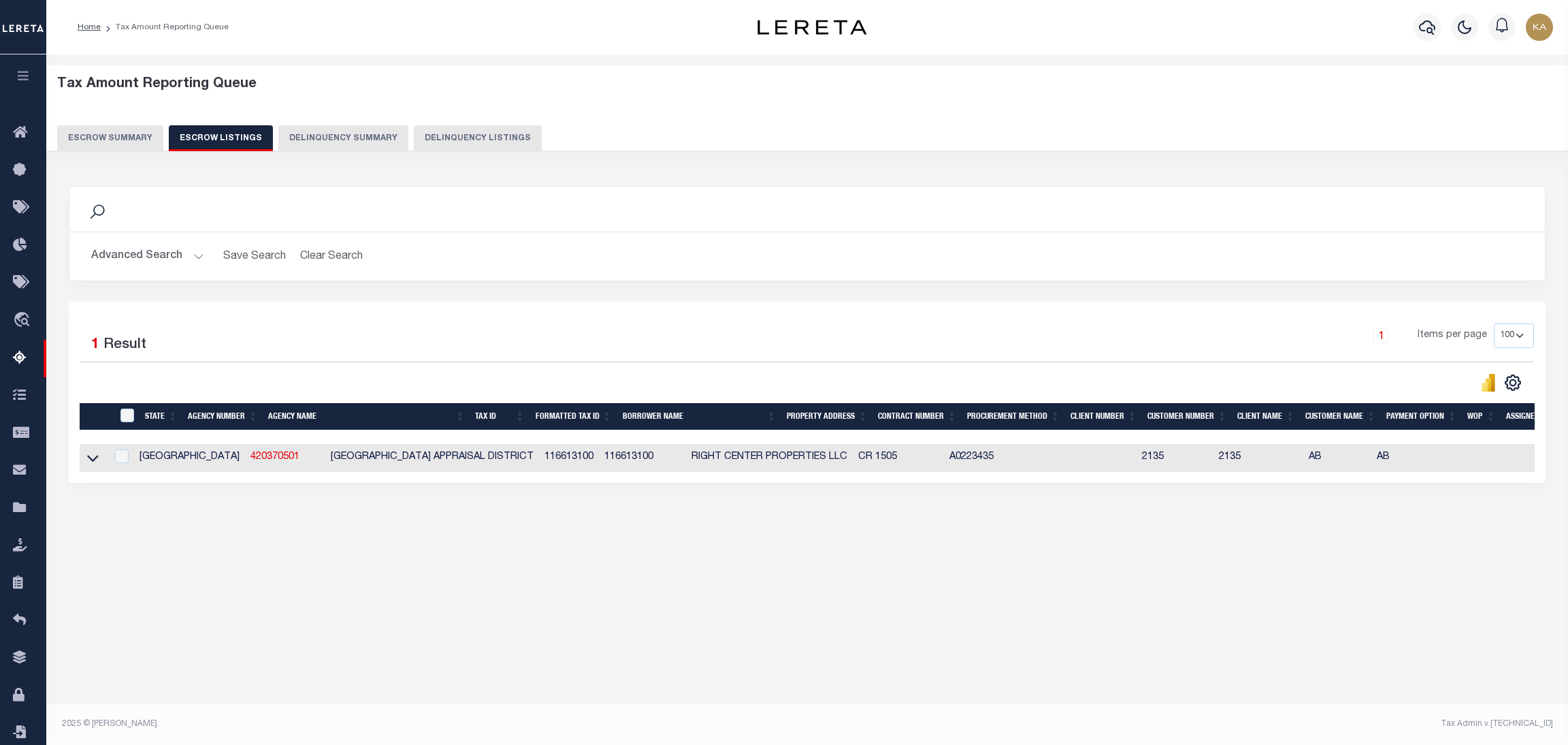
click at [97, 148] on button "Escrow Summary" at bounding box center [110, 138] width 106 height 26
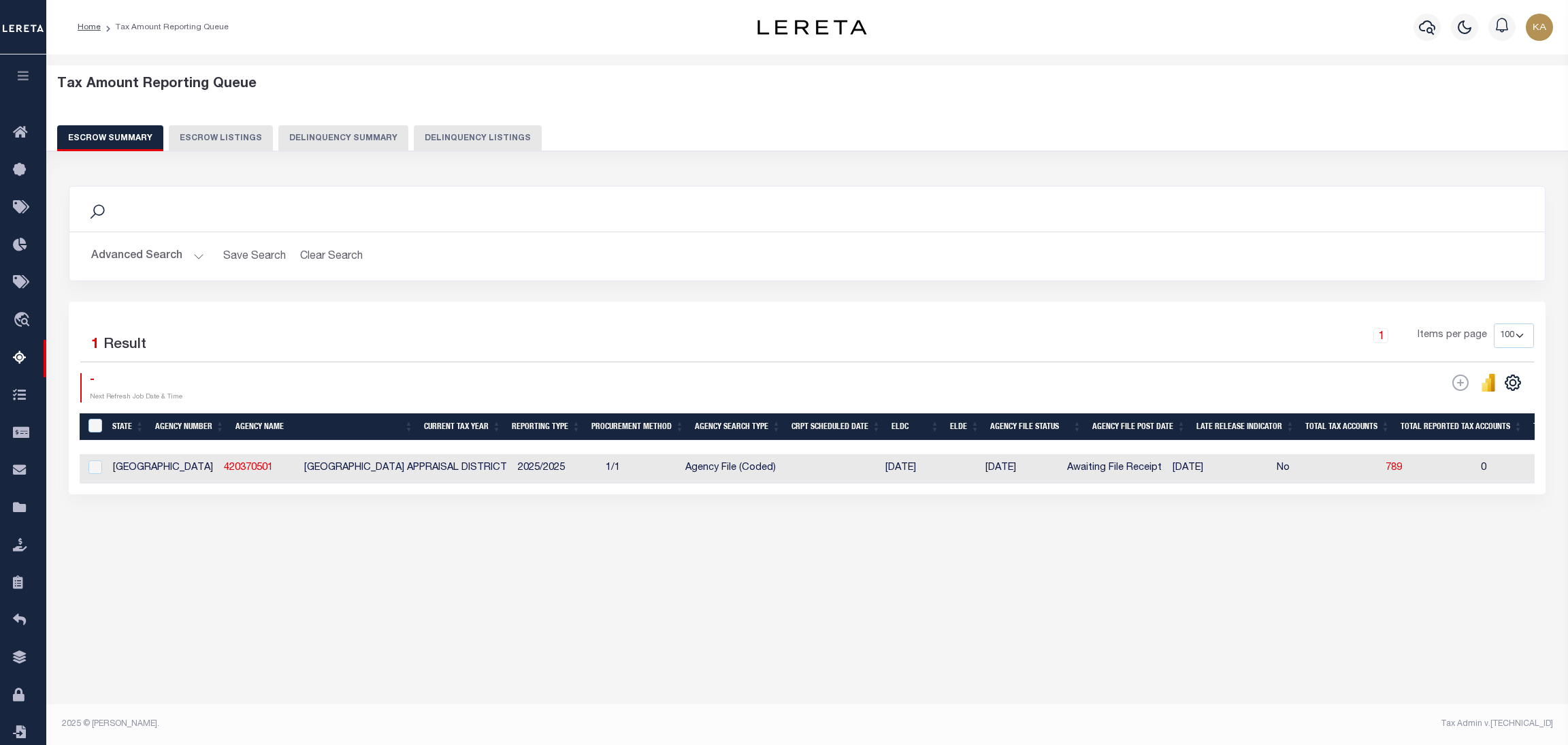
click at [152, 269] on button "Advanced Search" at bounding box center [147, 256] width 113 height 26
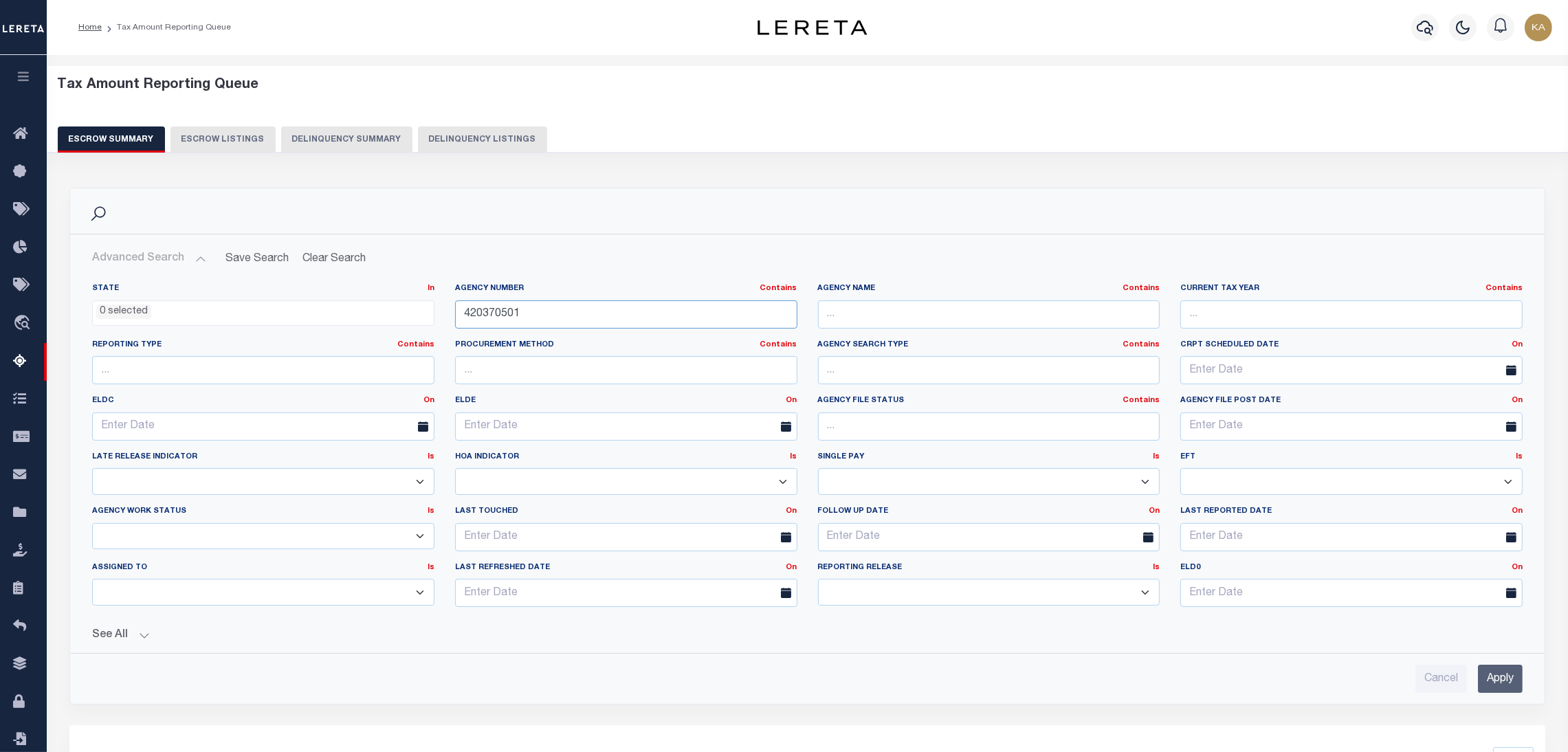
click at [484, 302] on input "420370501" at bounding box center [627, 314] width 342 height 28
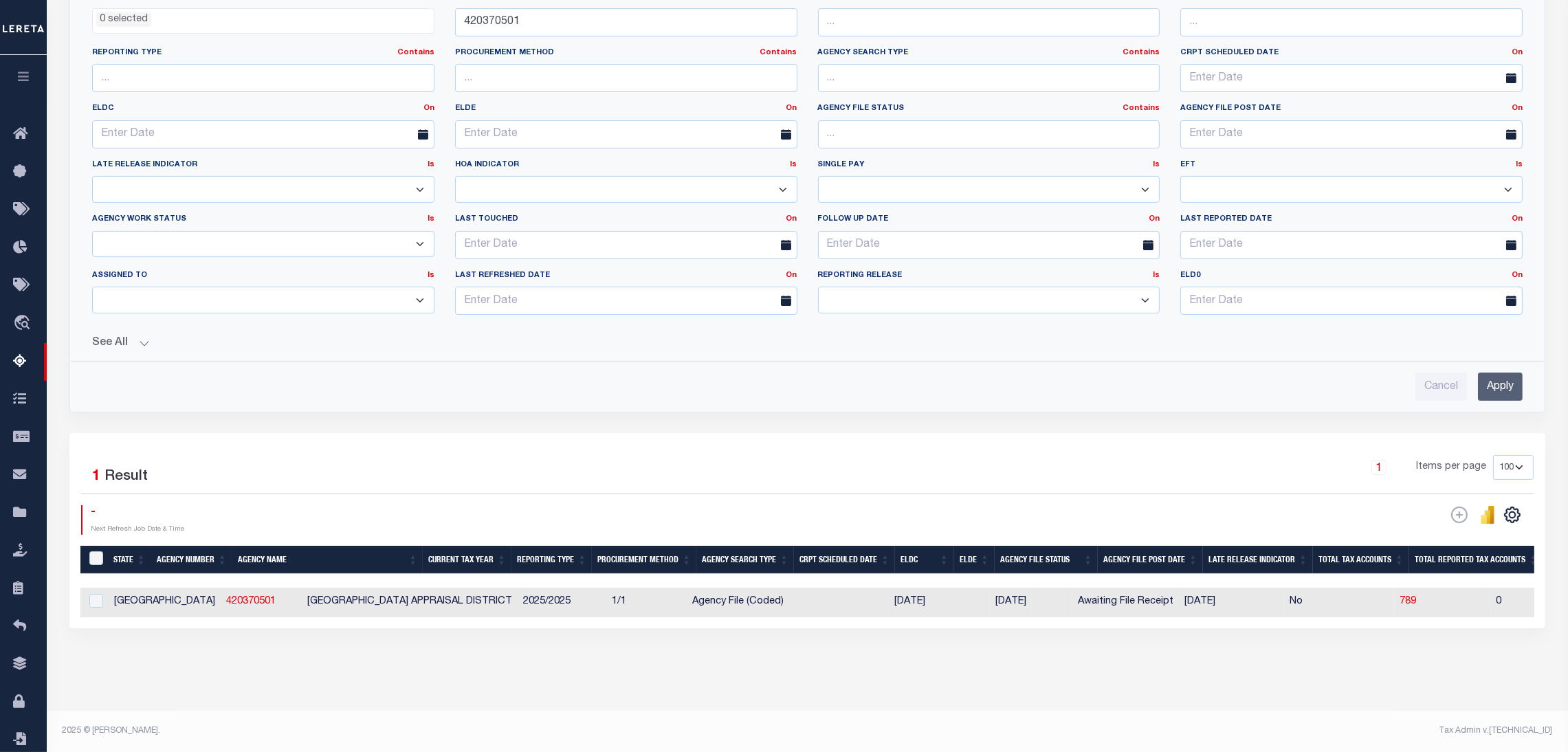
click at [1491, 375] on input "Apply" at bounding box center [1500, 387] width 45 height 28
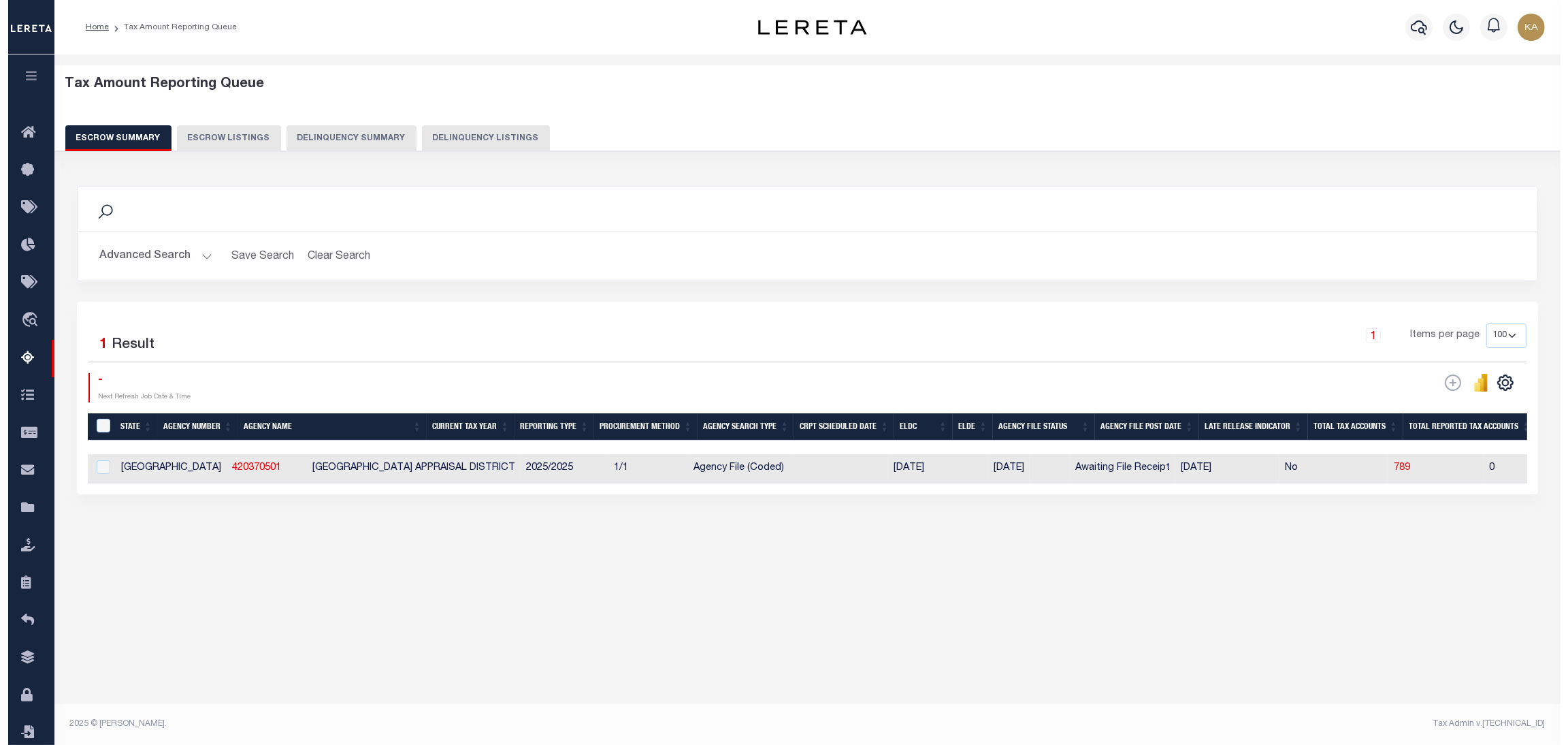
scroll to position [0, 0]
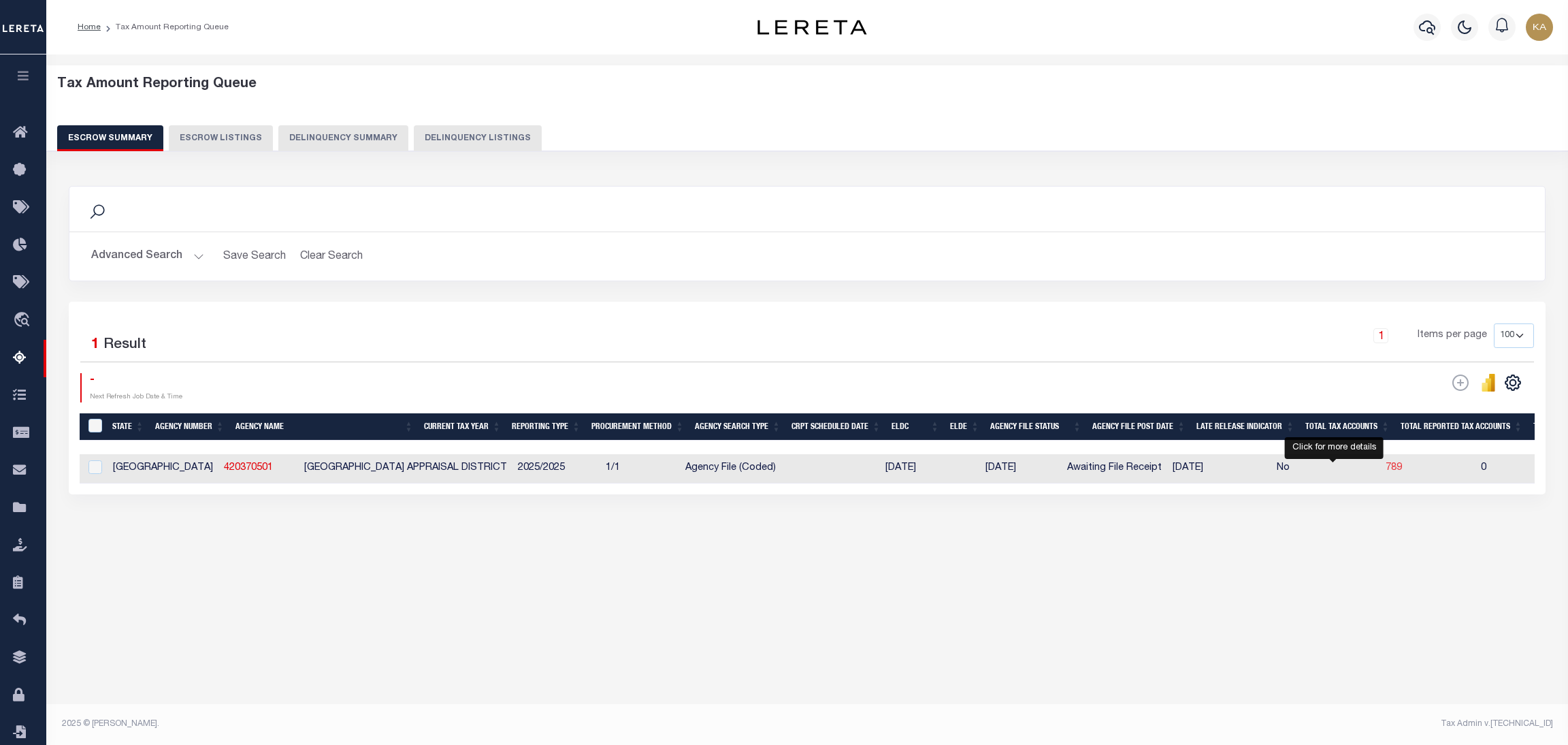
click at [1386, 467] on span "789" at bounding box center [1394, 468] width 16 height 10
select select "100"
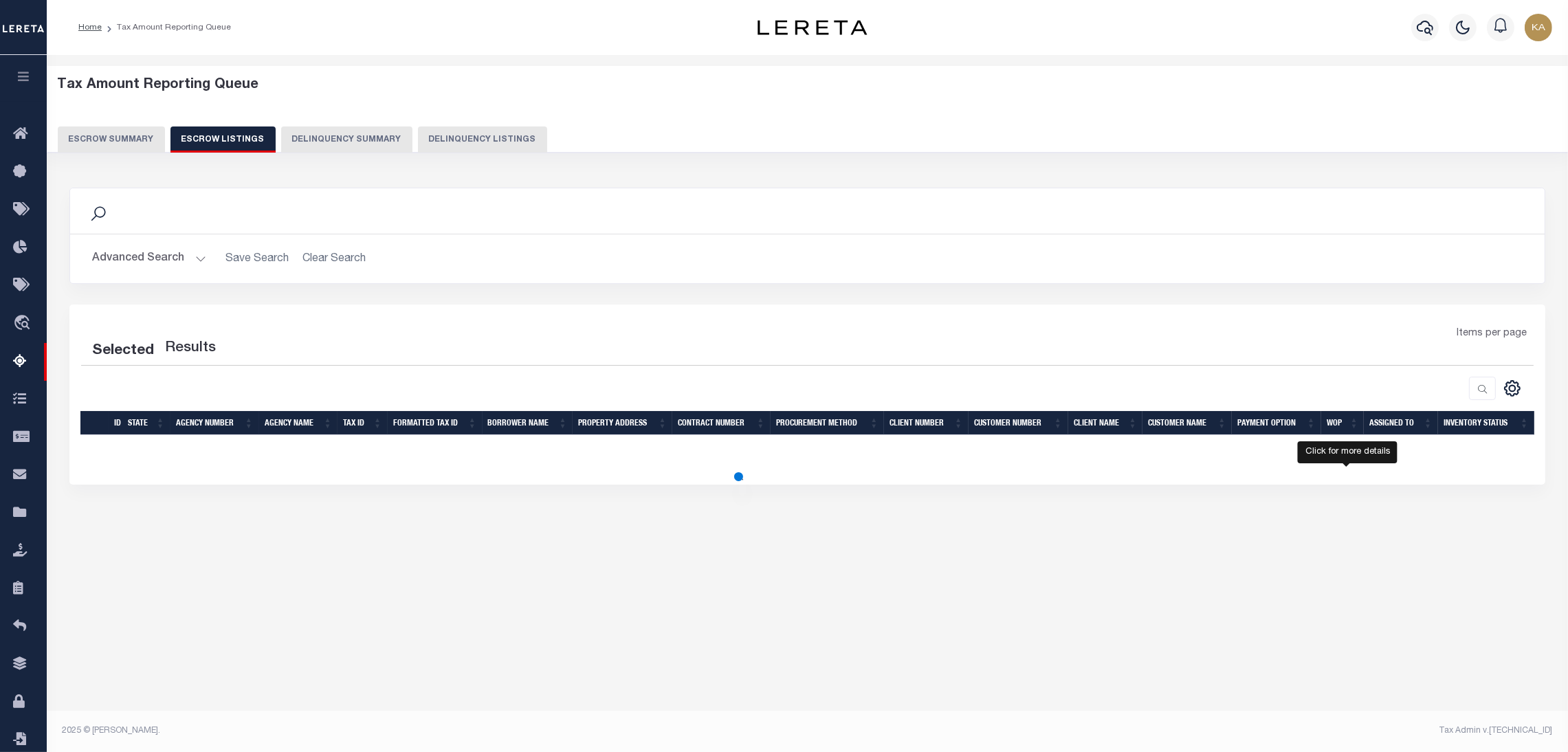
select select "100"
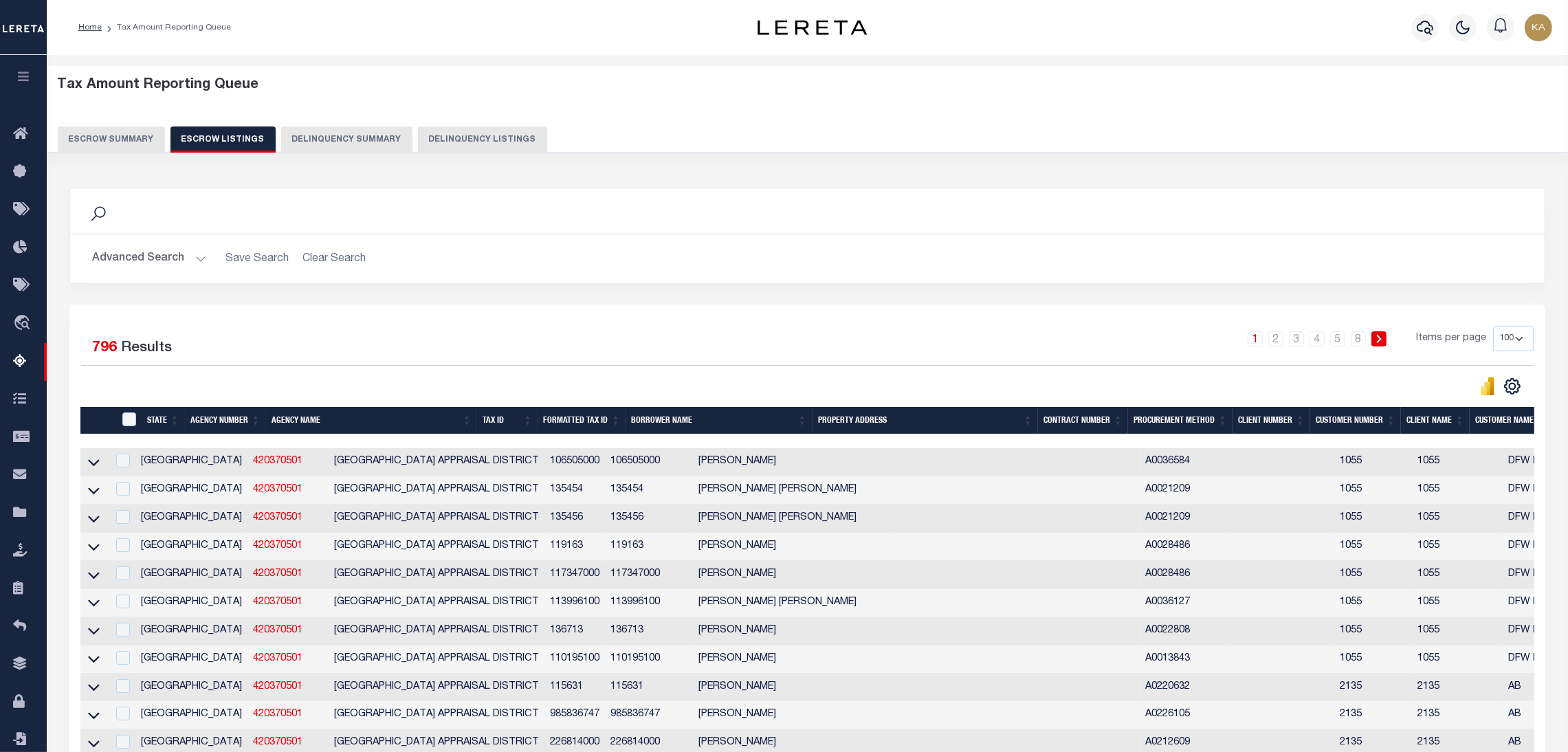
click at [194, 264] on button "Advanced Search" at bounding box center [149, 259] width 114 height 26
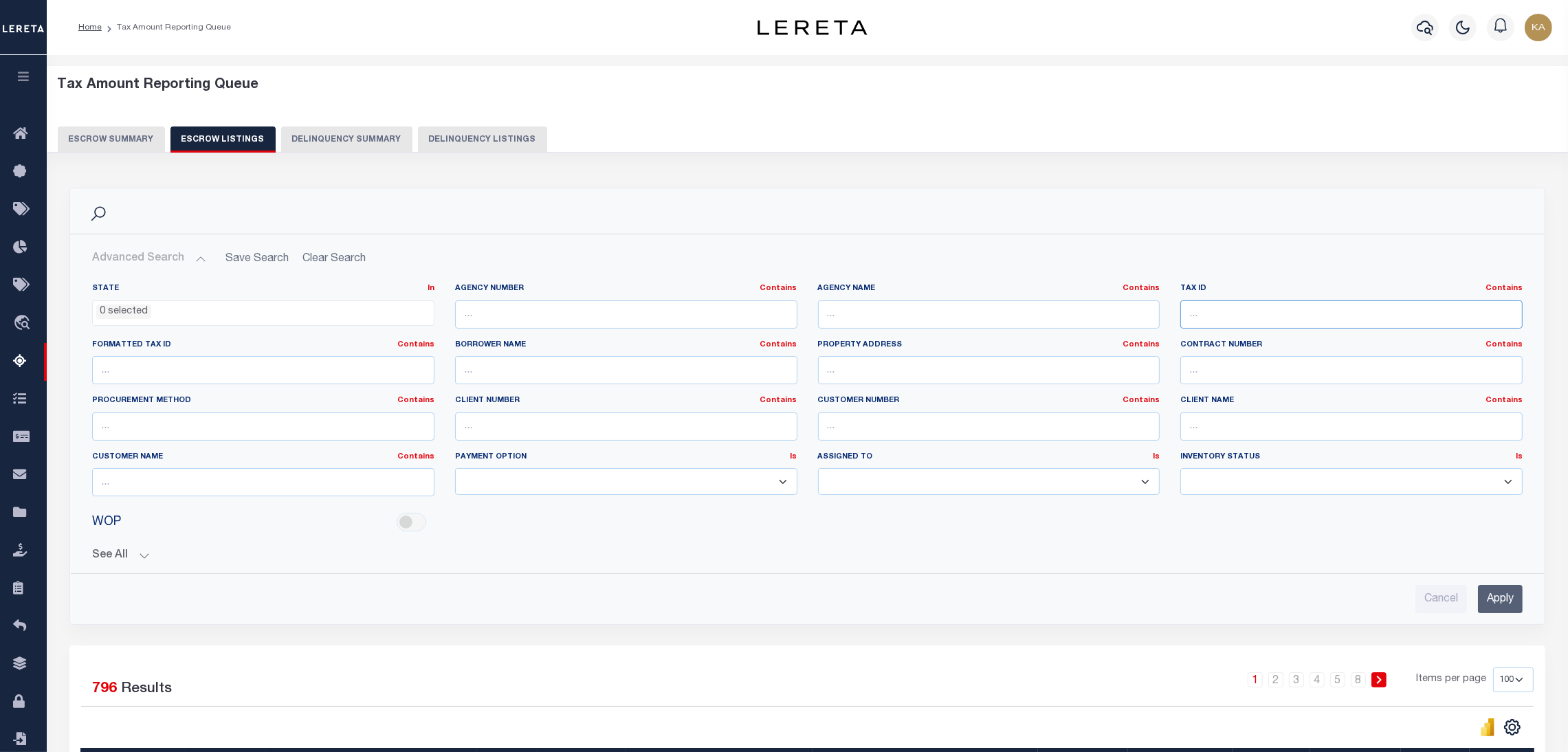
click at [1348, 316] on input "text" at bounding box center [1351, 314] width 342 height 28
paste input "115362"
type input "115362"
click at [1493, 602] on input "Apply" at bounding box center [1500, 599] width 45 height 28
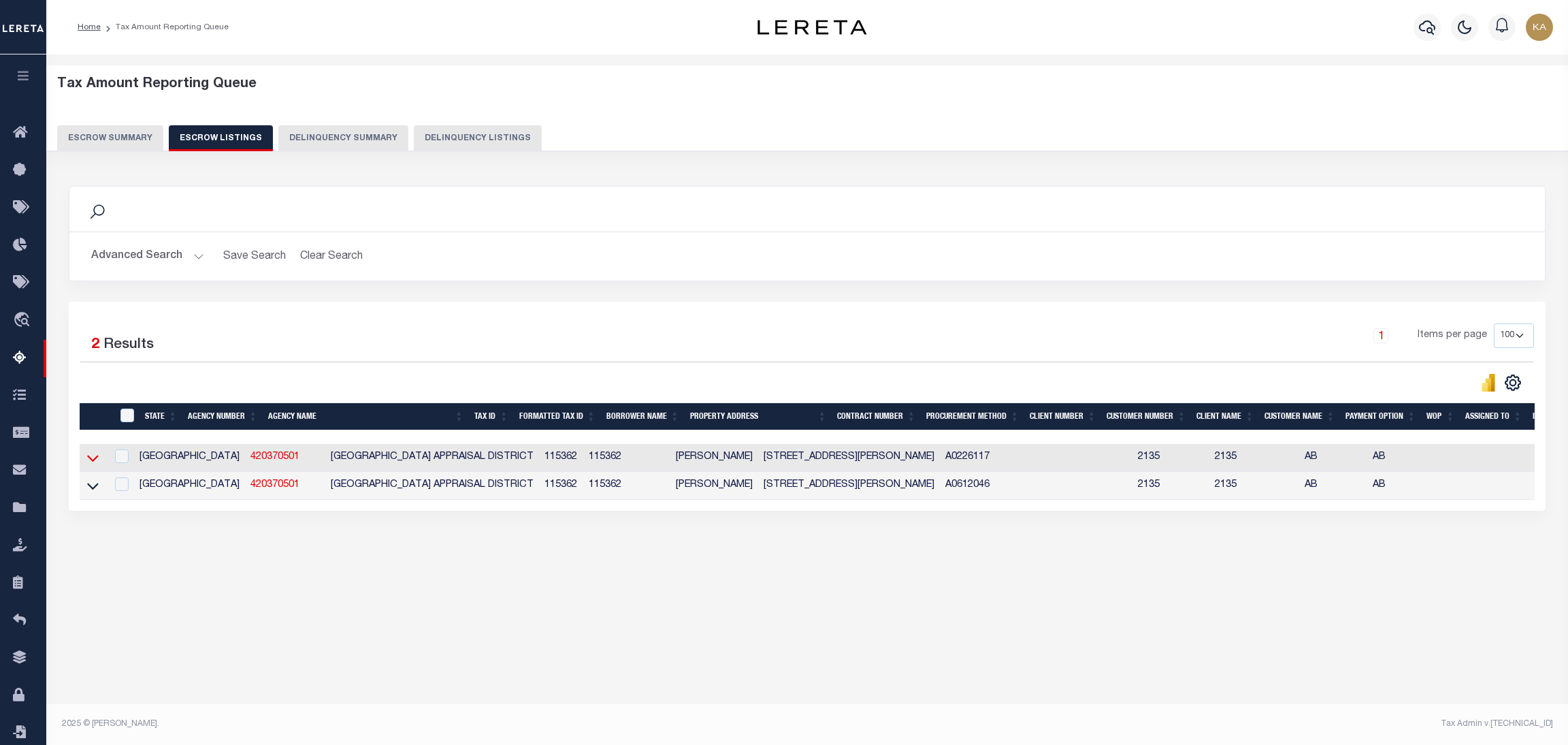
click at [88, 457] on icon at bounding box center [92, 458] width 11 height 14
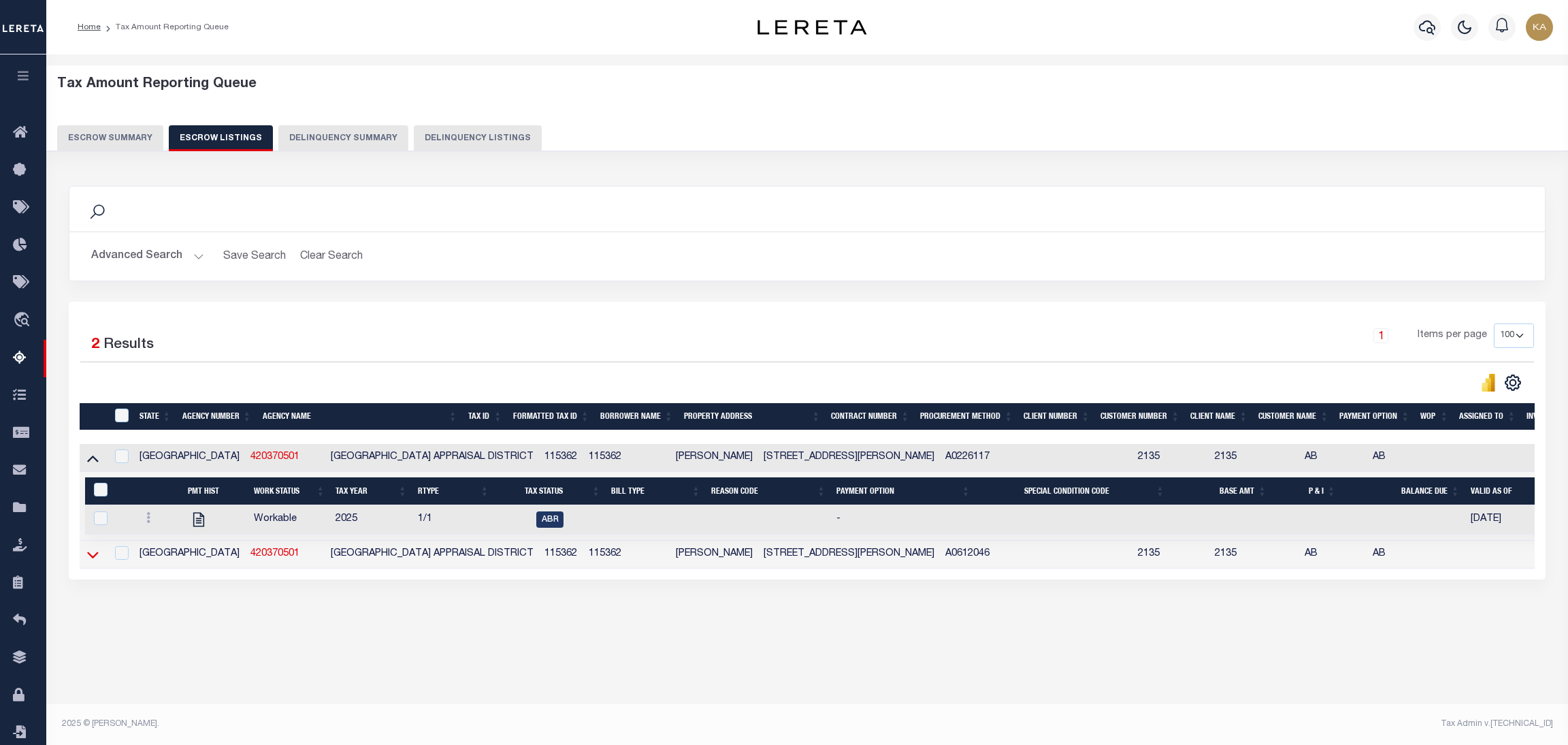
click at [95, 557] on icon at bounding box center [92, 554] width 11 height 14
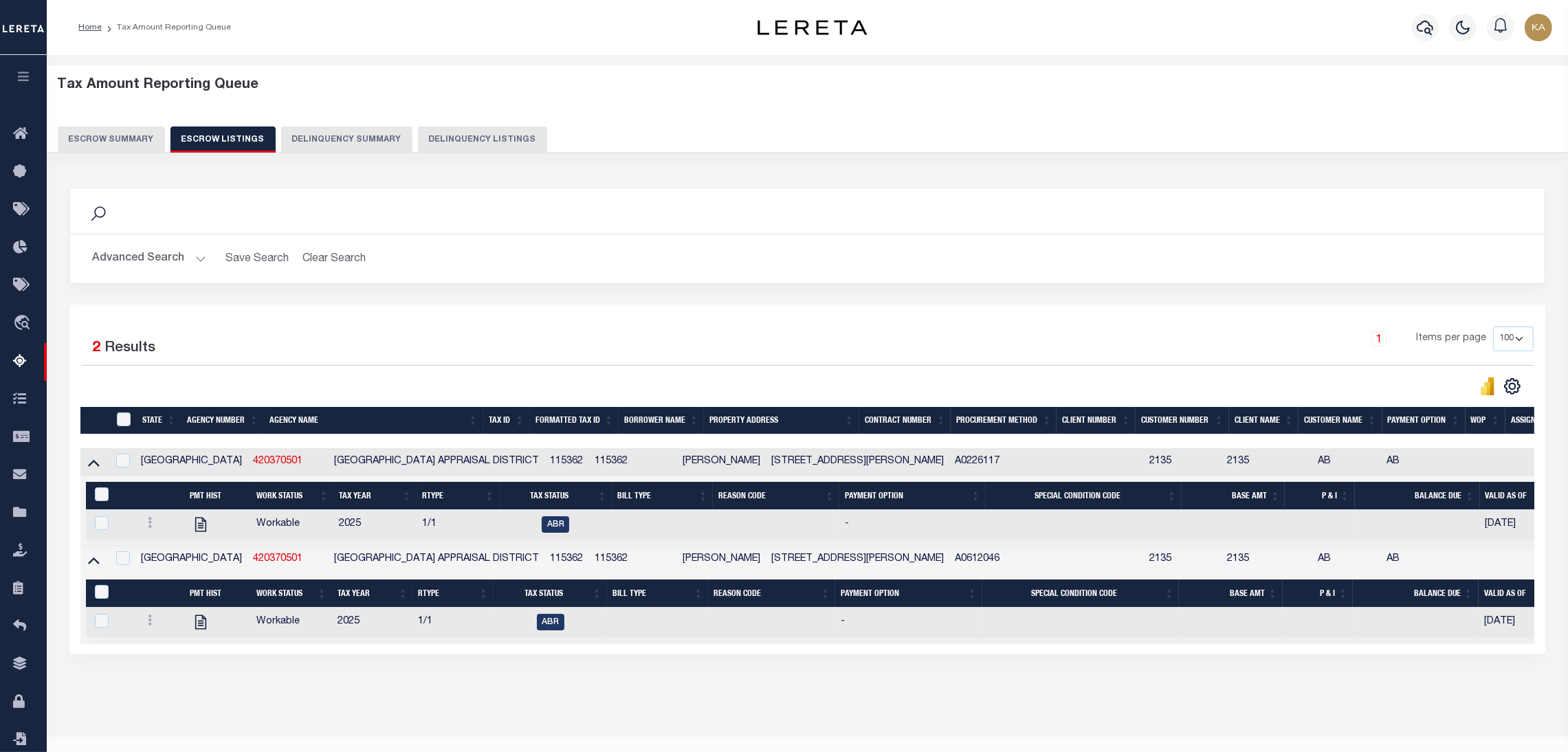
click at [139, 156] on div "Tax Amount Reporting Queue Escrow Summary Escrow Listings Delinquency Summary" at bounding box center [808, 120] width 1548 height 108
click at [139, 148] on button "Escrow Summary" at bounding box center [112, 140] width 107 height 26
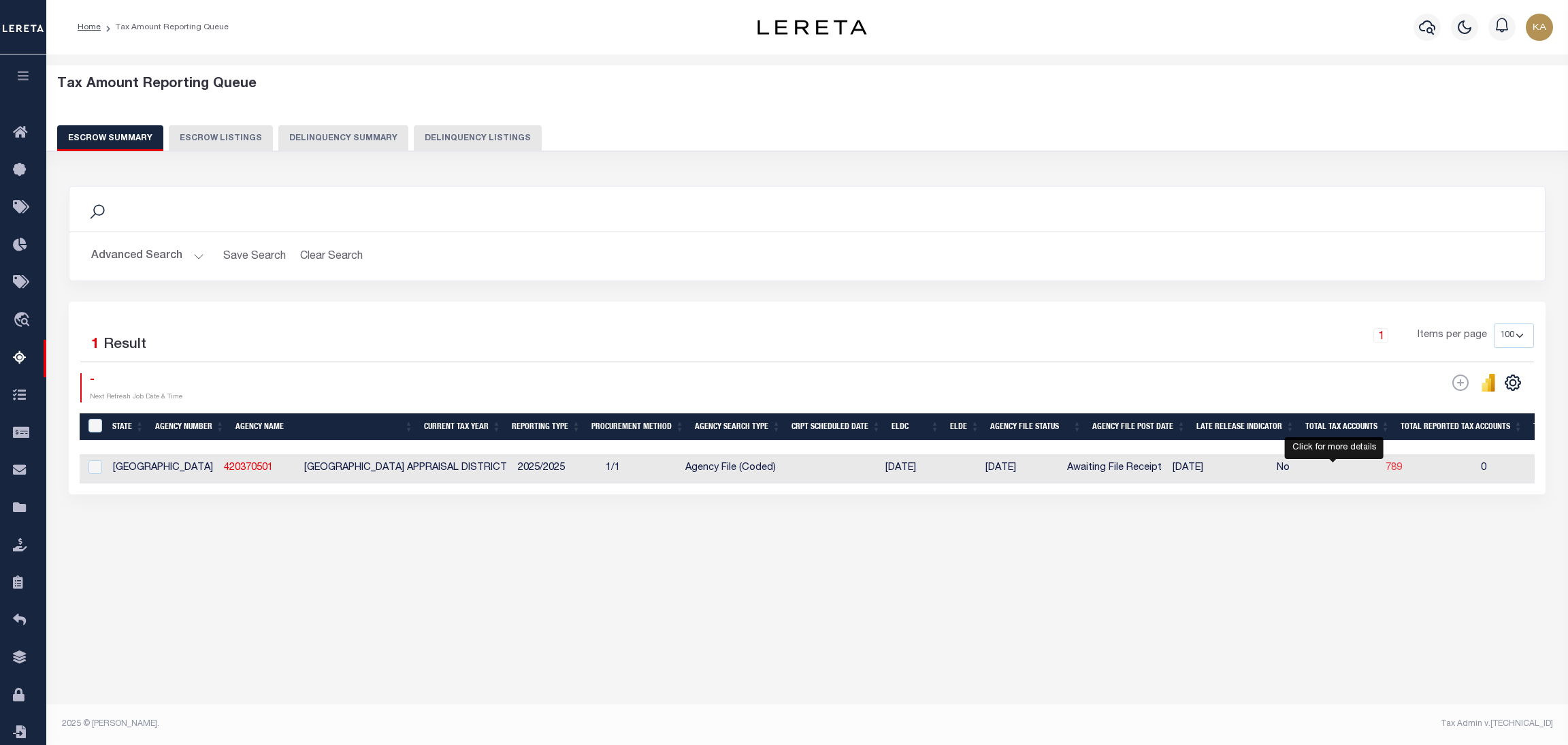
click at [1386, 470] on span "789" at bounding box center [1394, 468] width 16 height 10
select select
select select "100"
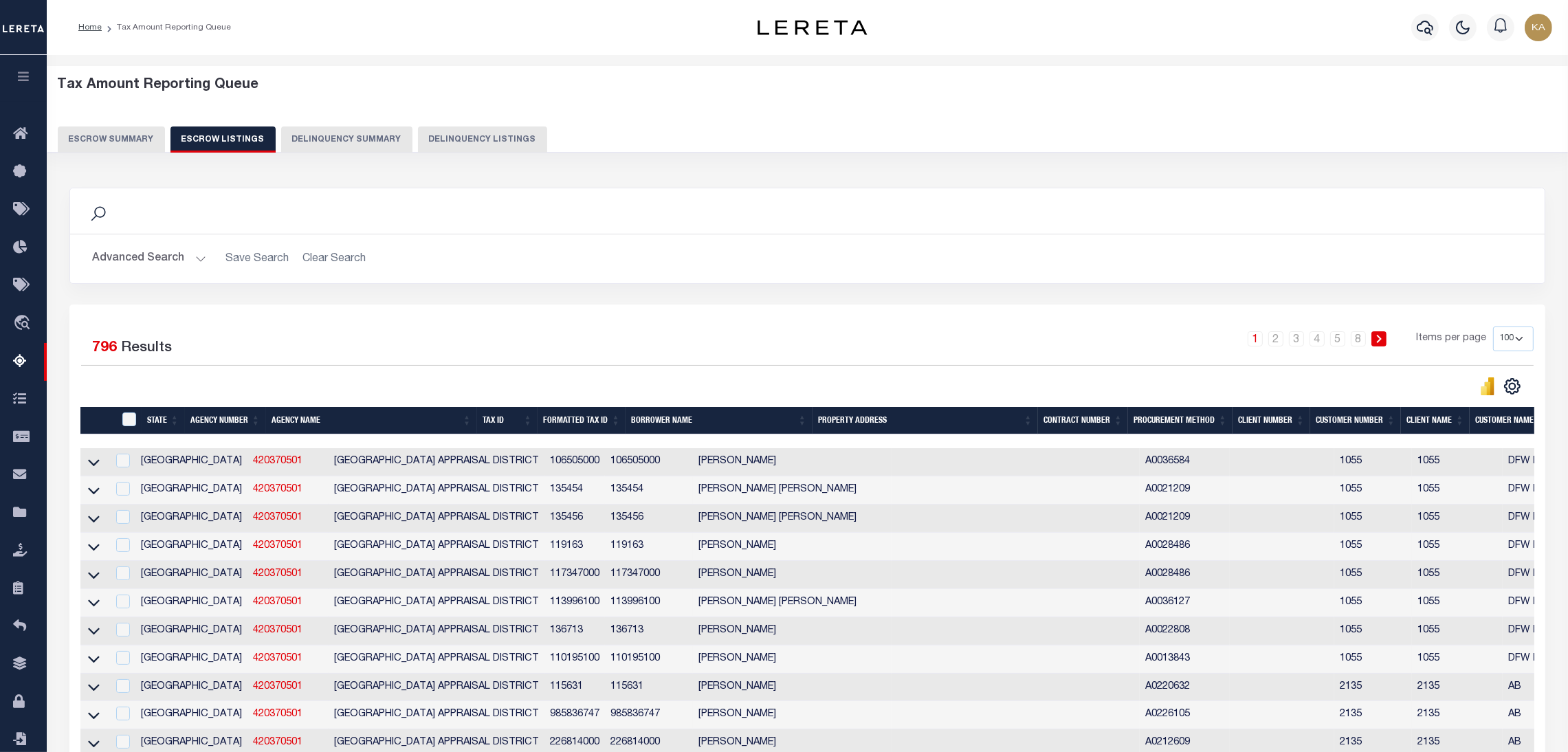
click at [174, 259] on button "Advanced Search" at bounding box center [149, 259] width 114 height 26
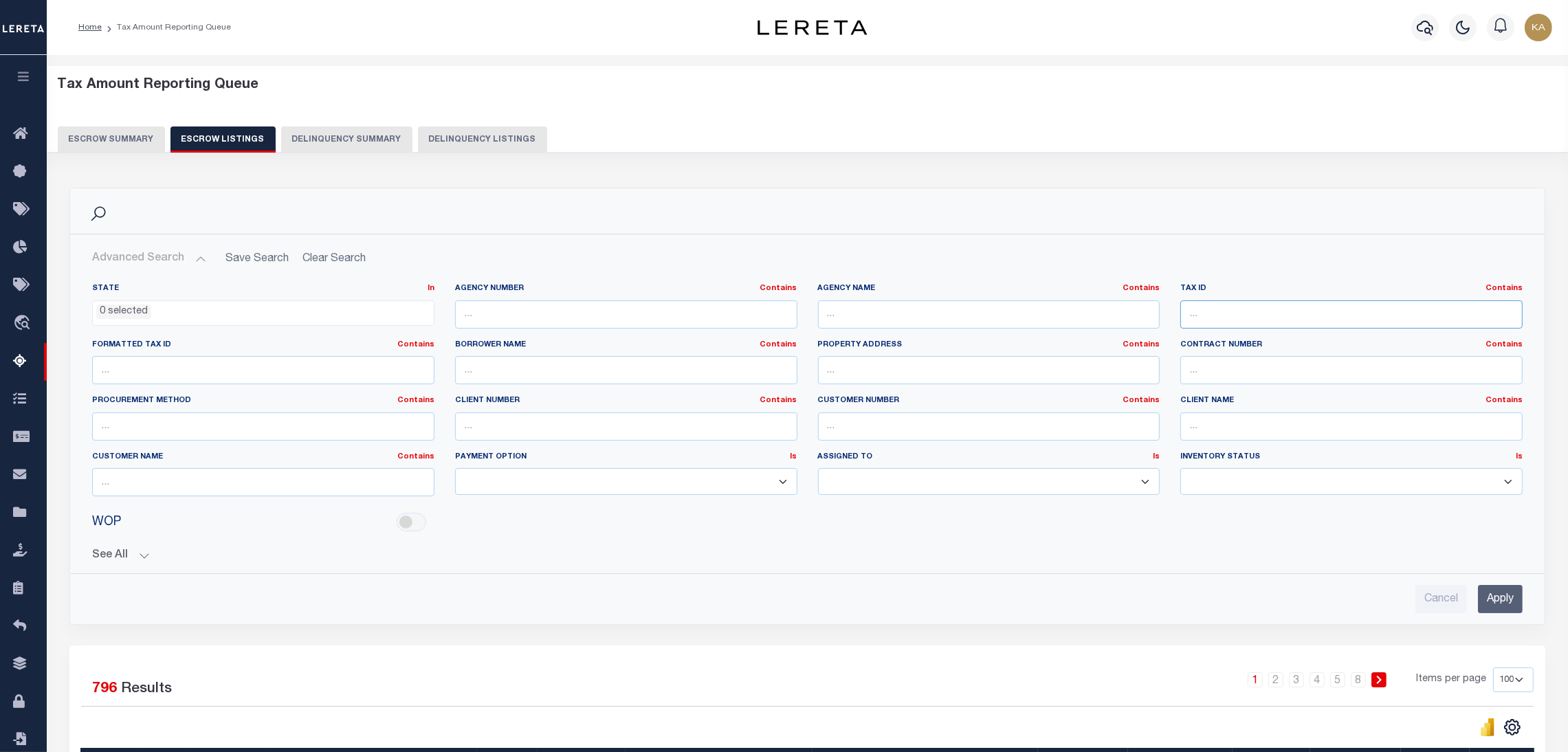
click at [1210, 317] on input "text" at bounding box center [1351, 314] width 342 height 28
paste input "115362"
type input "115362"
click at [1493, 597] on input "Apply" at bounding box center [1500, 599] width 45 height 28
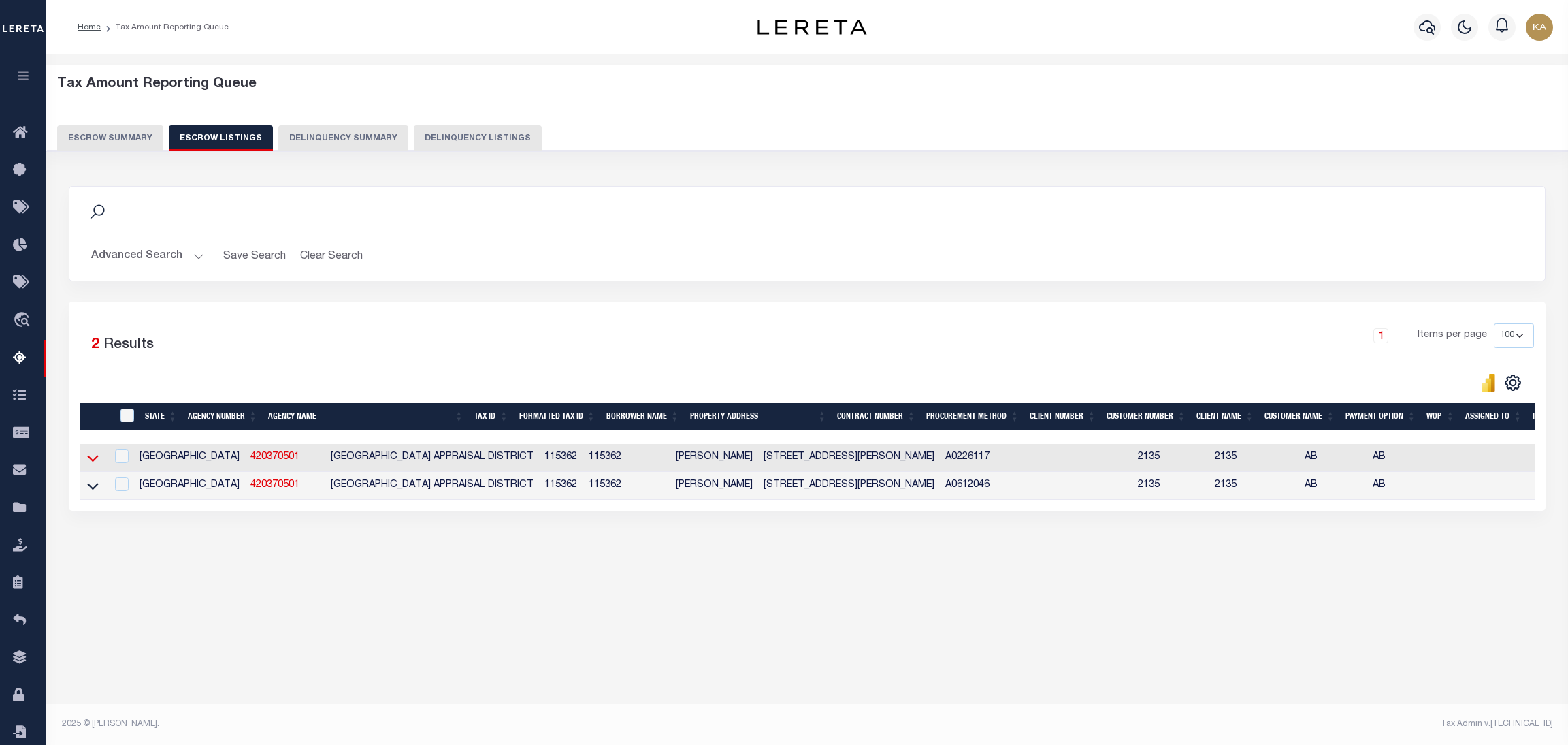
click at [93, 463] on icon at bounding box center [92, 458] width 11 height 7
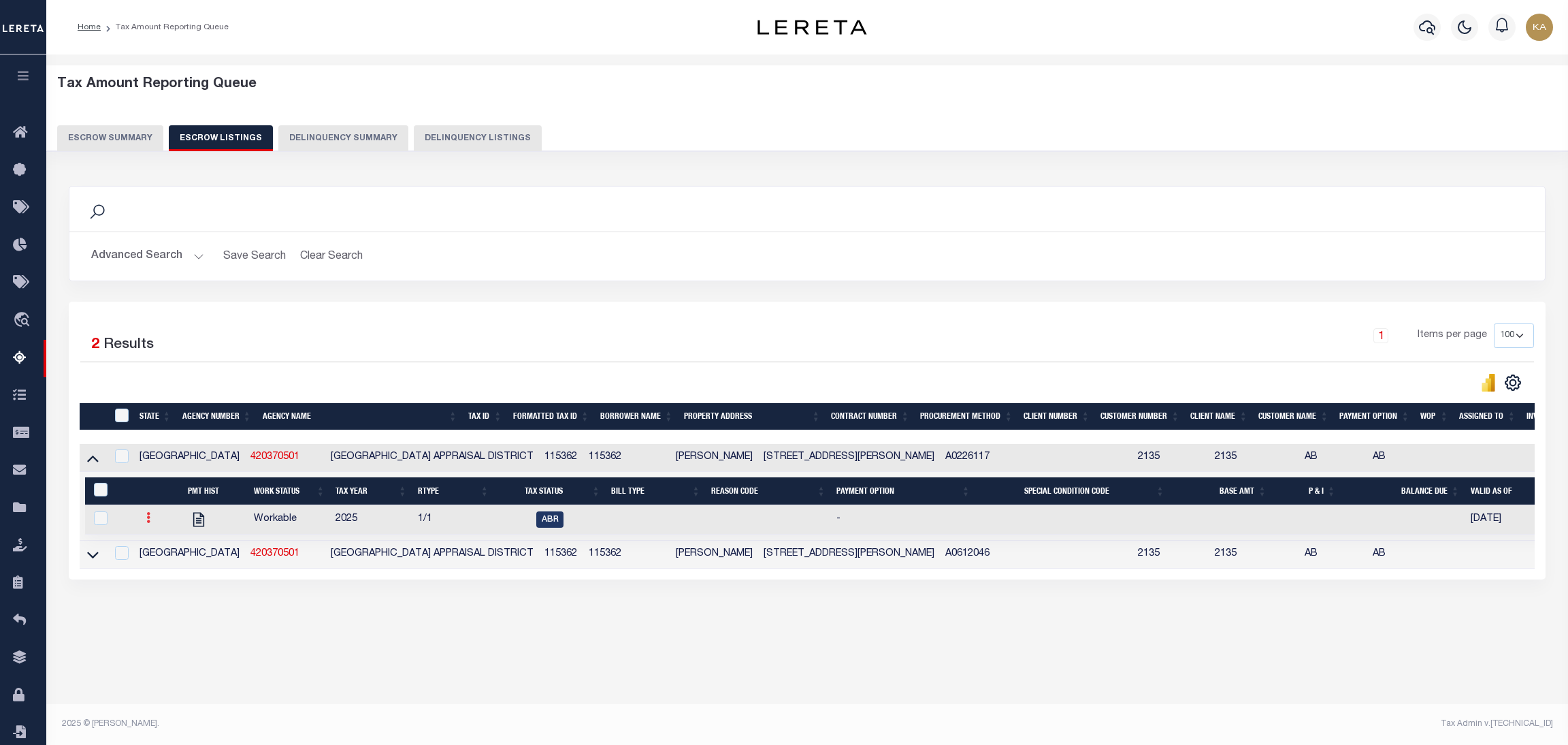
click at [146, 520] on icon at bounding box center [148, 517] width 4 height 11
click at [161, 566] on img "" at bounding box center [164, 562] width 14 height 14
checkbox input "true"
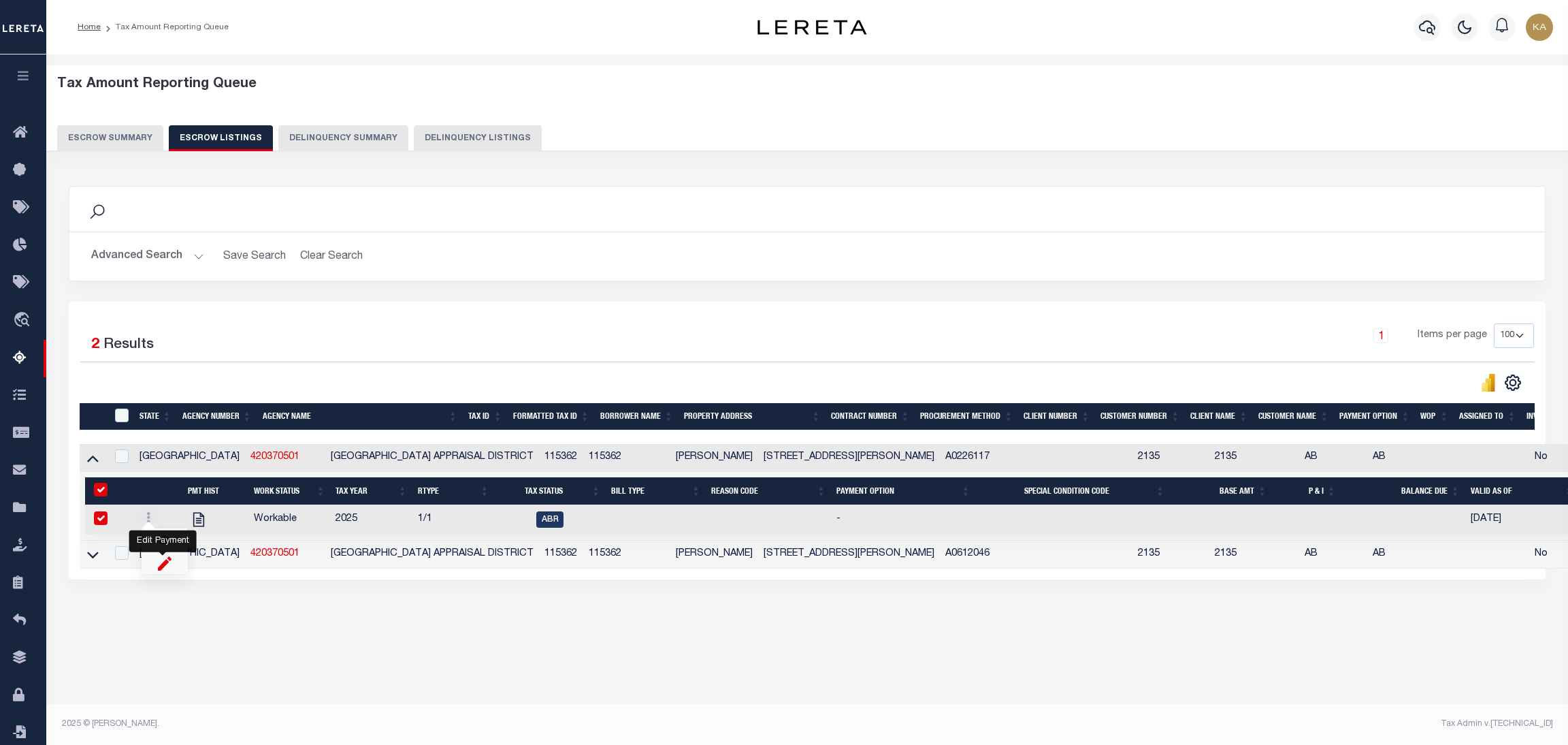
select select
type input "[DATE]"
select select "ABR"
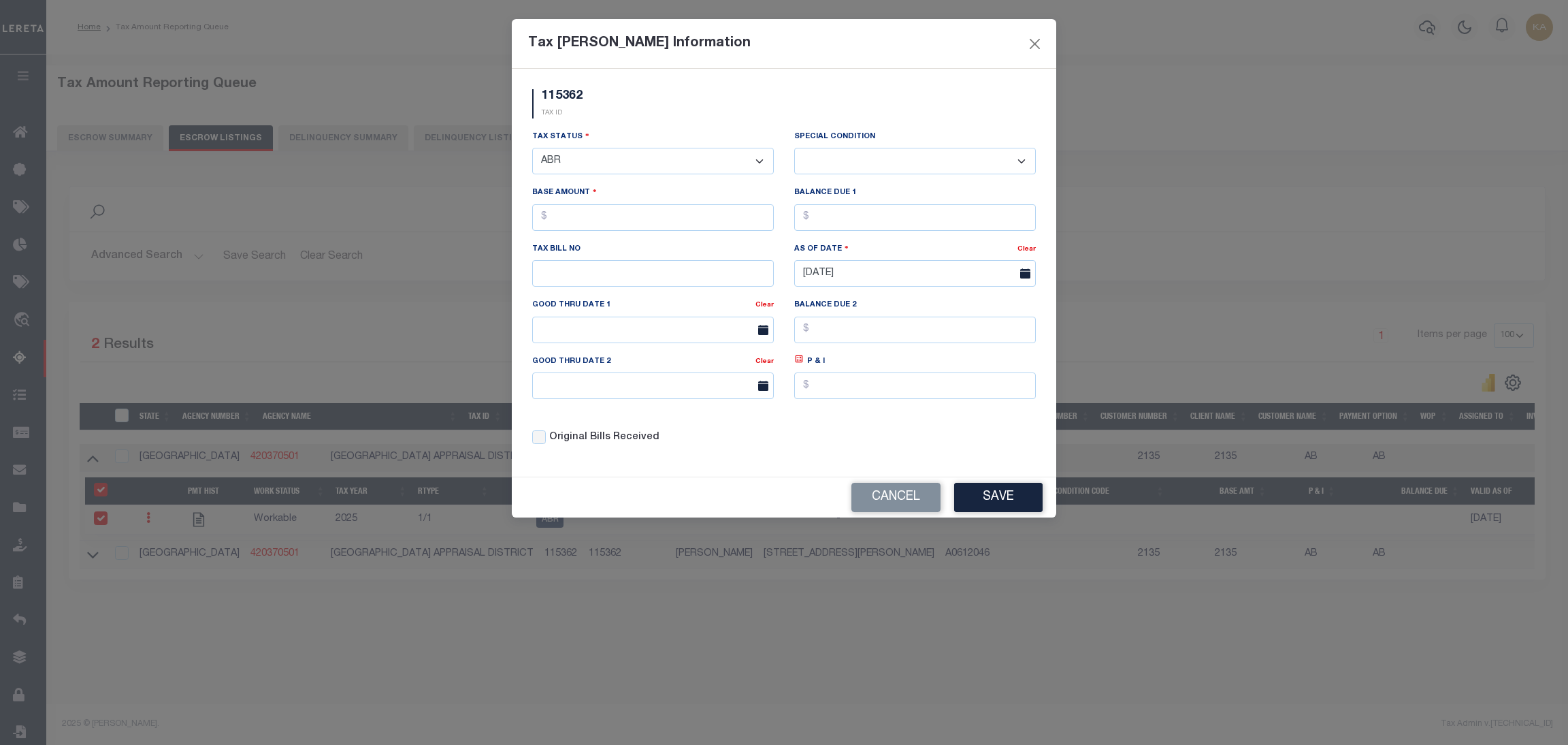
click at [840, 156] on select "-- Select Special Condition -- 3RD PARTY TAX LIEN AGENCY TAX LIEN (A.K.A Inside…" at bounding box center [915, 160] width 241 height 26
select select "19"
click at [795, 148] on select "-- Select Special Condition -- 3RD PARTY TAX LIEN AGENCY TAX LIEN (A.K.A Inside…" at bounding box center [915, 160] width 241 height 26
click at [704, 214] on input "text" at bounding box center [652, 218] width 241 height 26
type input "$1.00"
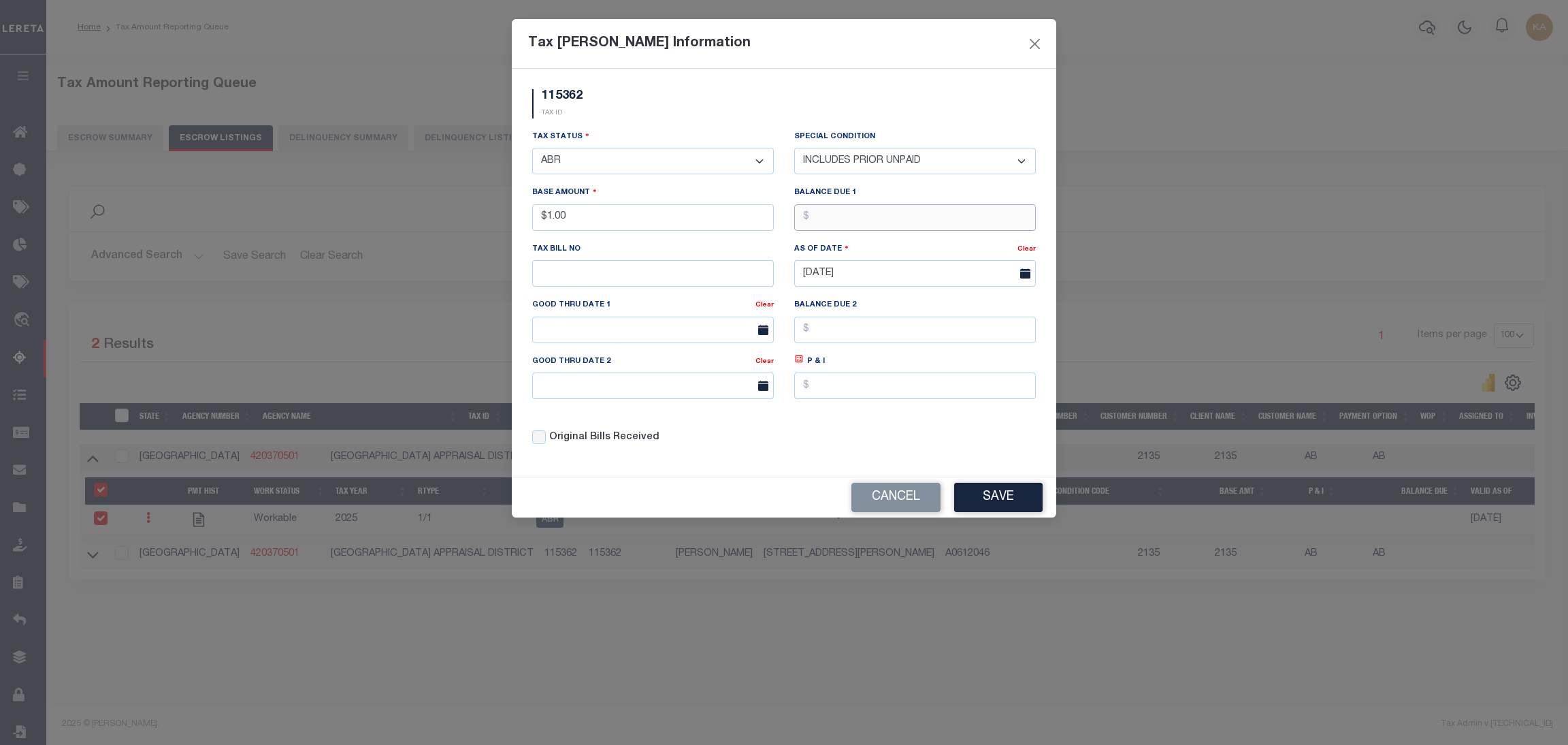
click at [845, 224] on input "text" at bounding box center [915, 218] width 241 height 26
type input "$1.00"
click at [1017, 503] on button "Save" at bounding box center [998, 498] width 88 height 29
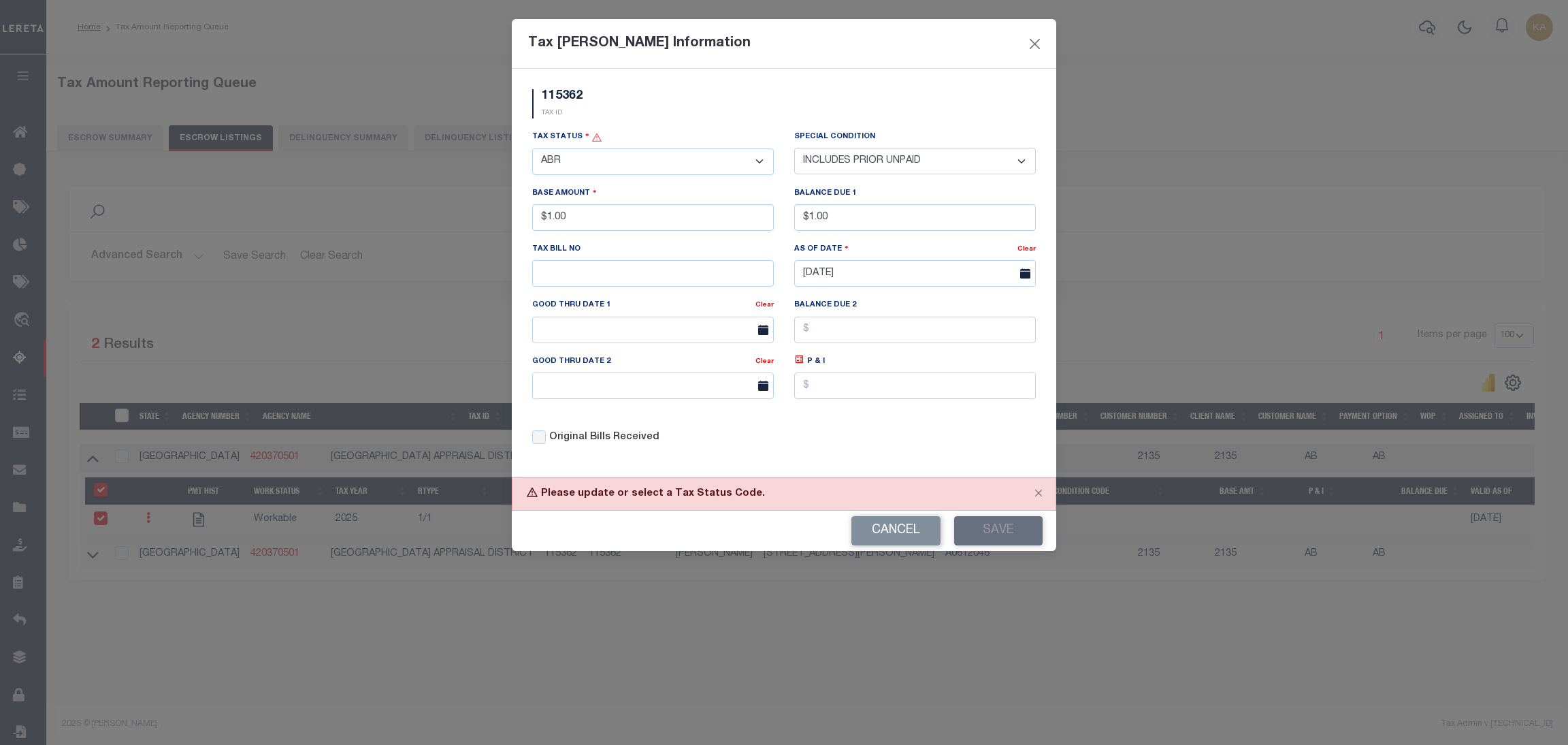
click at [626, 171] on select "- Select Status - Open Due/Unpaid Paid Incomplete No Tax Due Internal Refund Pr…" at bounding box center [652, 161] width 241 height 26
select select "OP2"
click at [532, 149] on select "- Select Status - Open Due/Unpaid Paid Incomplete No Tax Due Internal Refund Pr…" at bounding box center [652, 161] width 241 height 26
select select "0"
click at [957, 529] on button "Save" at bounding box center [998, 531] width 88 height 29
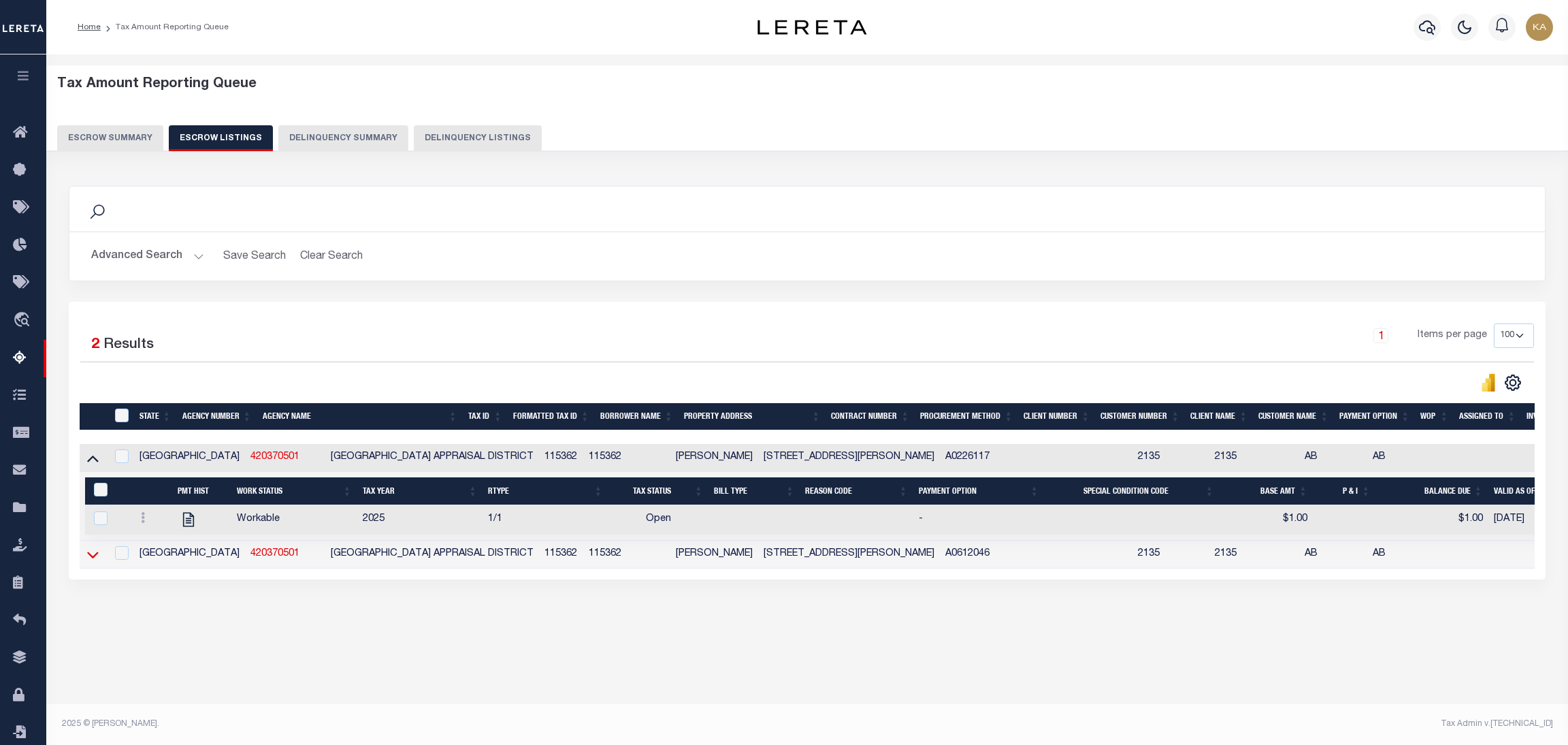
click at [97, 556] on icon at bounding box center [92, 554] width 11 height 14
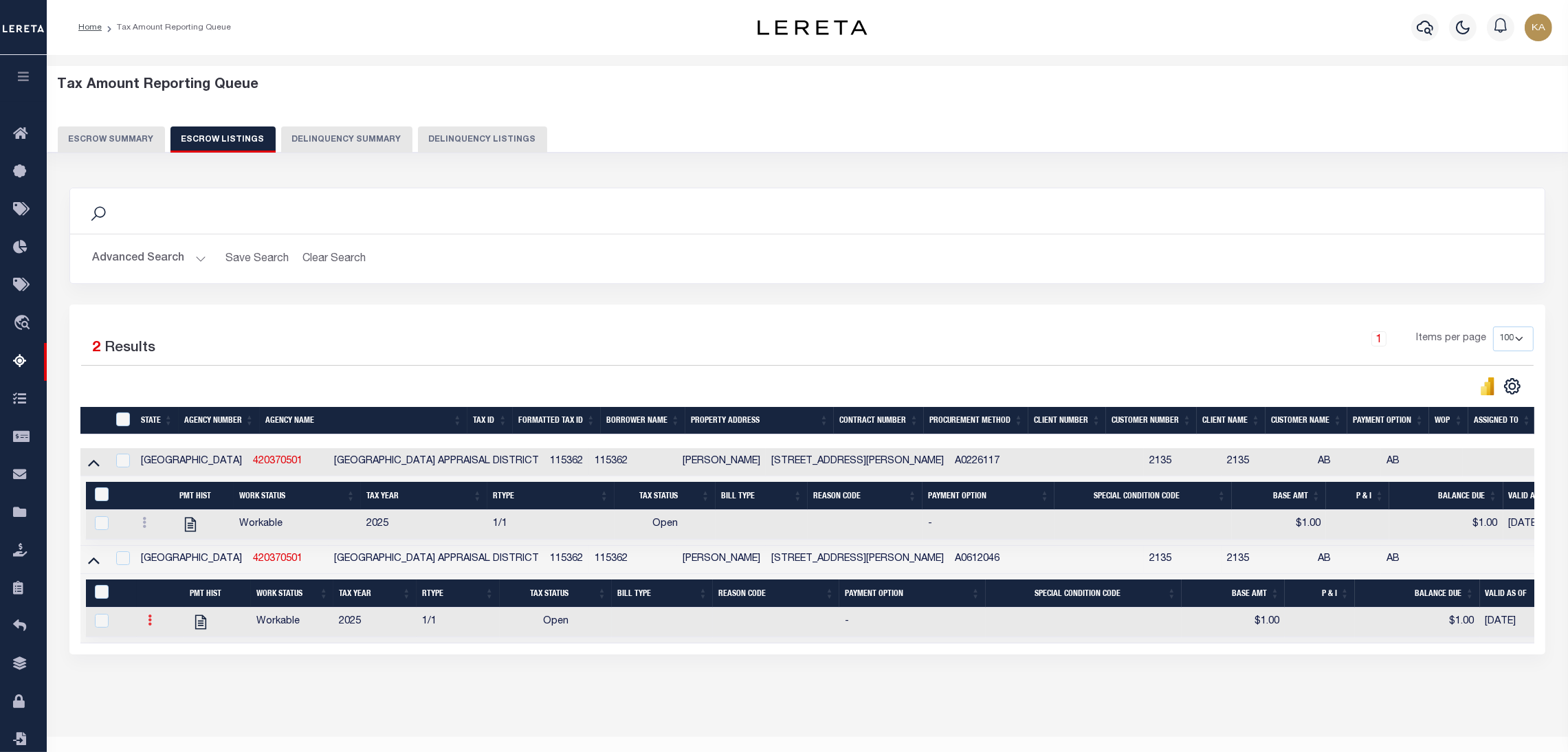
click at [142, 627] on link at bounding box center [150, 621] width 15 height 11
click at [167, 670] on img "" at bounding box center [166, 665] width 14 height 14
checkbox input "true"
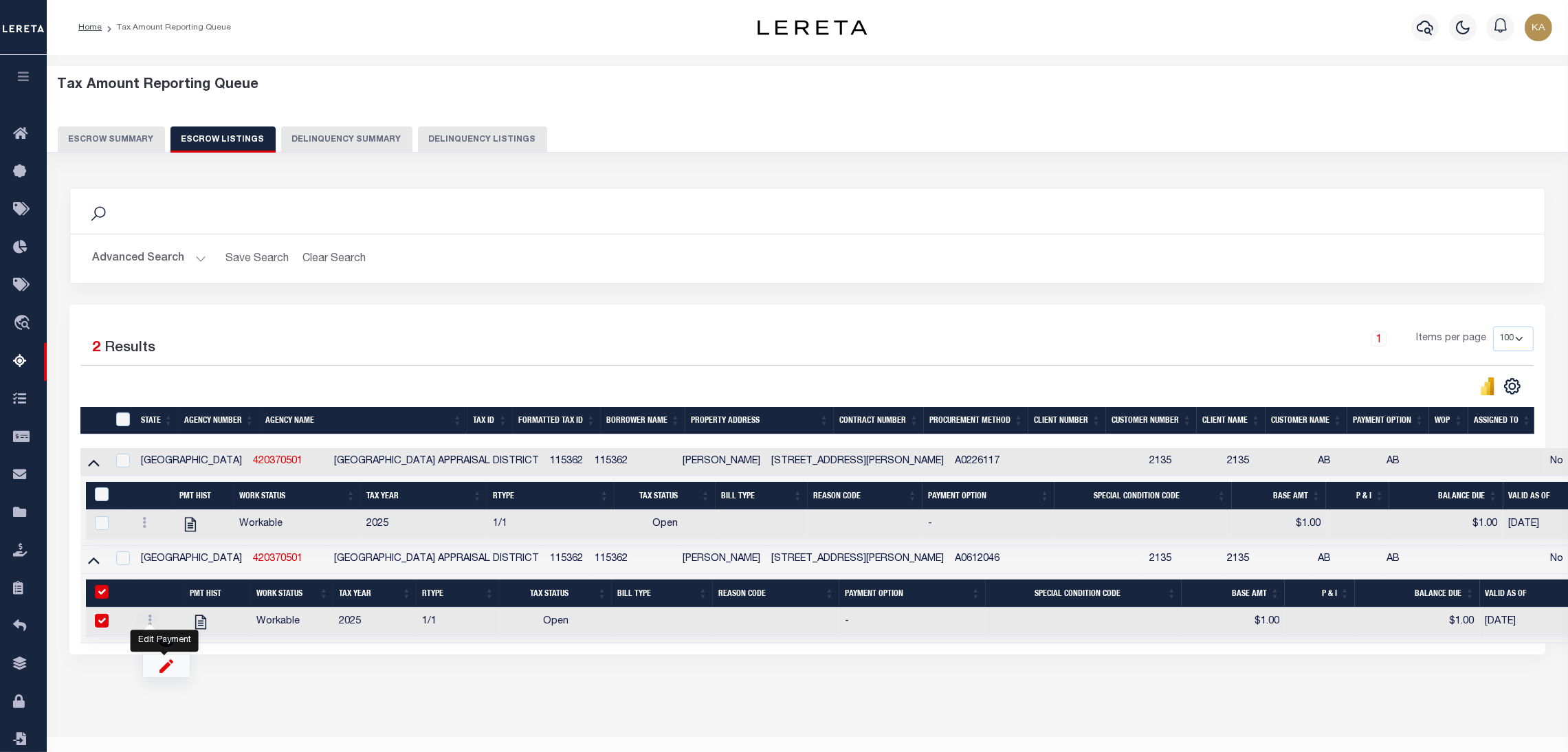
select select "OP2"
select select "0"
type input "$1.00"
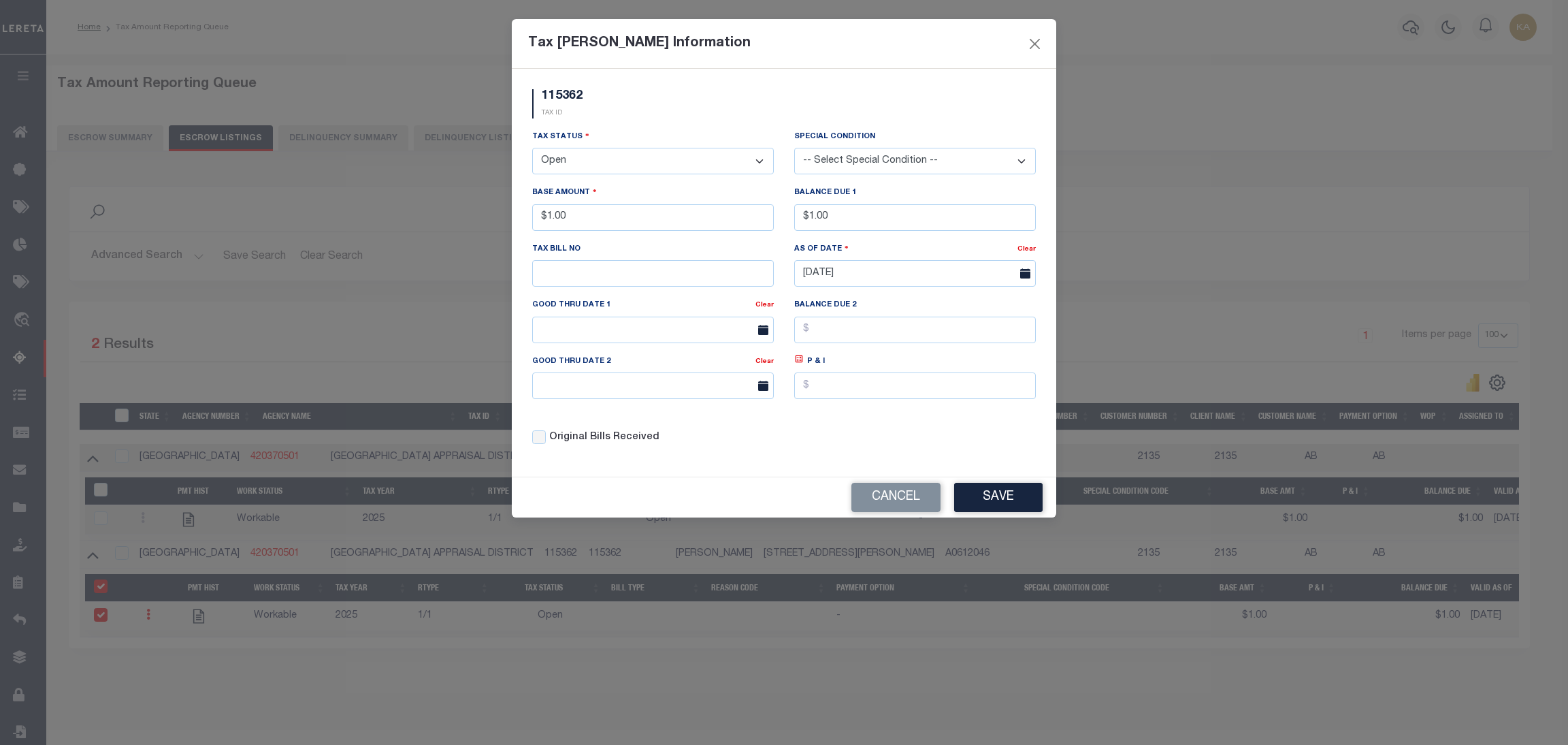
click at [843, 157] on select "-- Select Special Condition -- 3RD PARTY TAX LIEN AGENCY TAX LIEN (A.K.A Inside…" at bounding box center [915, 160] width 241 height 26
select select "19"
click at [795, 148] on select "-- Select Special Condition -- 3RD PARTY TAX LIEN AGENCY TAX LIEN (A.K.A Inside…" at bounding box center [915, 160] width 241 height 26
click at [969, 504] on button "Save" at bounding box center [998, 498] width 88 height 29
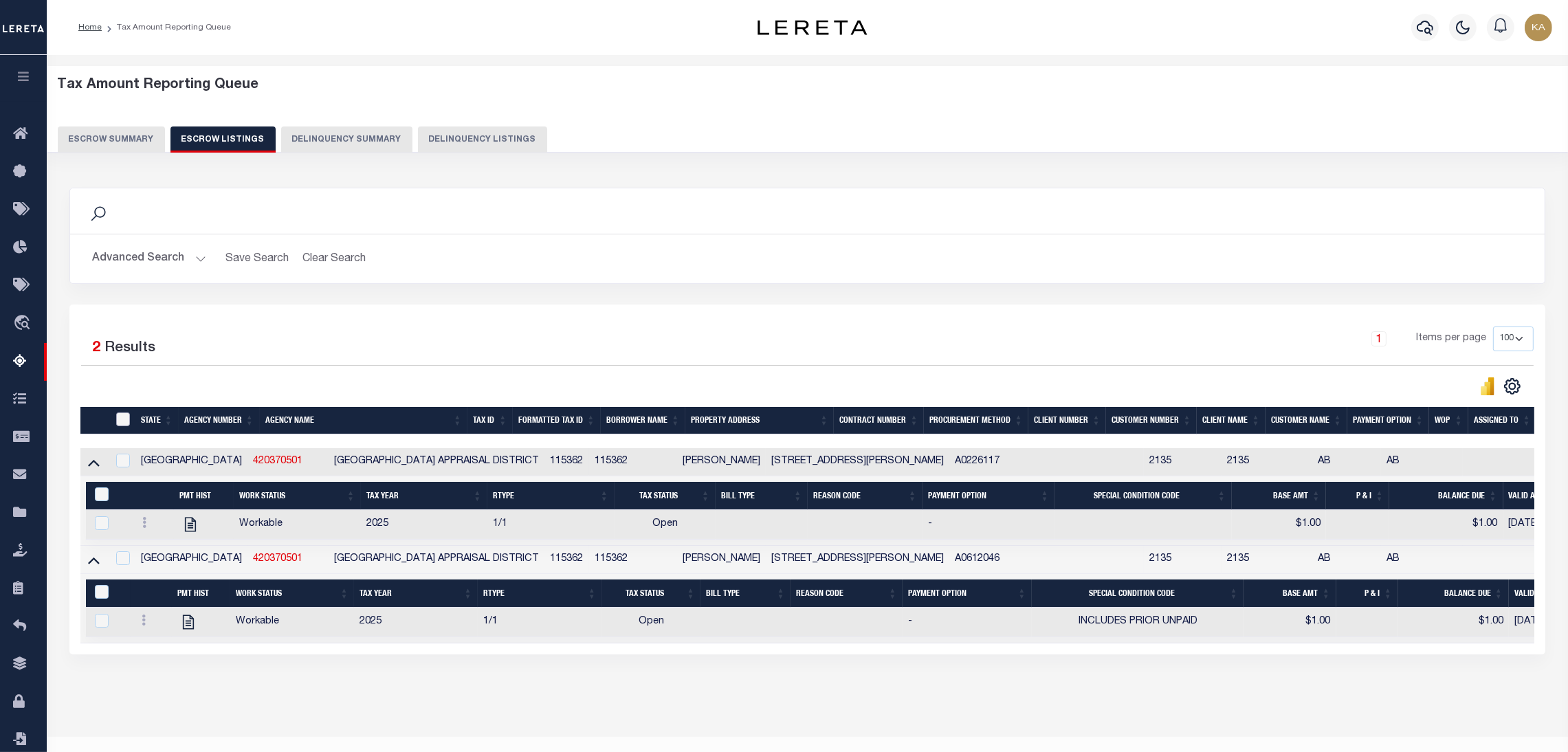
click at [119, 424] on input "ID" at bounding box center [123, 419] width 14 height 14
checkbox input "true"
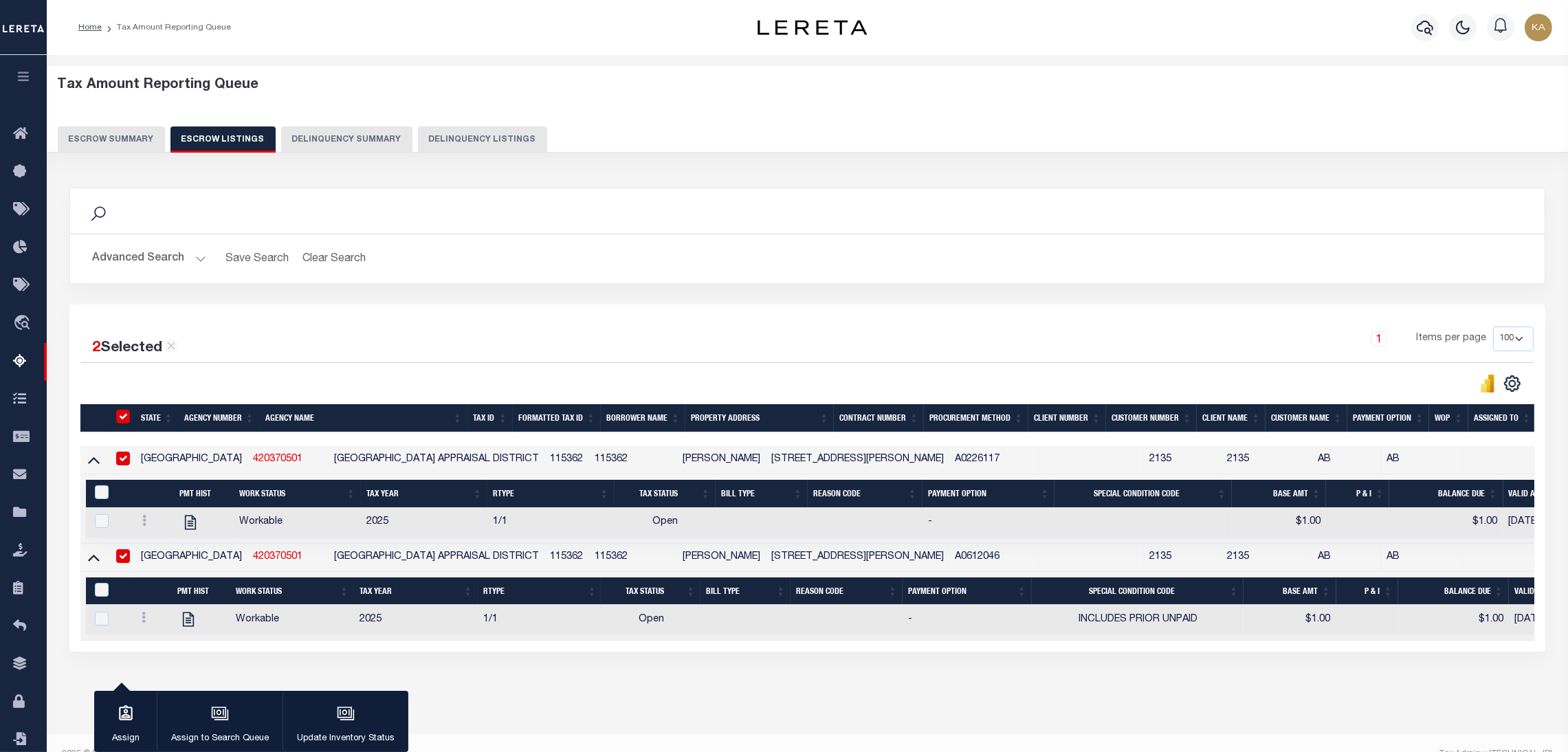
click at [337, 721] on icon "button" at bounding box center [346, 713] width 18 height 18
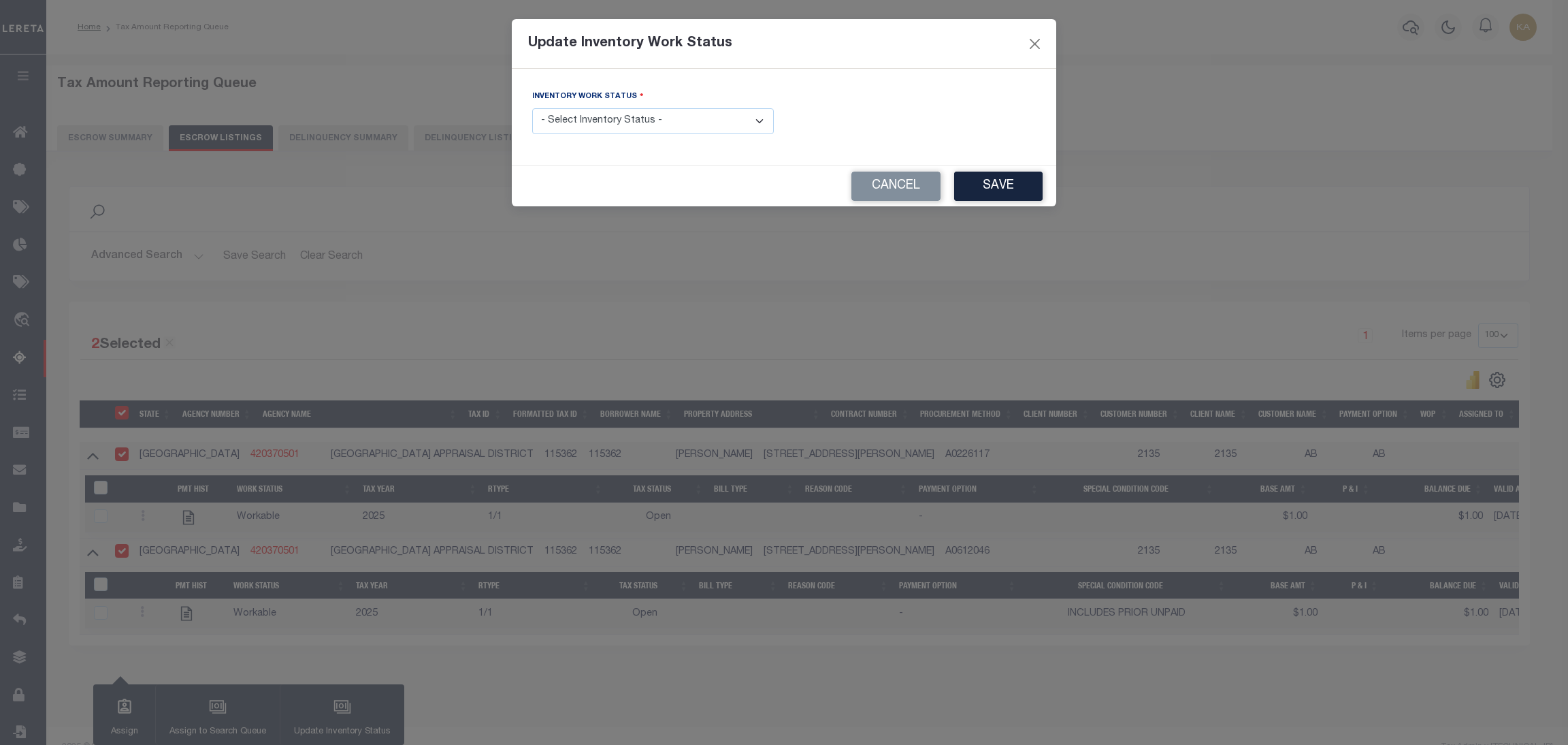
click at [576, 119] on select "- Select Inventory Status - Manual - Exception Pended - Awaiting Search Late Ad…" at bounding box center [652, 121] width 241 height 26
select select "4"
click at [532, 109] on select "- Select Inventory Status - Manual - Exception Pended - Awaiting Search Late Ad…" at bounding box center [652, 121] width 241 height 26
click at [1021, 193] on button "Save" at bounding box center [998, 187] width 88 height 29
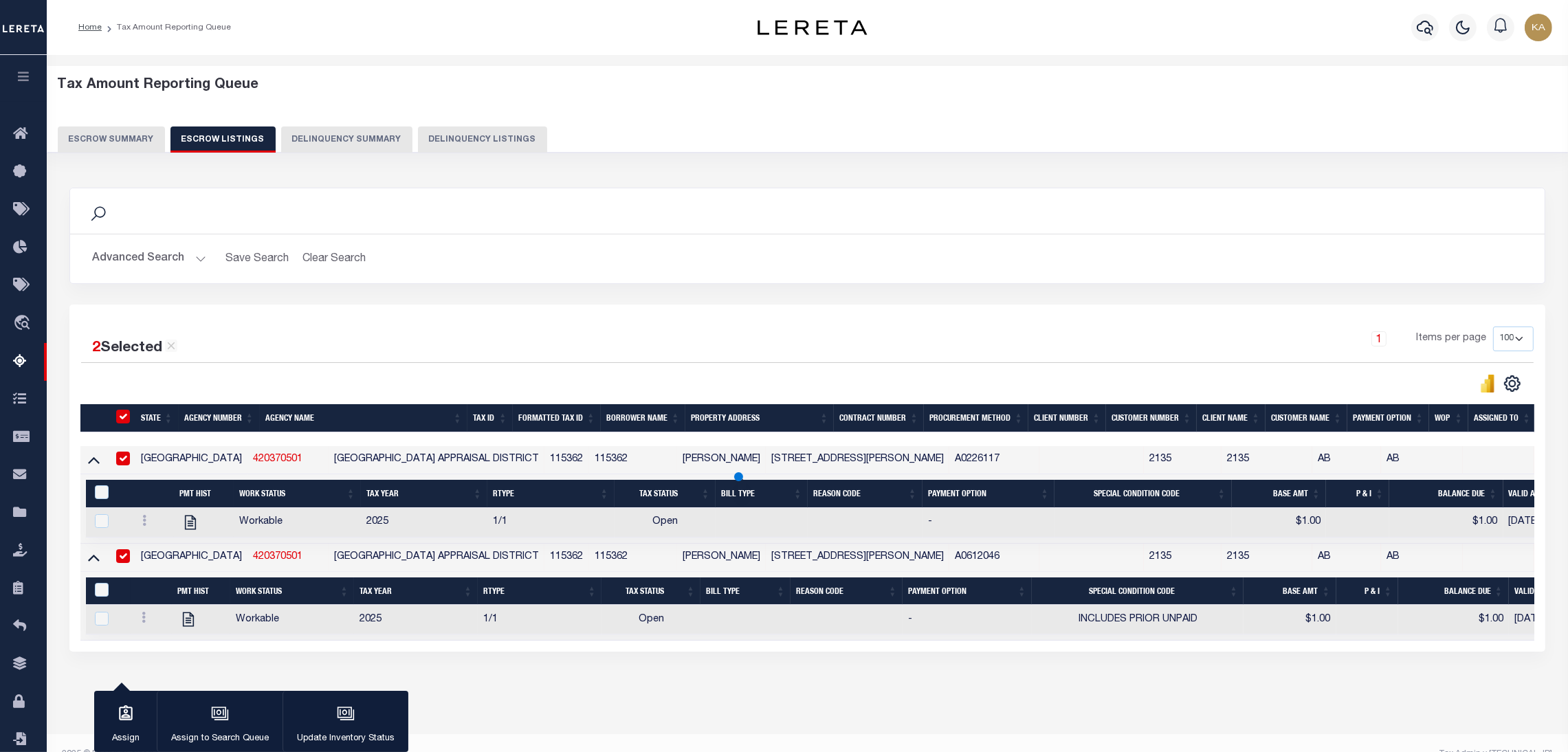
click at [98, 141] on button "Escrow Summary" at bounding box center [112, 140] width 107 height 26
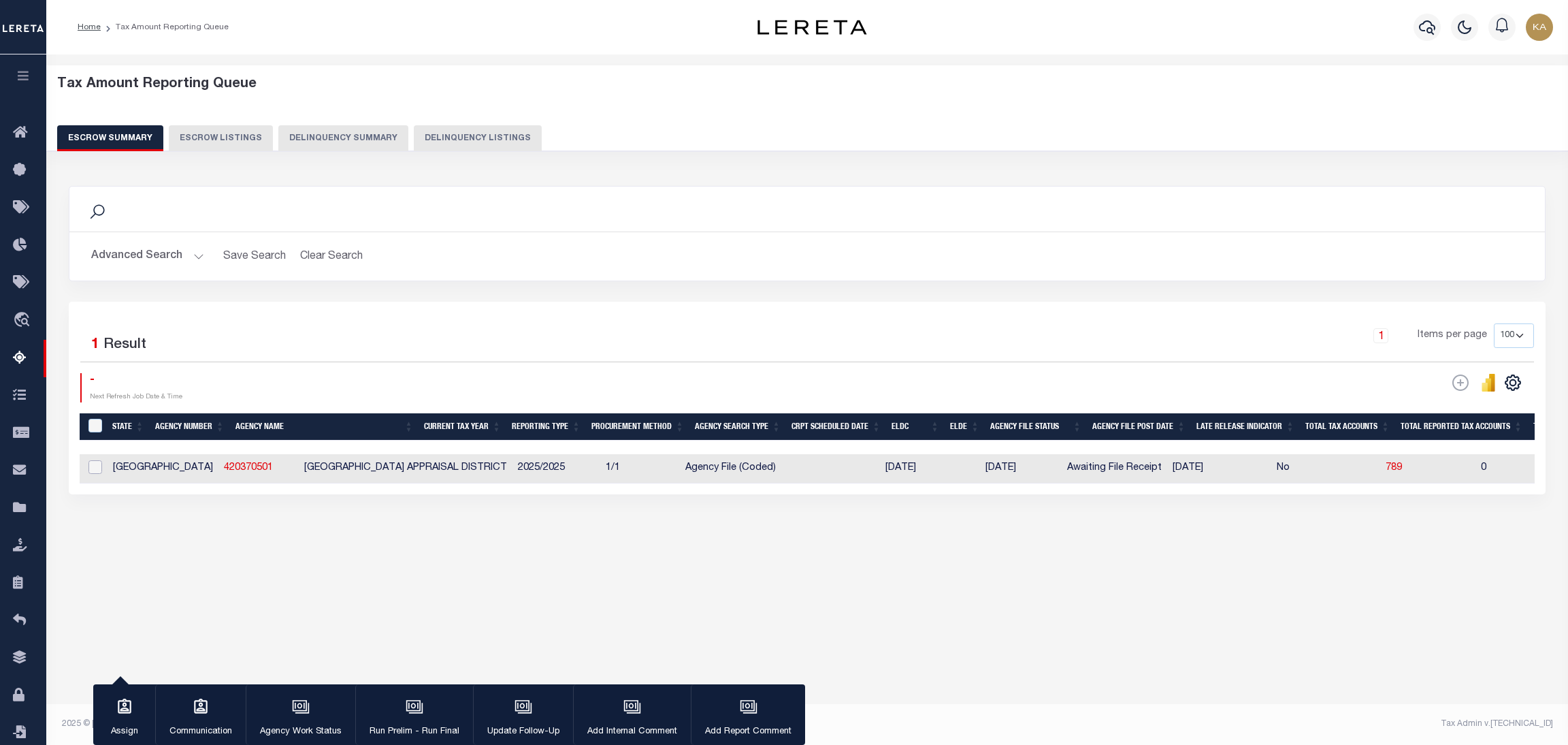
click at [96, 465] on input "checkbox" at bounding box center [95, 467] width 14 height 14
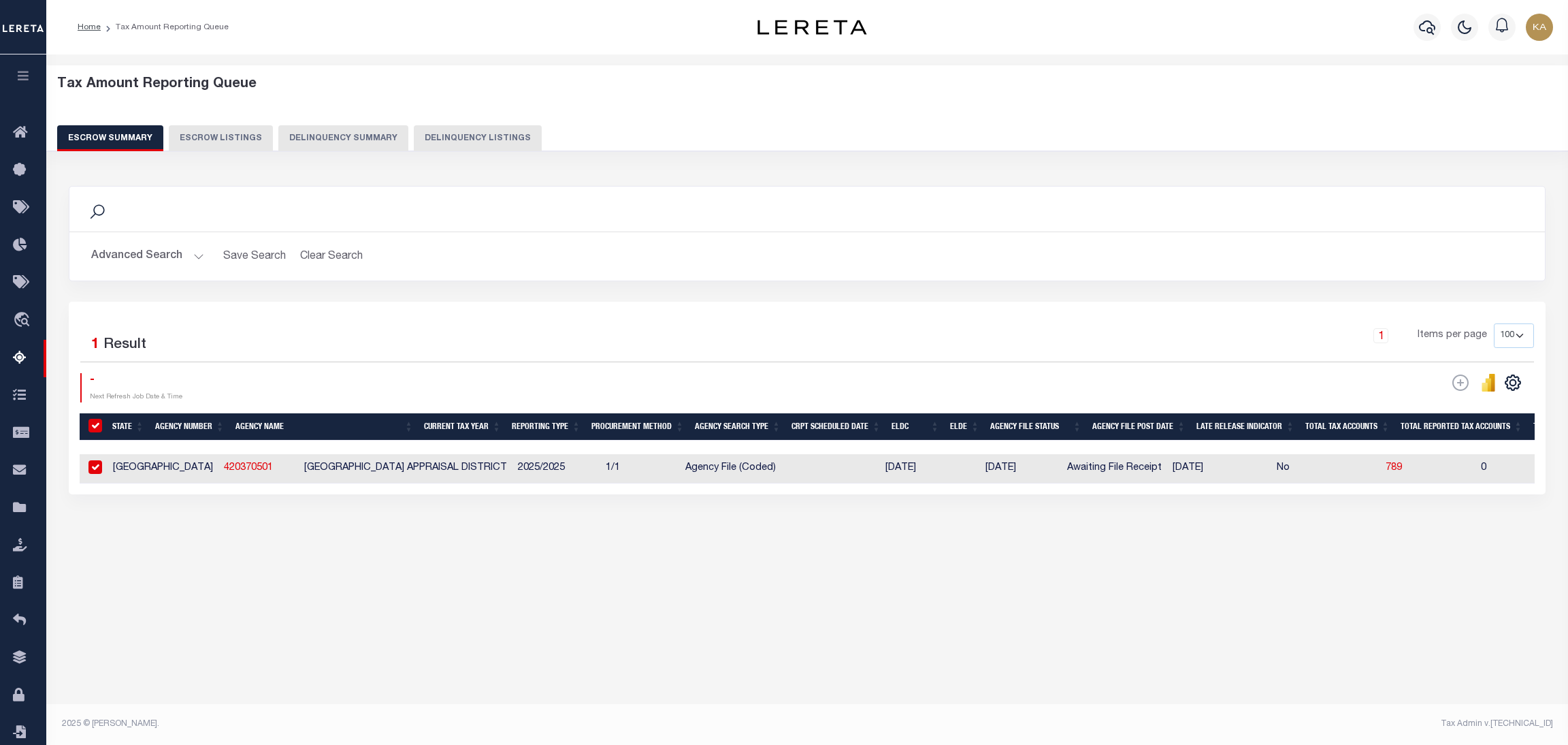
checkbox input "true"
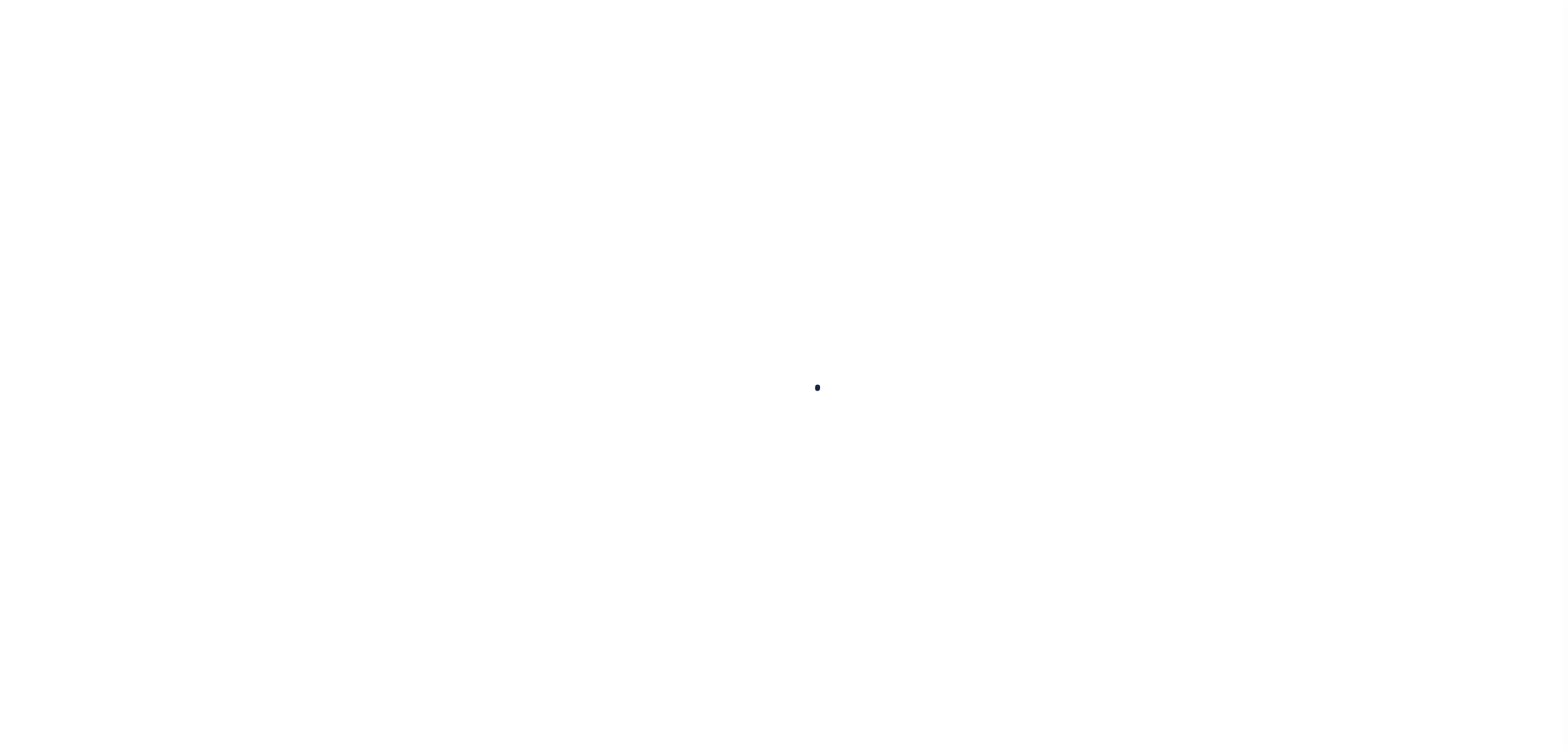
select select
checkbox input "false"
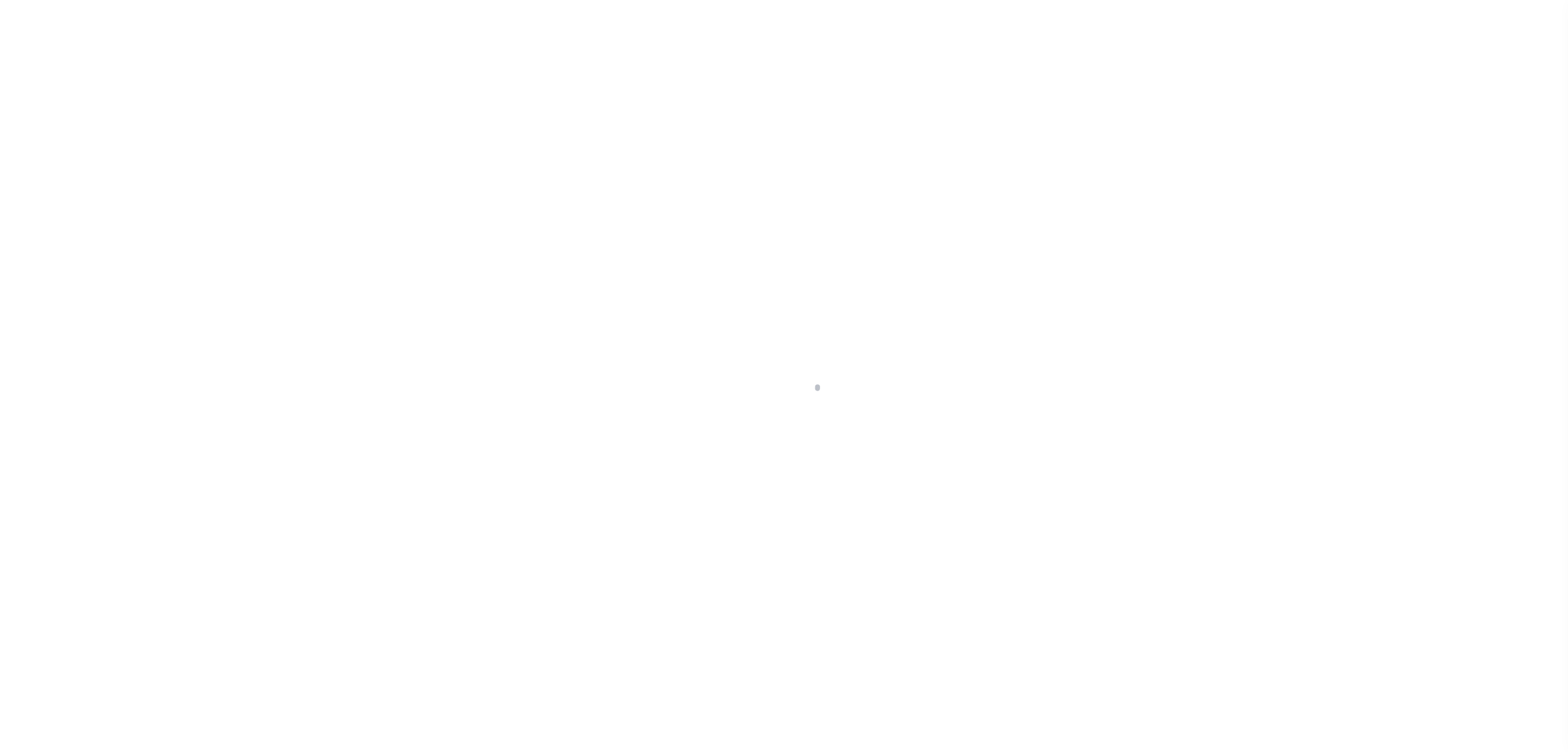
checkbox input "false"
type input "1808900000"
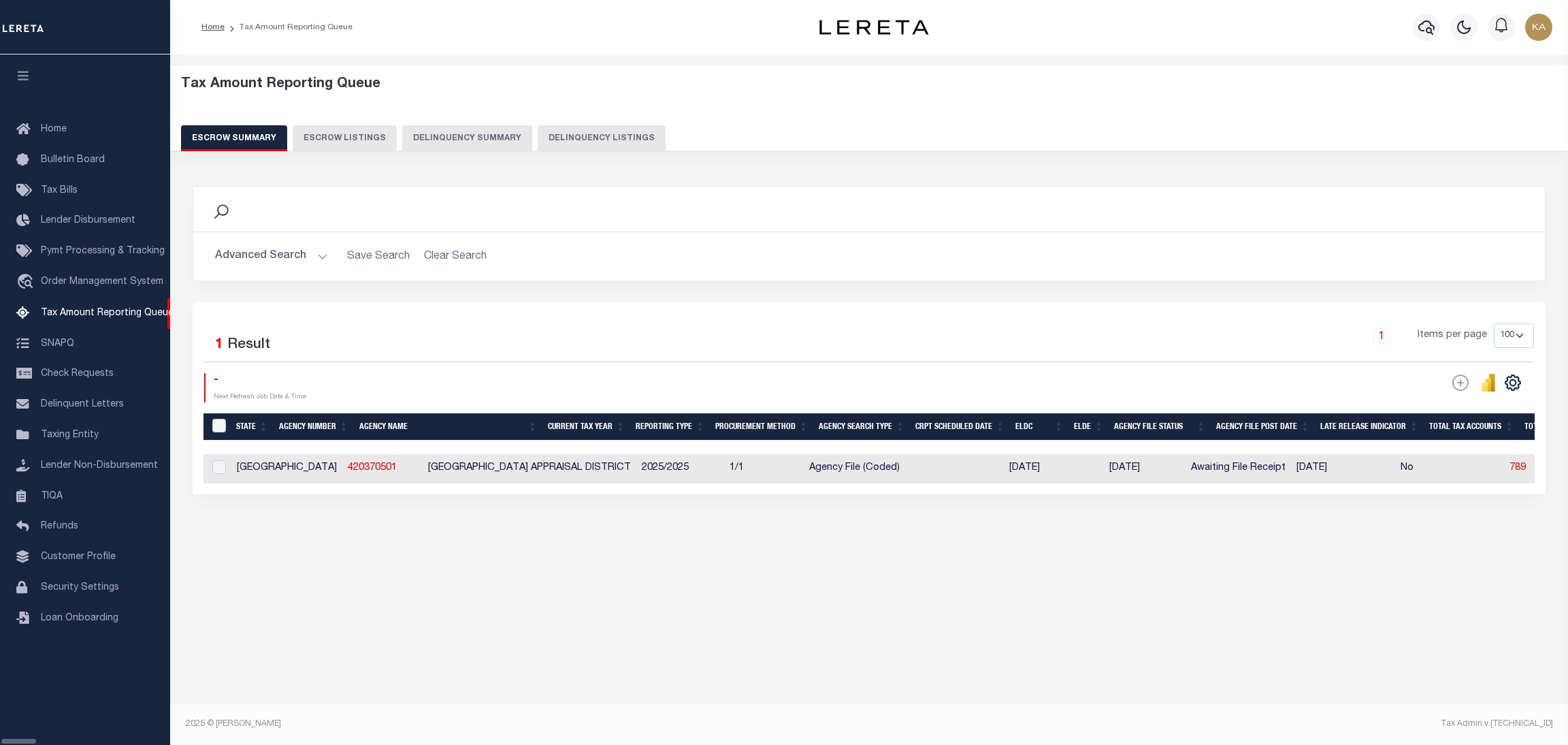
select select "100"
click at [221, 470] on input "checkbox" at bounding box center [219, 467] width 14 height 14
checkbox input "true"
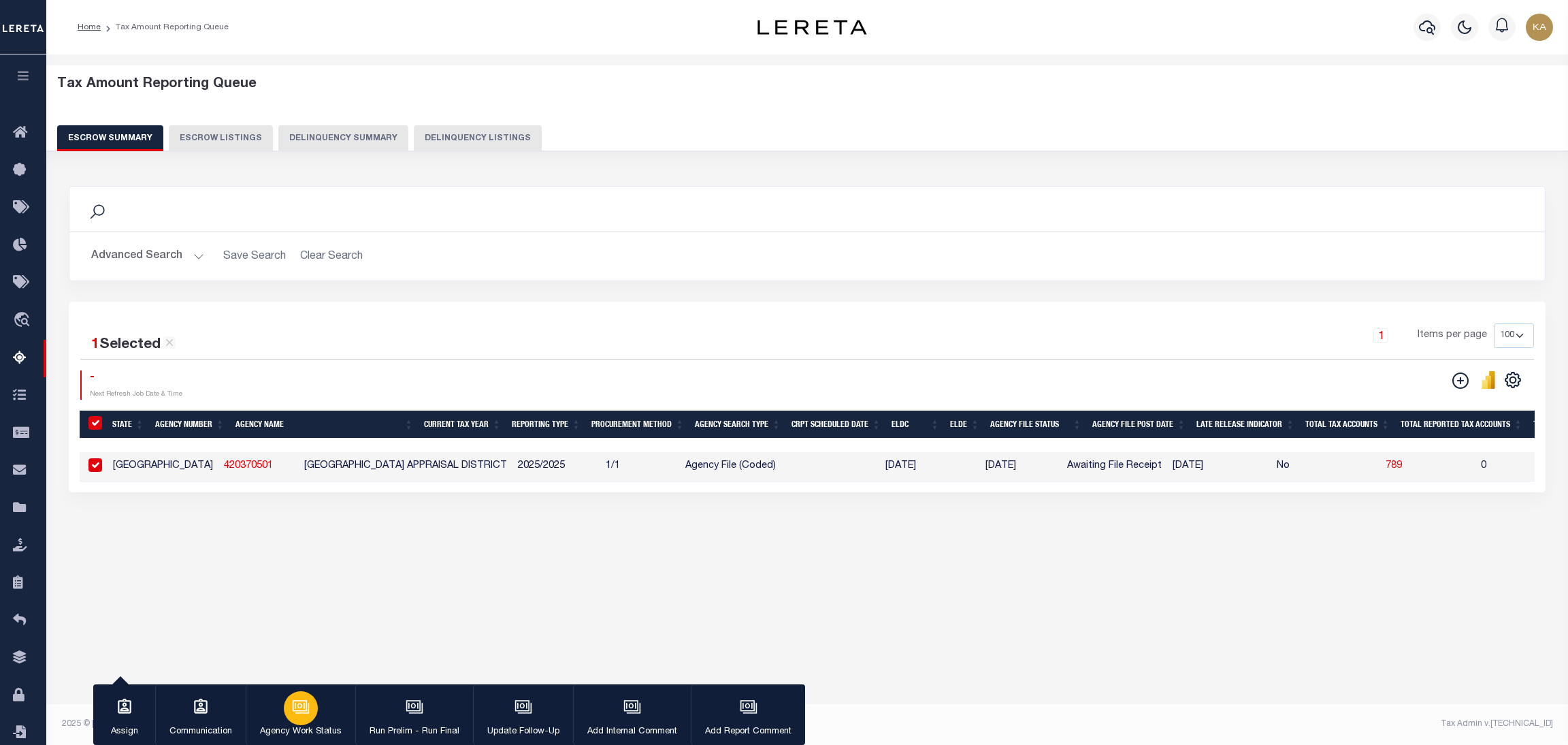
drag, startPoint x: 312, startPoint y: 724, endPoint x: 326, endPoint y: 722, distance: 14.1
click at [312, 723] on button "Agency Work Status" at bounding box center [300, 715] width 110 height 61
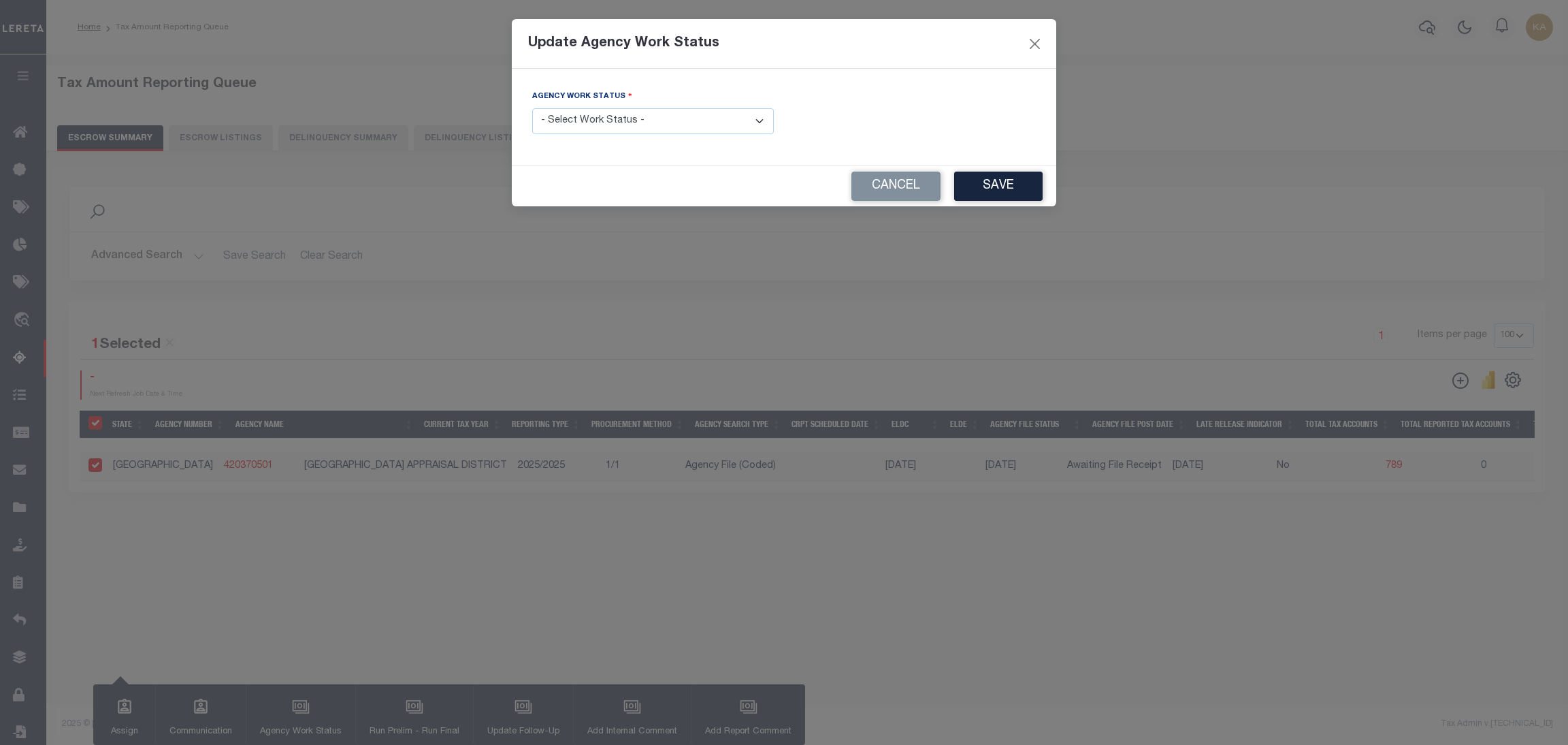
click at [575, 127] on select "- Select Work Status - New In Progress Pending Agency Follow-up Pending QC Read…" at bounding box center [652, 121] width 241 height 26
select select "6"
click at [532, 109] on select "- Select Work Status - New In Progress Pending Agency Follow-up Pending QC Read…" at bounding box center [652, 121] width 241 height 26
click at [962, 196] on button "Save" at bounding box center [998, 187] width 88 height 29
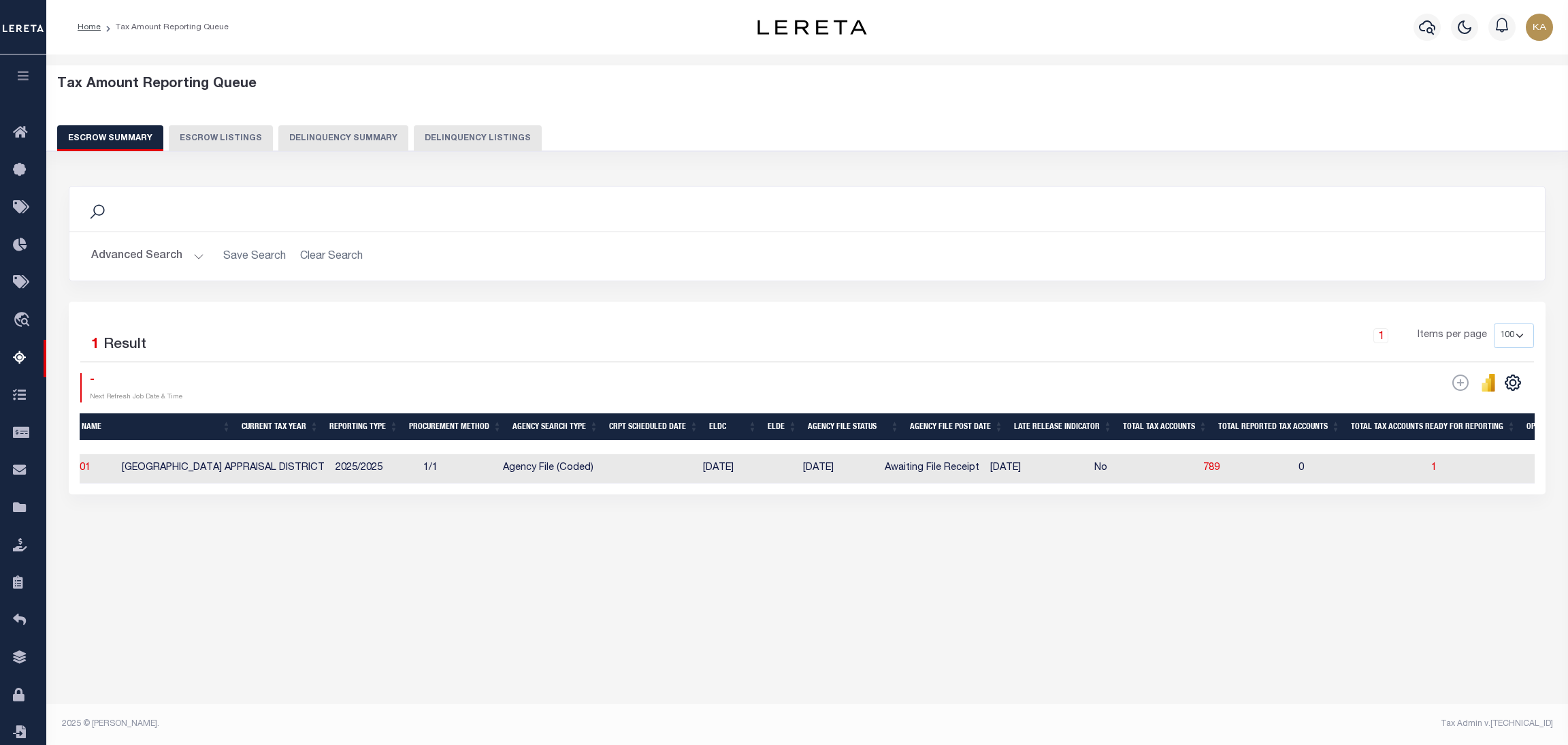
scroll to position [0, 79]
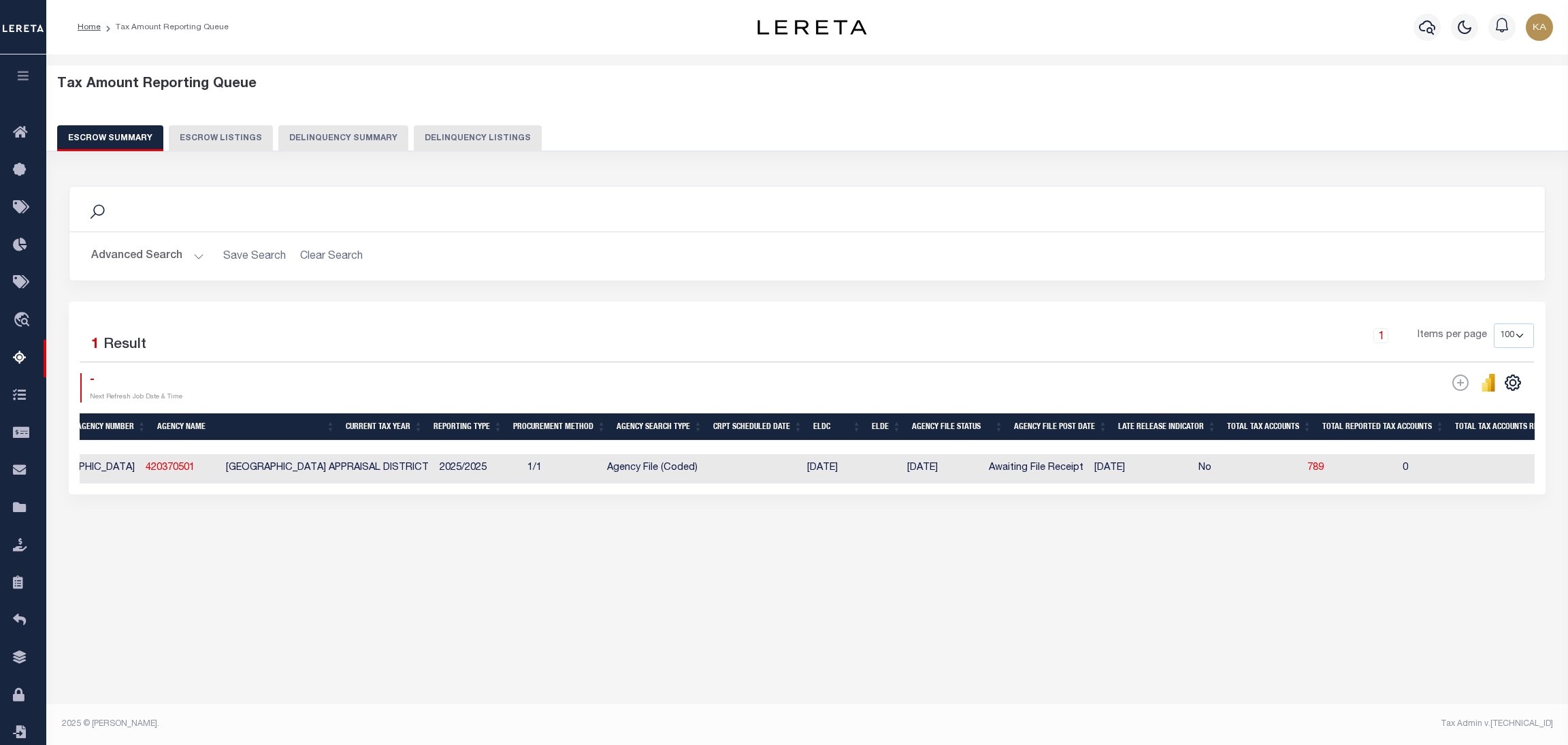
checkbox input "true"
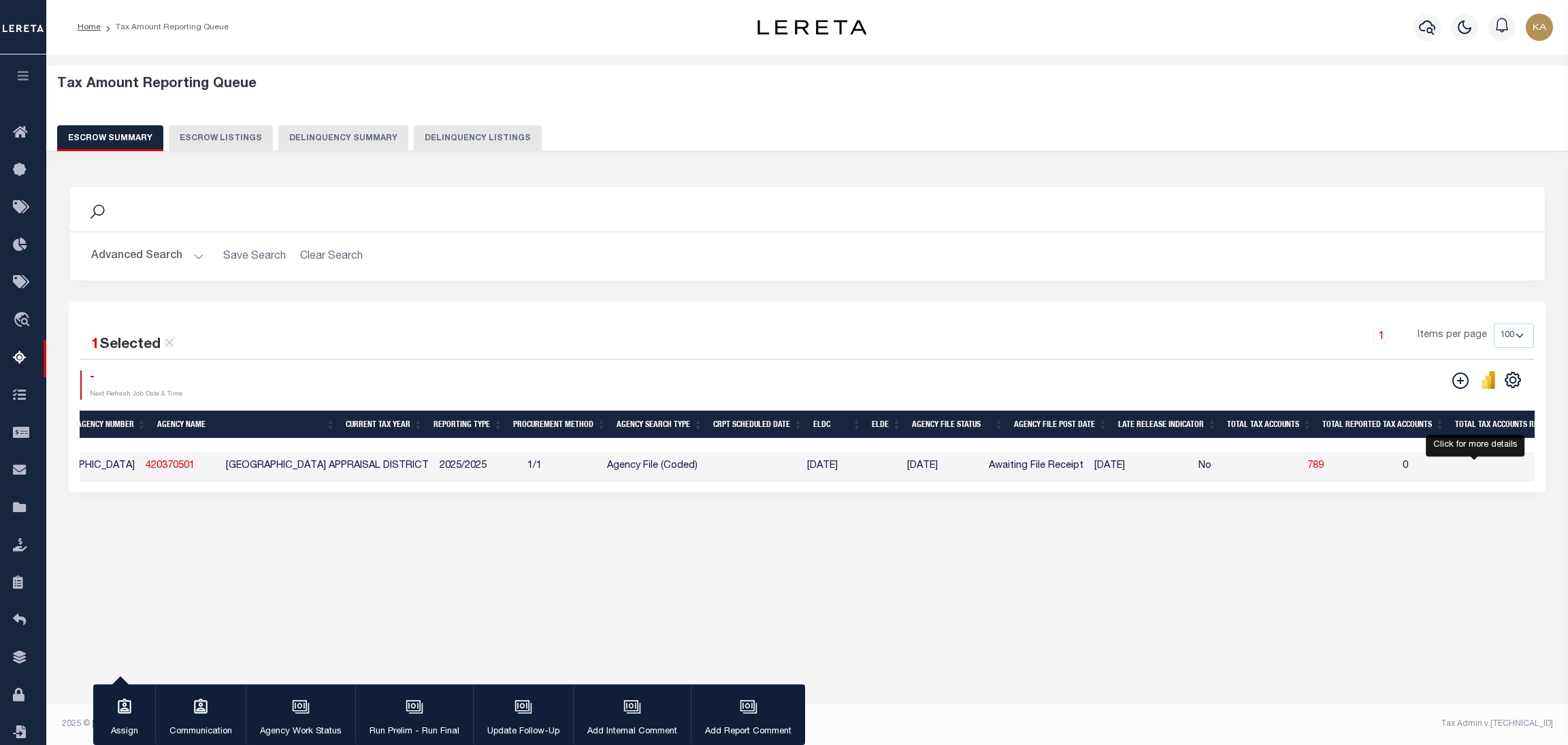
click at [1535, 471] on span "1" at bounding box center [1538, 466] width 6 height 10
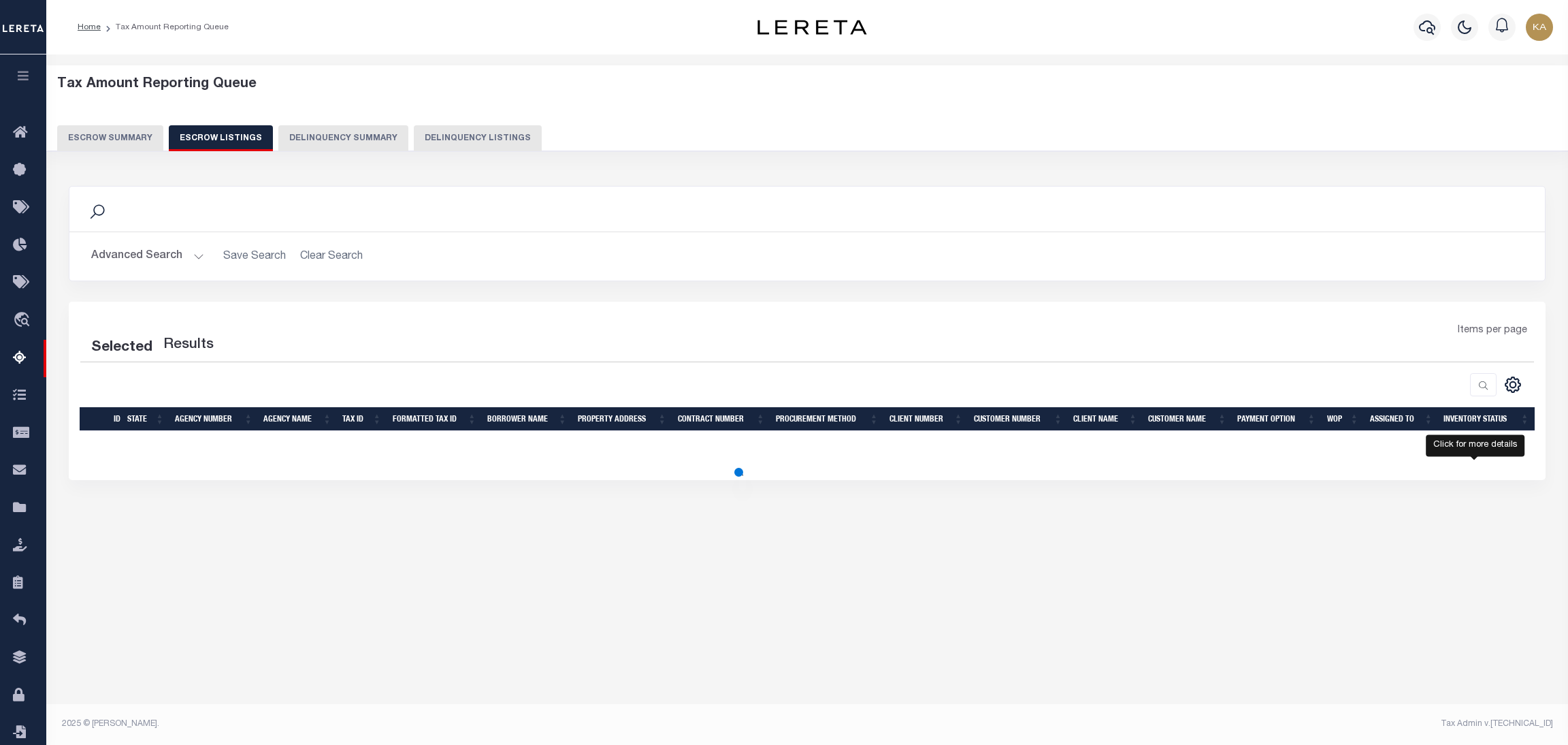
select select "100"
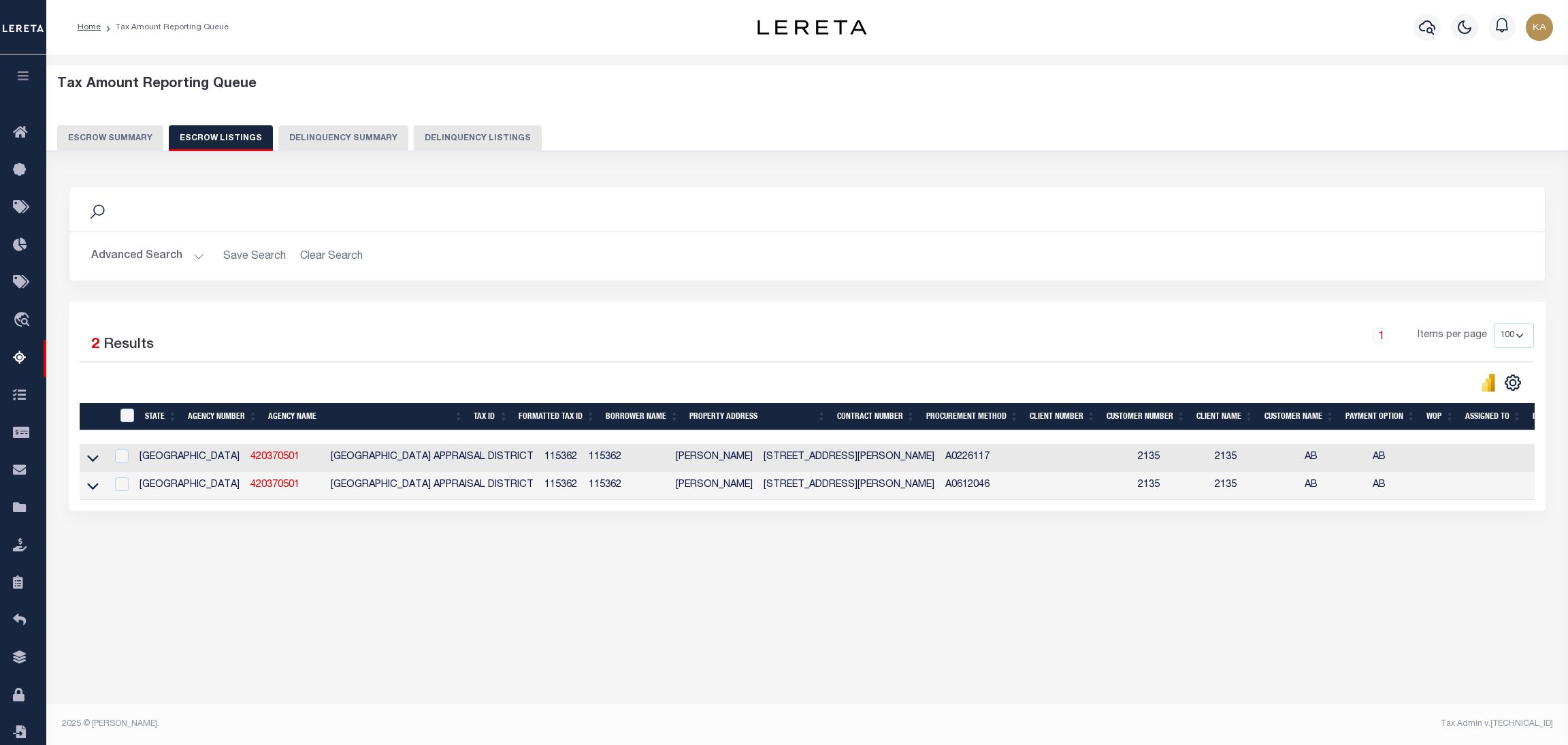
click at [139, 132] on button "Escrow Summary" at bounding box center [110, 138] width 106 height 26
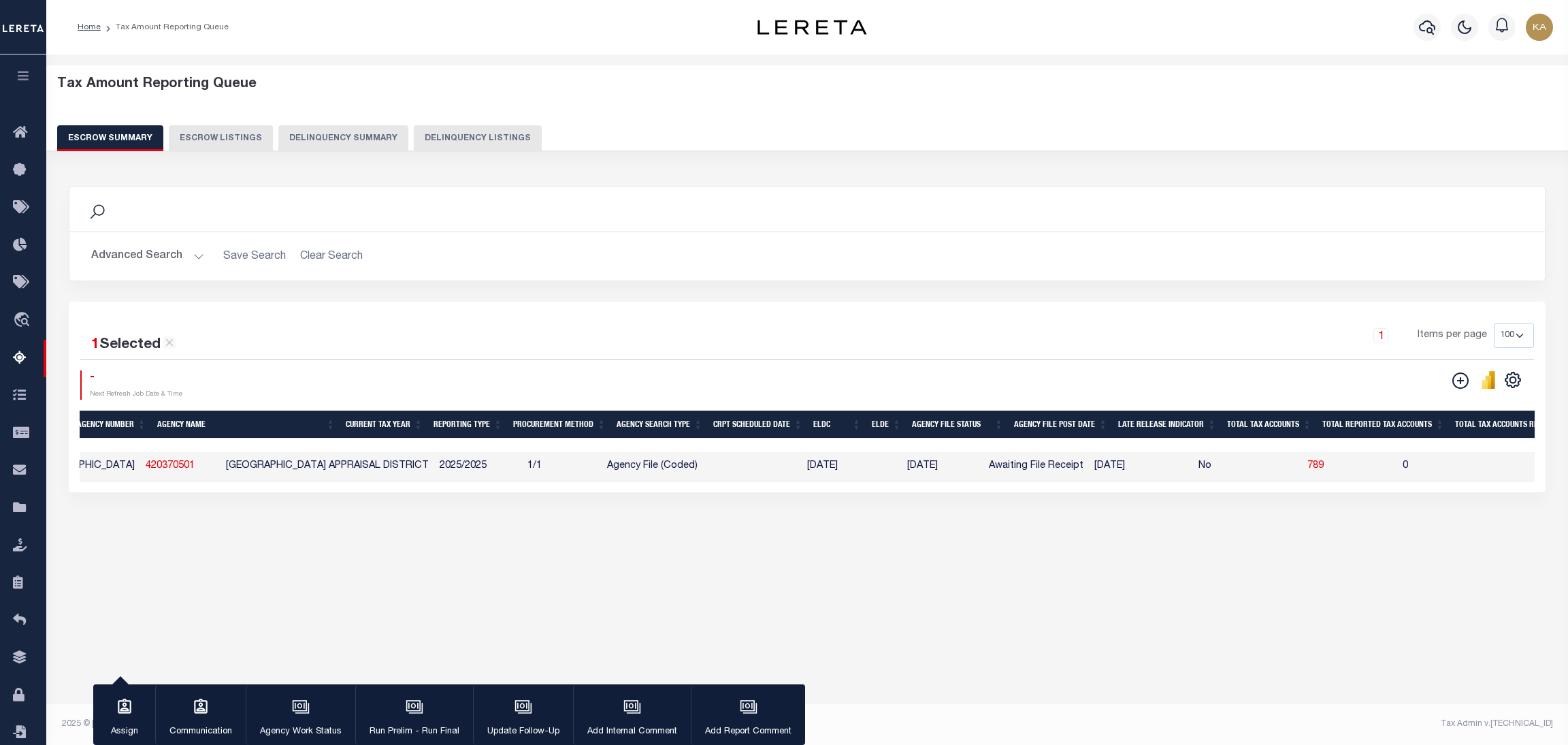
scroll to position [0, 0]
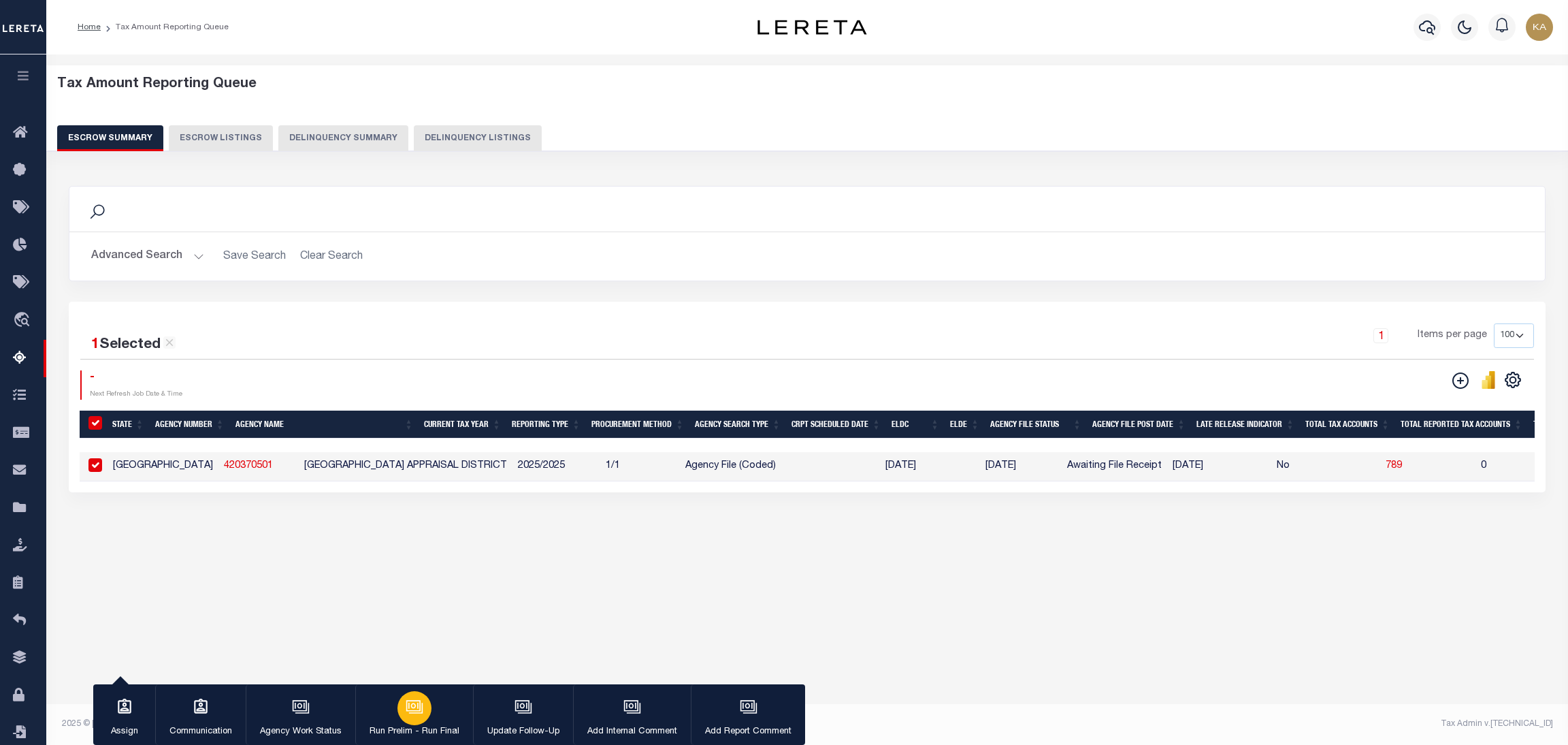
click at [418, 725] on p "Run Prelim - Run Final" at bounding box center [415, 732] width 90 height 14
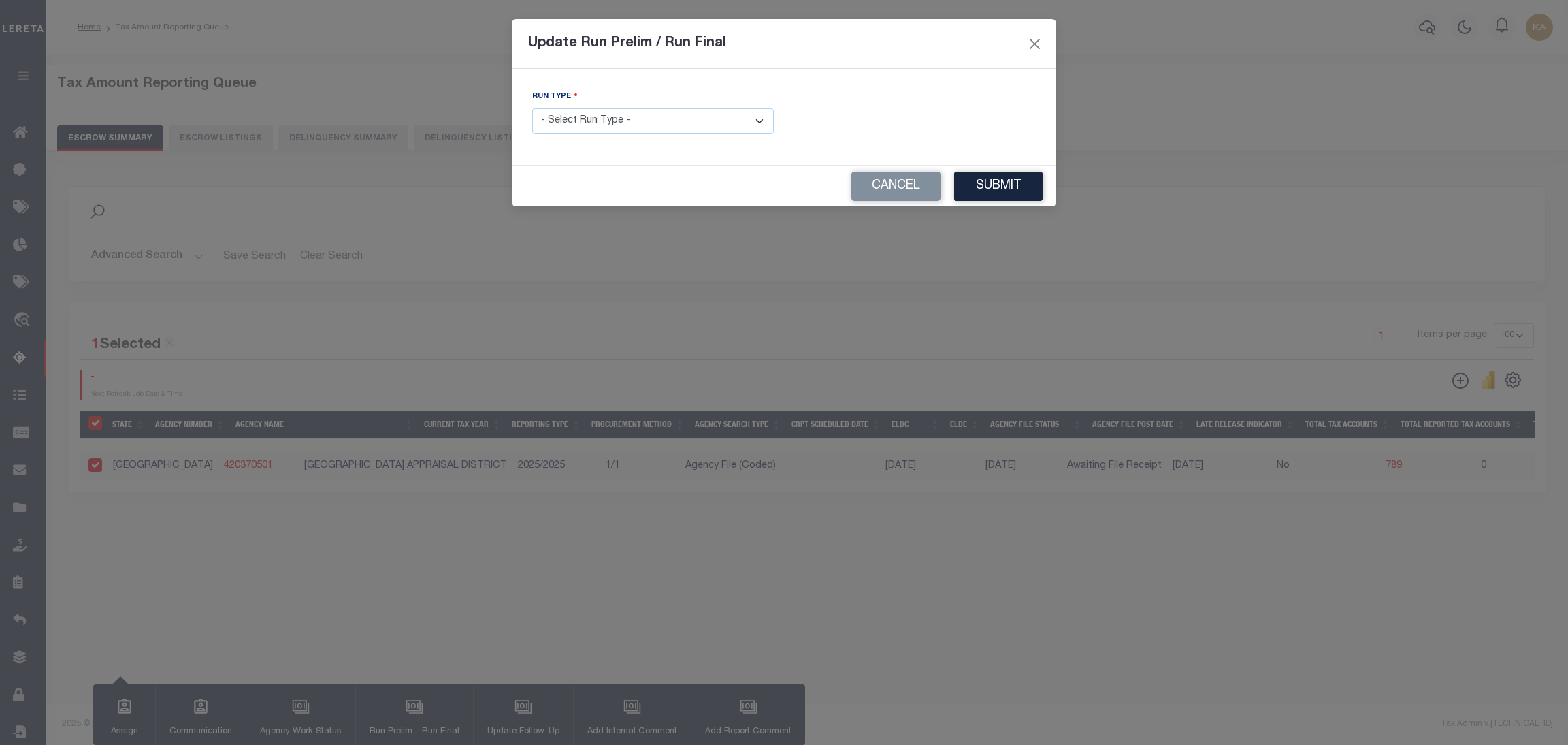
click at [634, 127] on select "- Select Run Type - Prelim Run Final Run" at bounding box center [652, 121] width 241 height 26
select select "F"
click at [532, 109] on select "- Select Run Type - Prelim Run Final Run" at bounding box center [652, 121] width 241 height 26
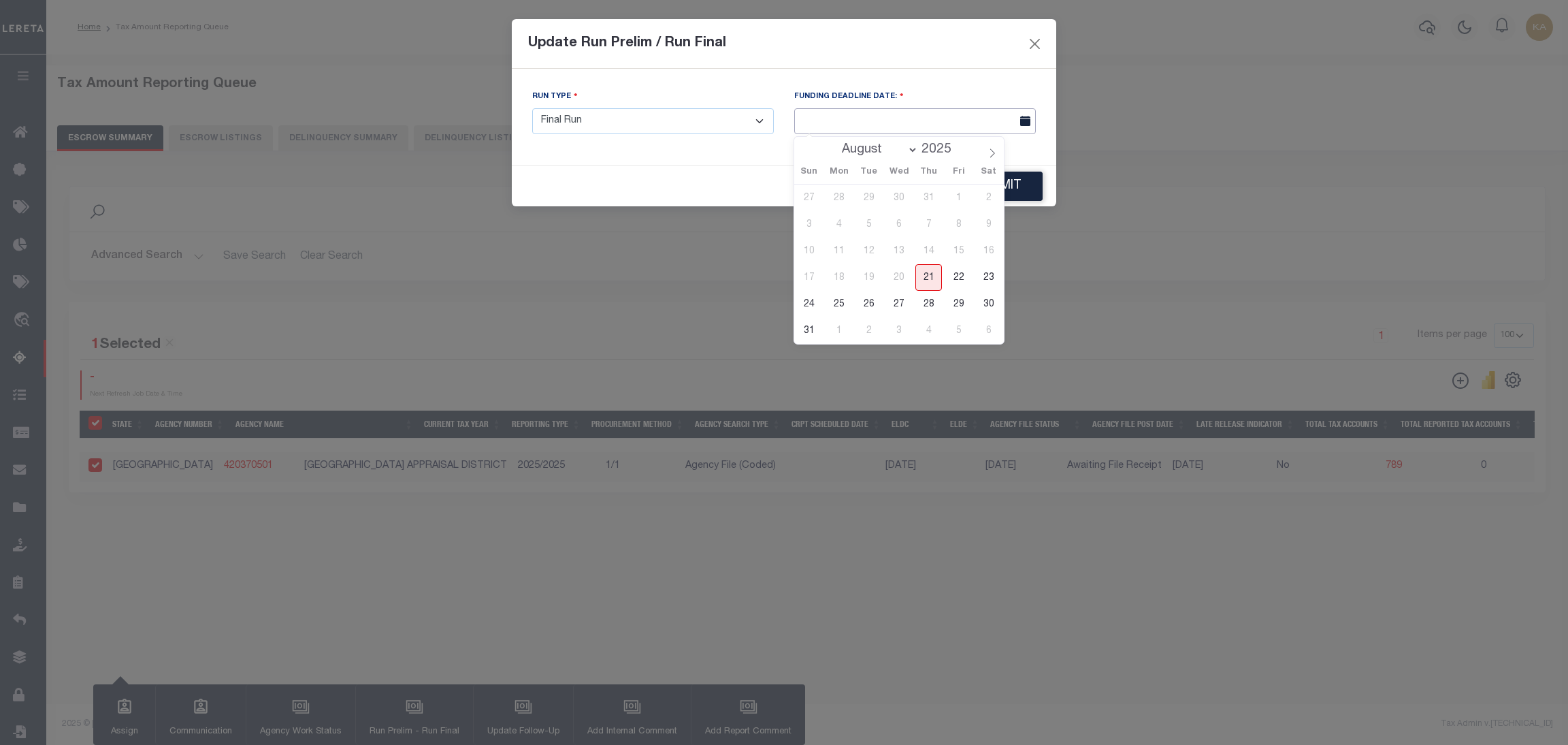
click at [876, 114] on input "text" at bounding box center [915, 121] width 241 height 26
click at [936, 282] on span "21" at bounding box center [929, 278] width 26 height 26
type input "[DATE]"
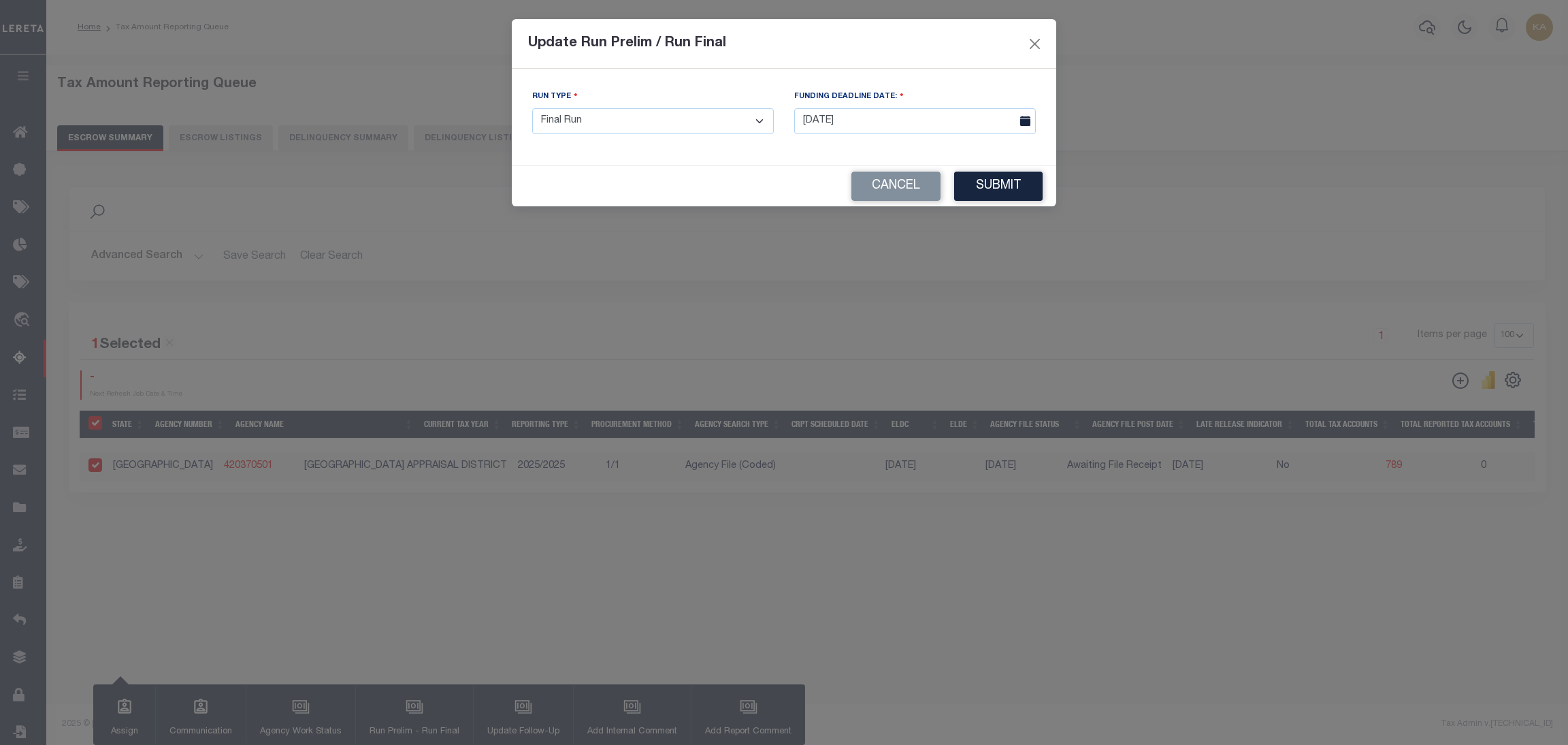
click at [1009, 184] on button "Submit" at bounding box center [998, 187] width 88 height 29
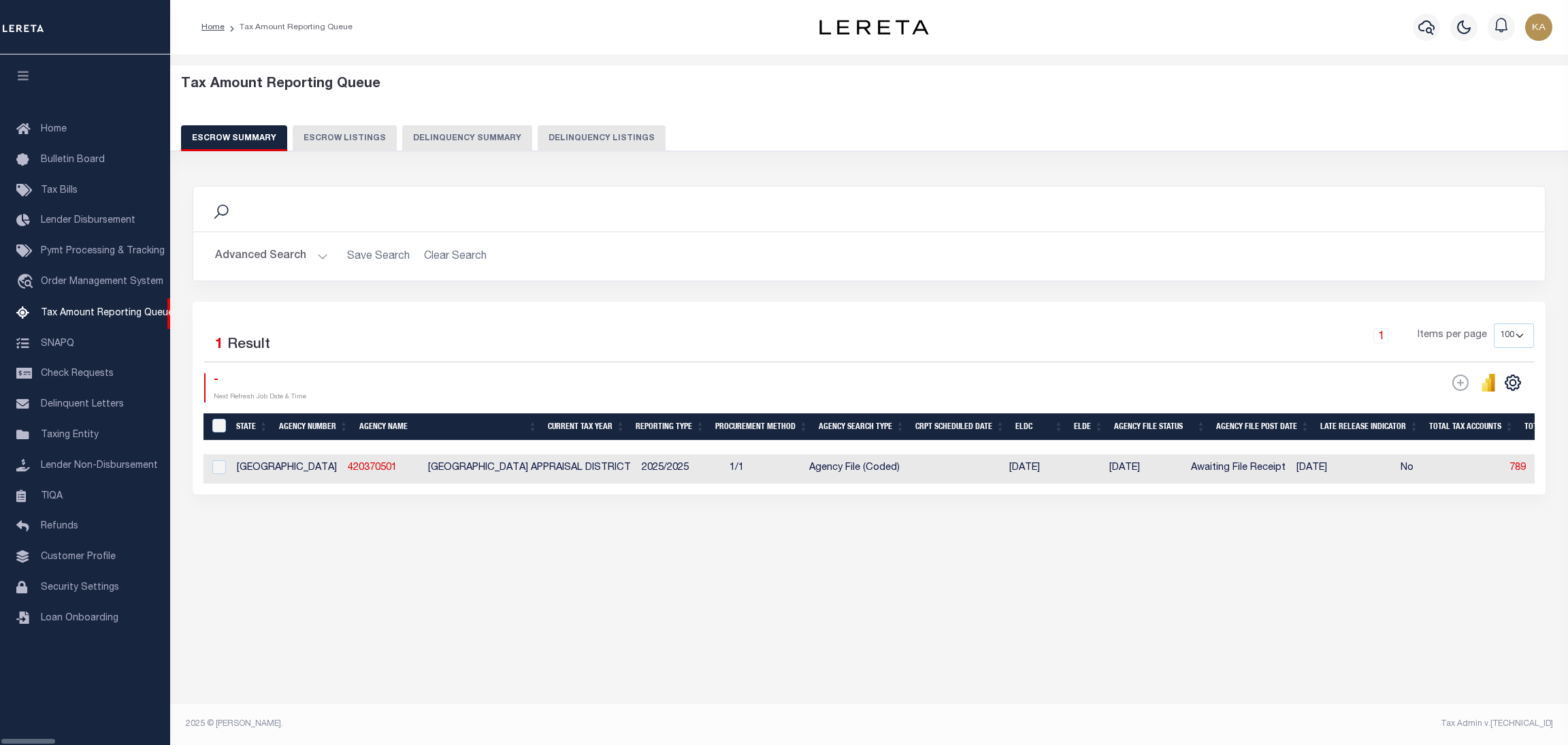
select select "100"
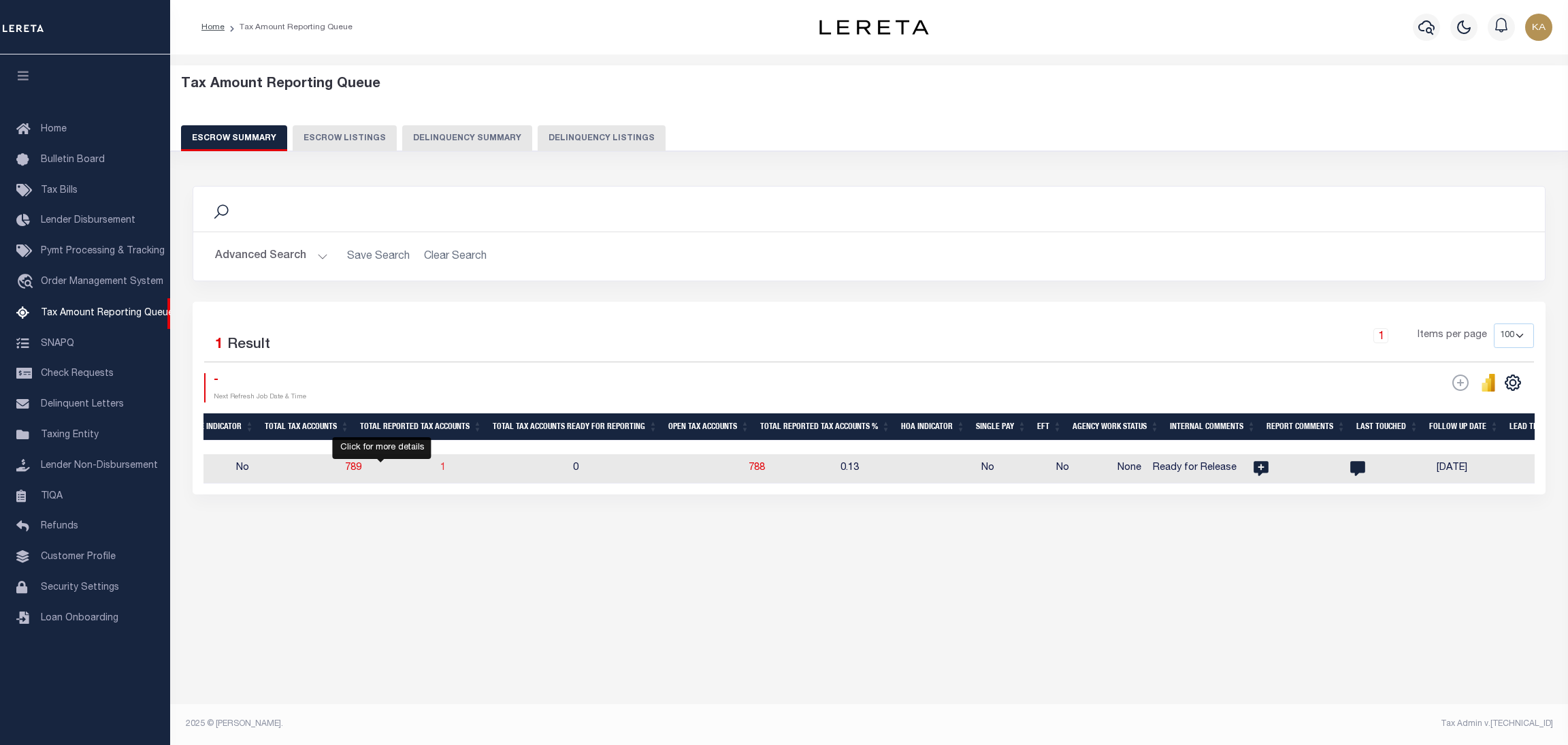
click at [440, 467] on span "1" at bounding box center [443, 468] width 6 height 10
select select "100"
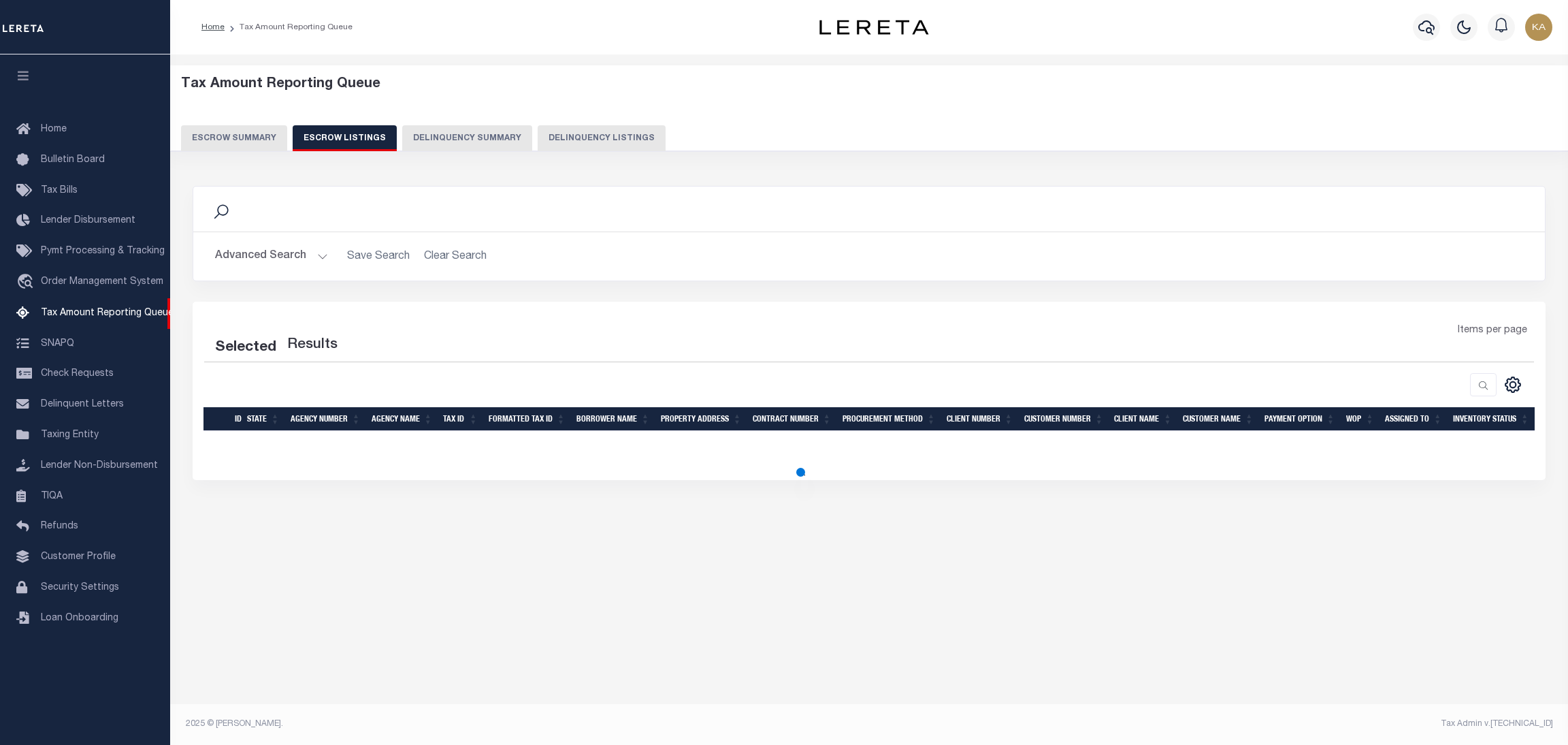
select select "100"
